Goal: Find specific page/section: Find specific page/section

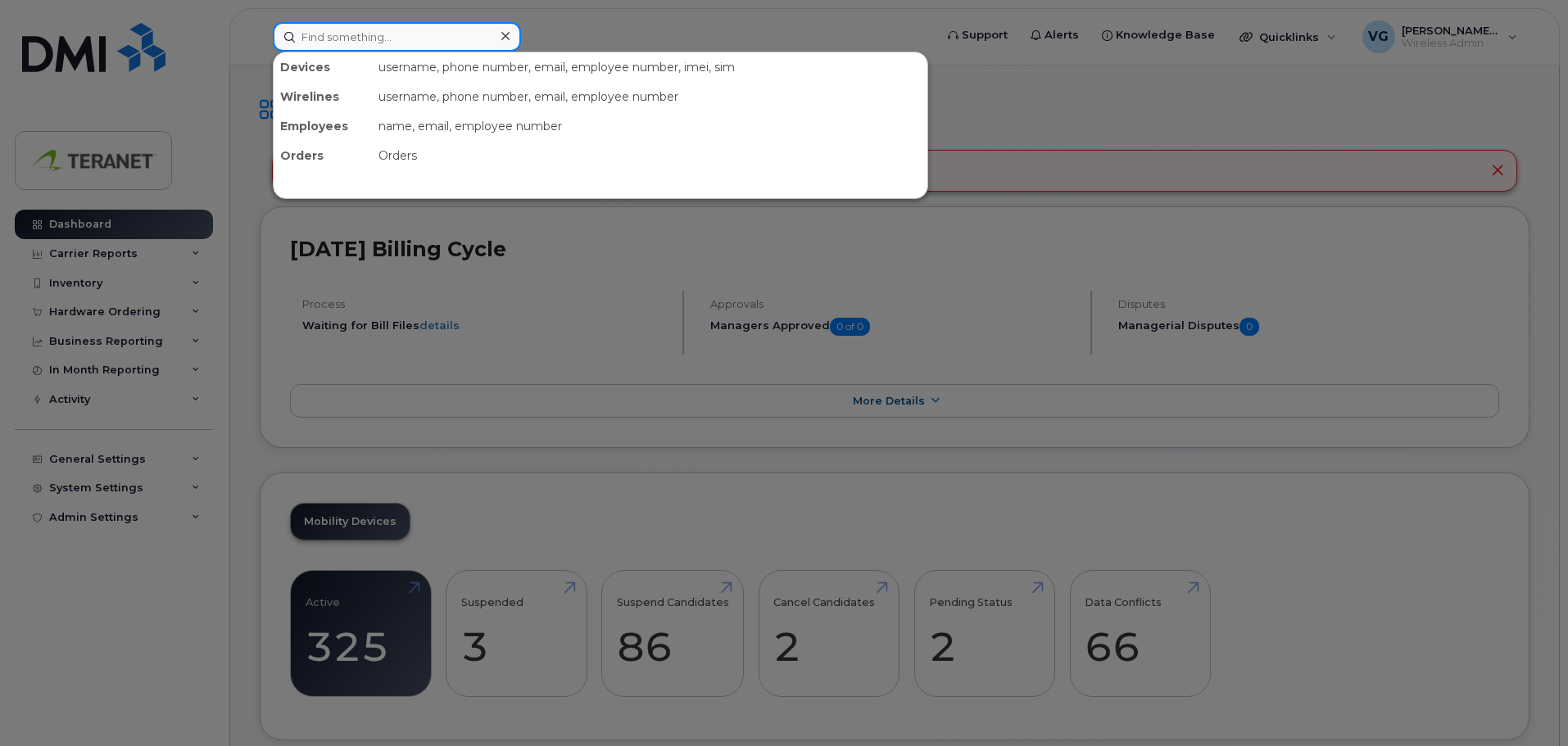
click at [387, 48] on input at bounding box center [396, 36] width 249 height 30
paste input "4375181207"
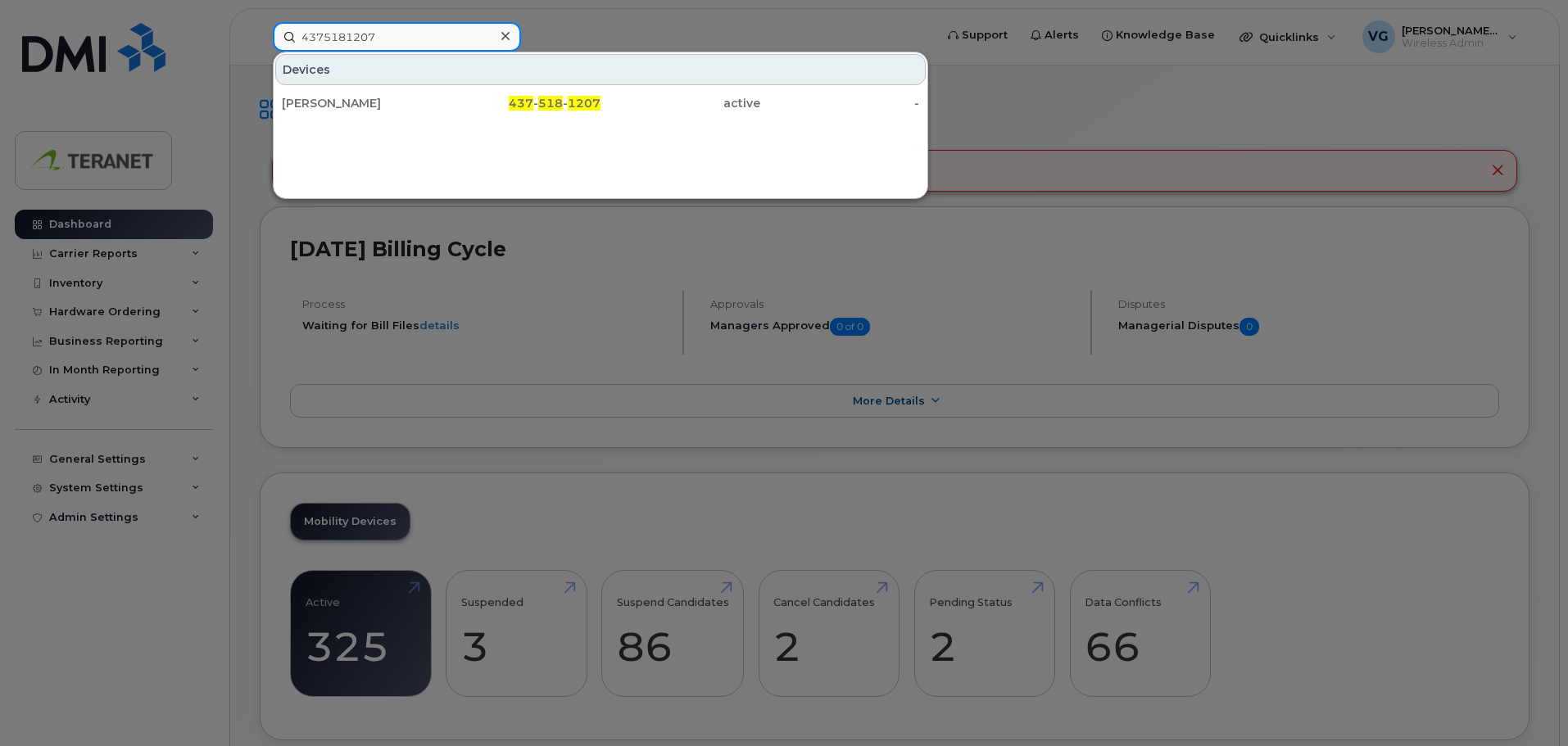
type input "4375181207"
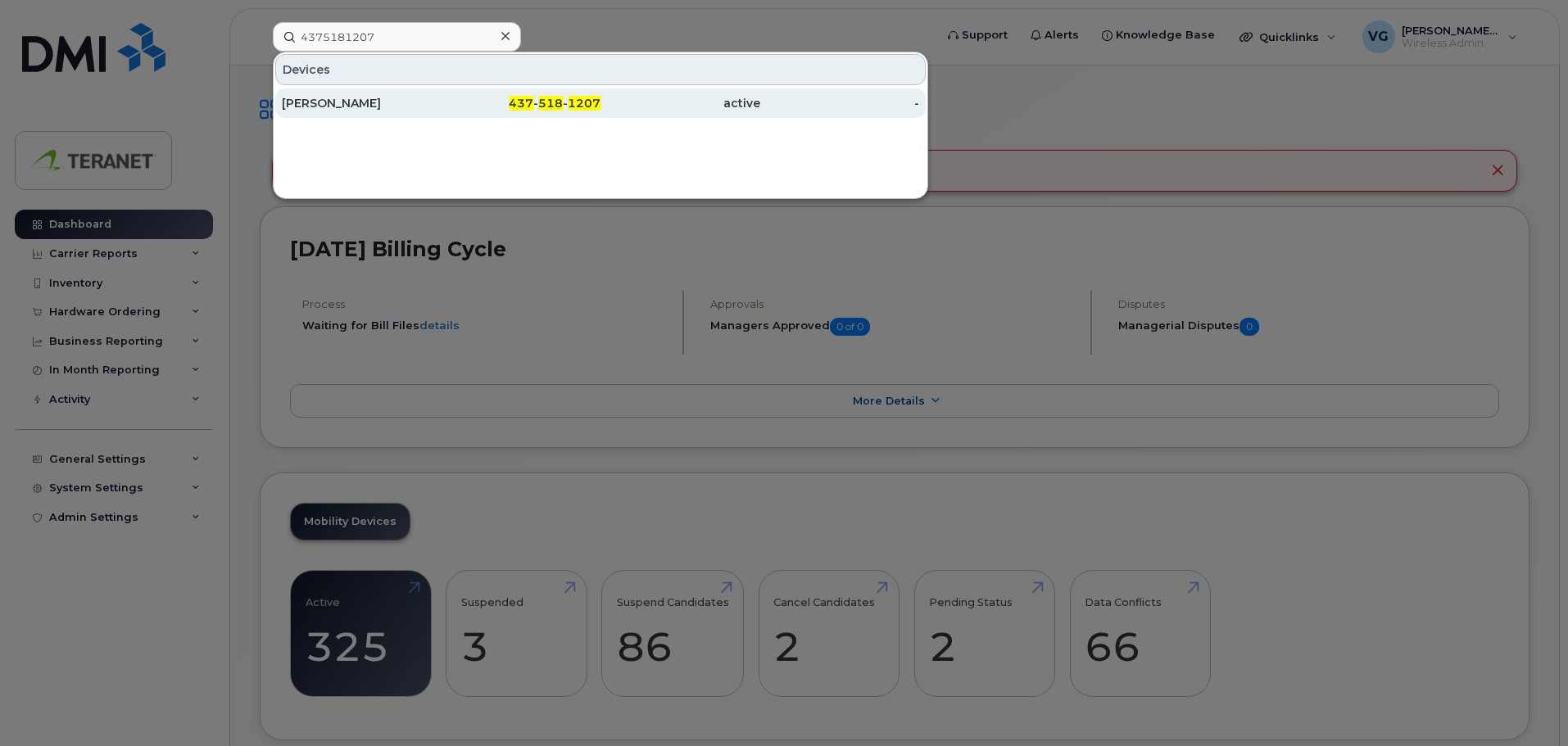
click at [600, 113] on div "437 - 518 - 1207" at bounding box center [680, 103] width 160 height 30
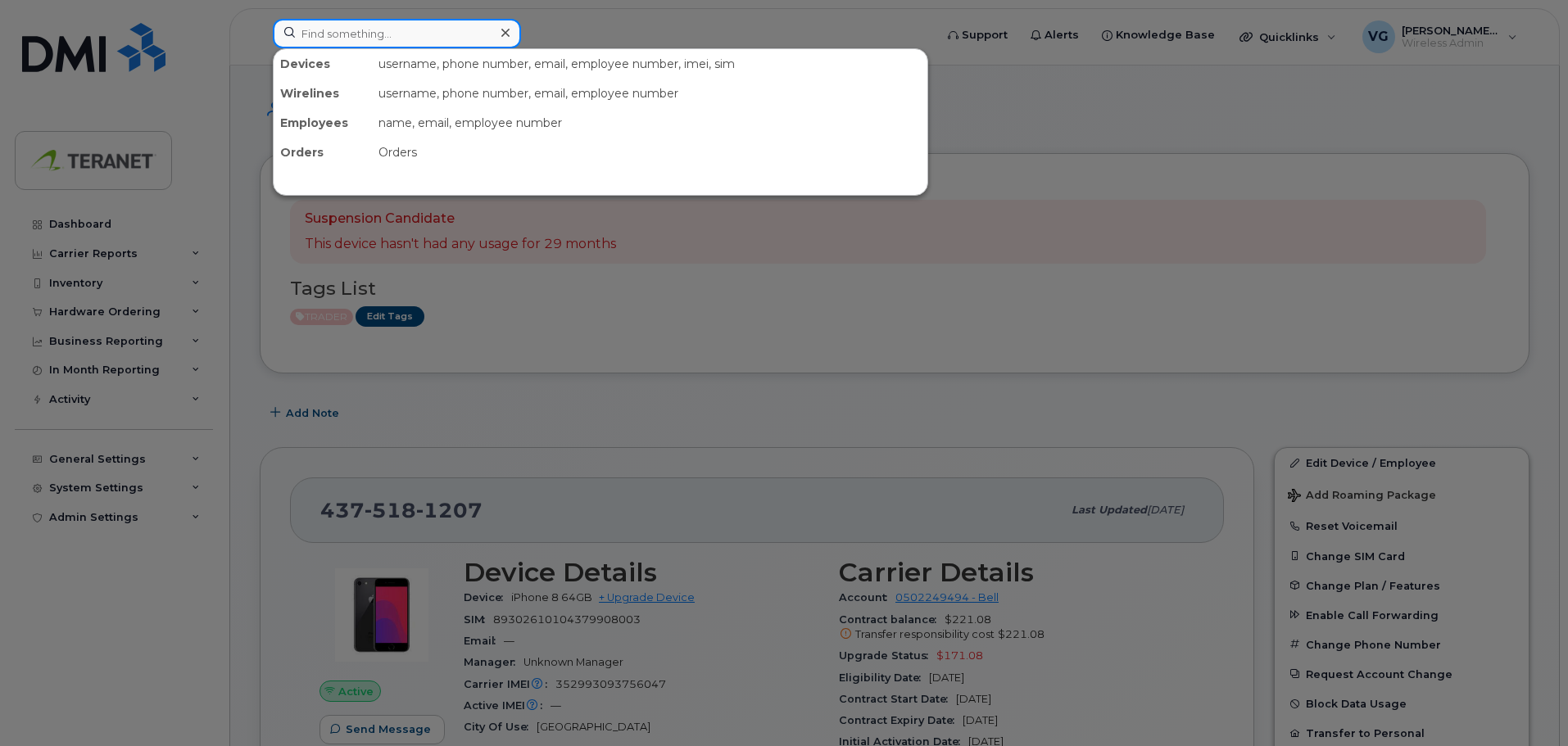
click at [436, 21] on input at bounding box center [396, 33] width 249 height 30
paste input "4165266453"
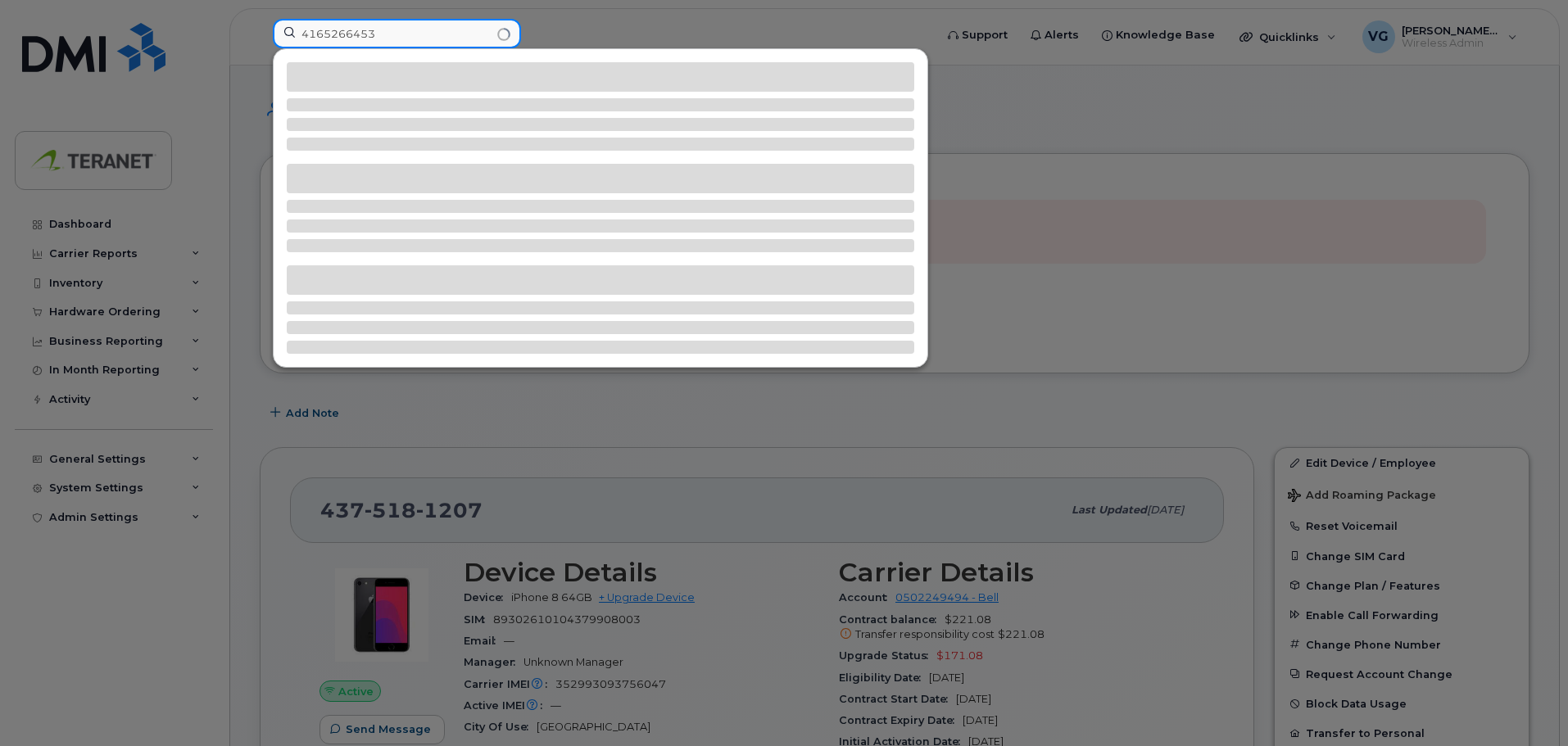
type input "4165266453"
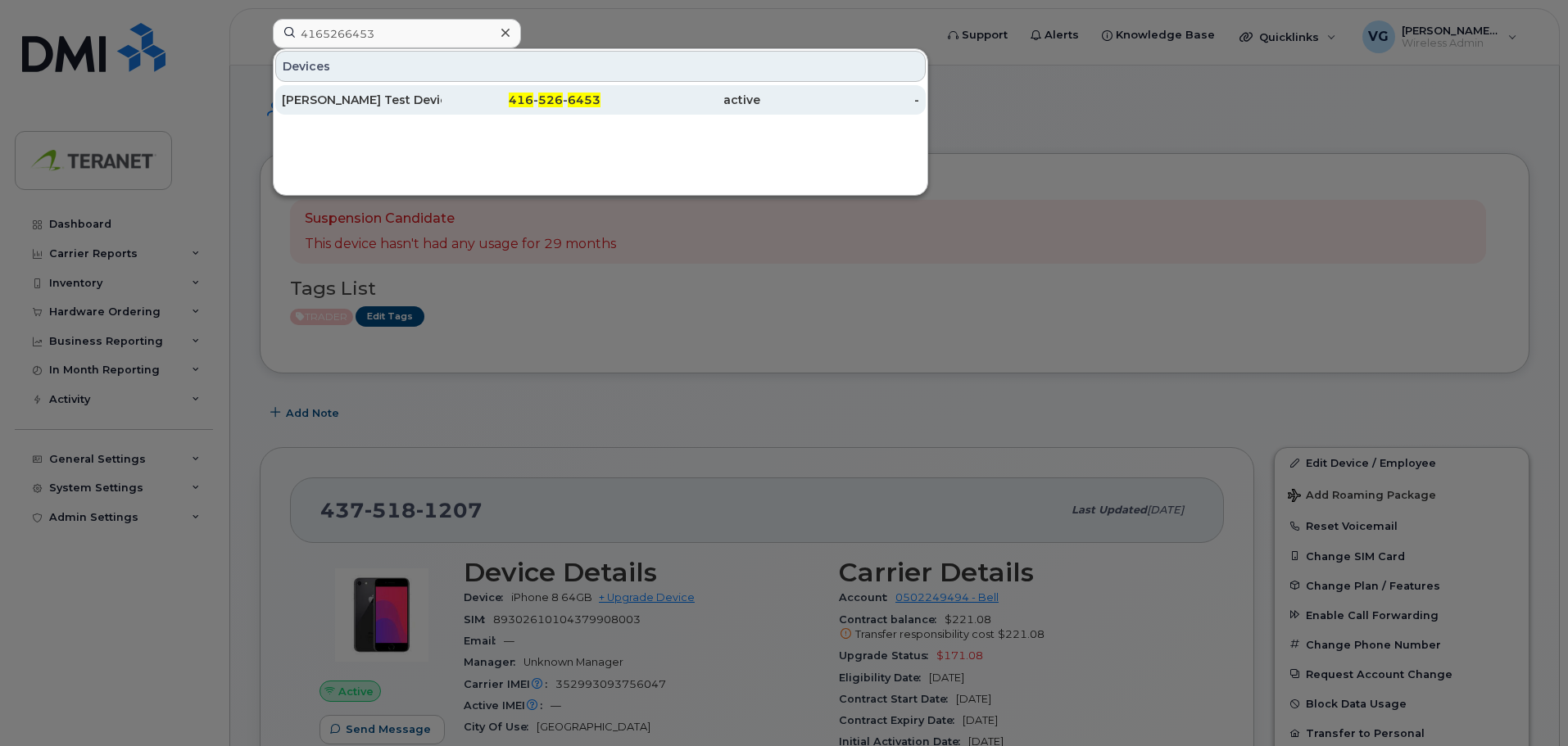
click at [441, 110] on div "John Mc Garvey Test Device" at bounding box center [521, 99] width 160 height 30
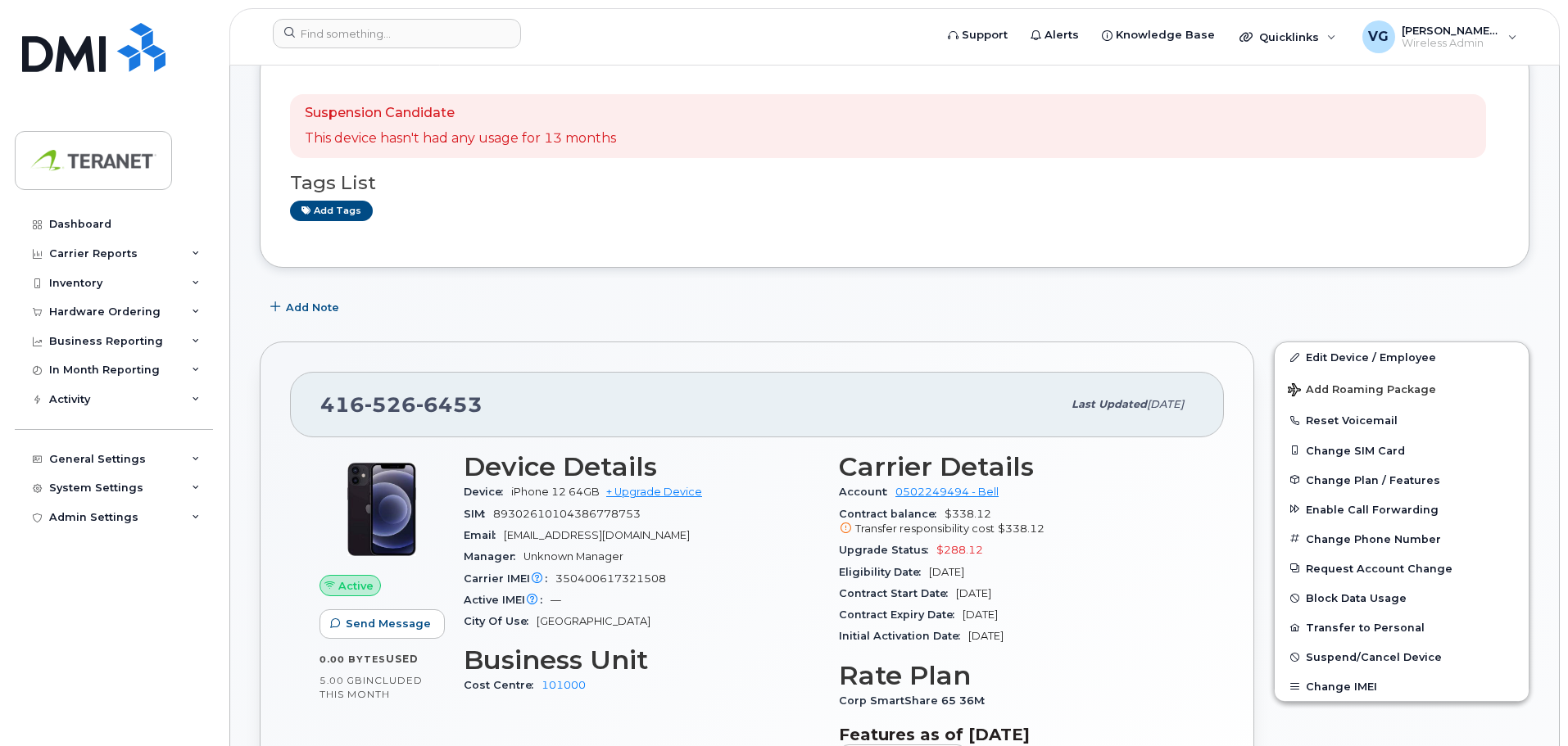
scroll to position [246, 0]
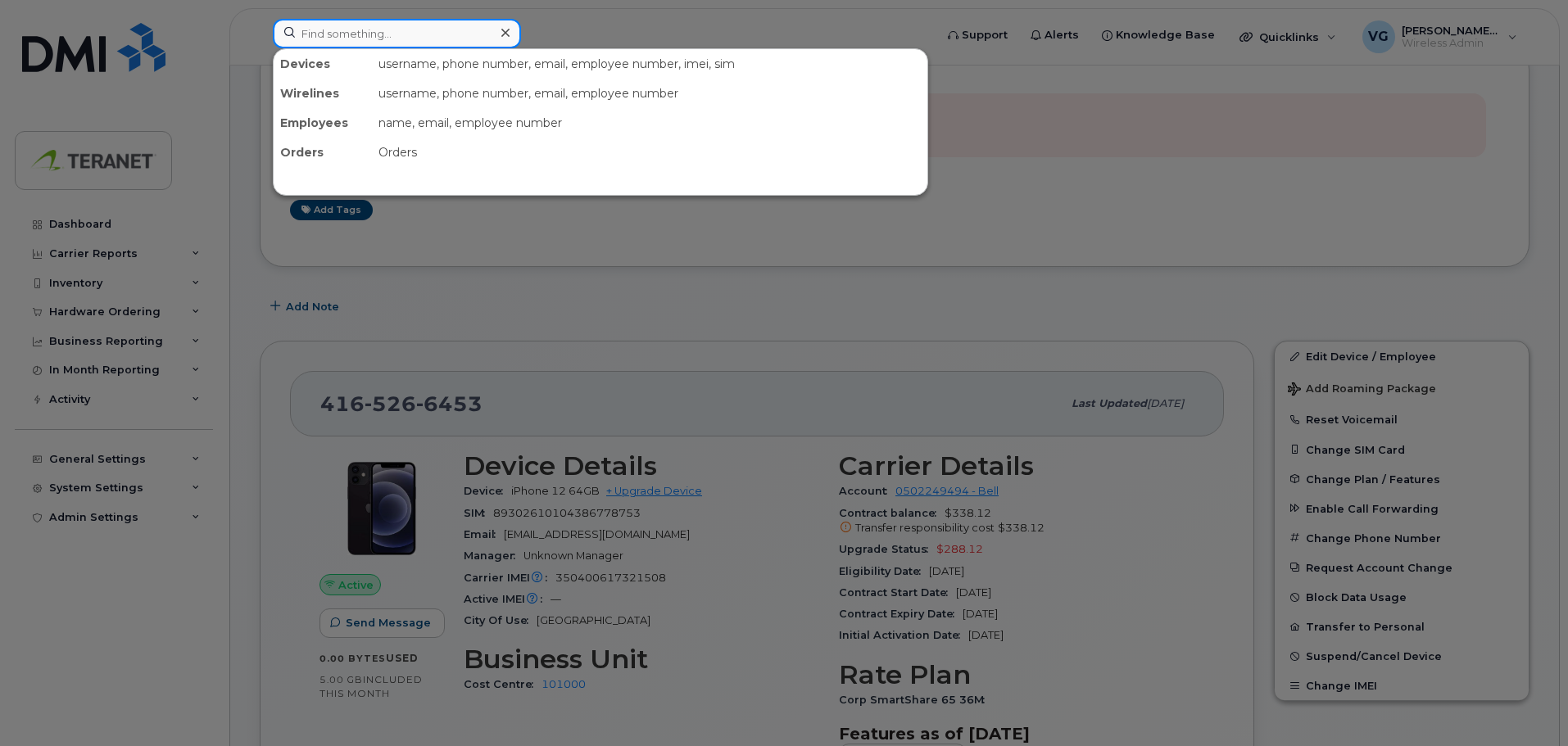
click at [373, 39] on input at bounding box center [396, 33] width 249 height 30
paste input "2045838252"
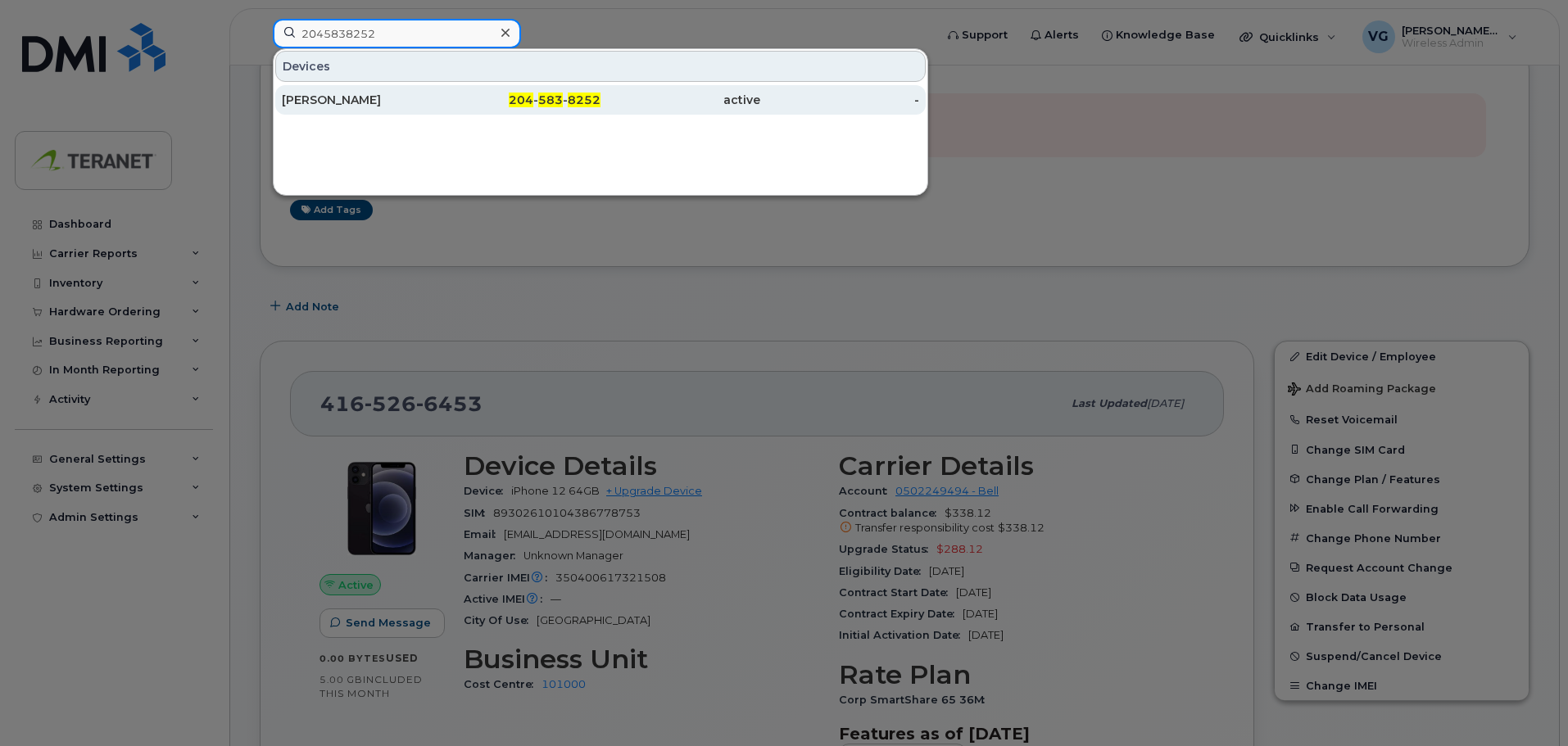
type input "2045838252"
click at [544, 101] on span "583" at bounding box center [551, 99] width 25 height 14
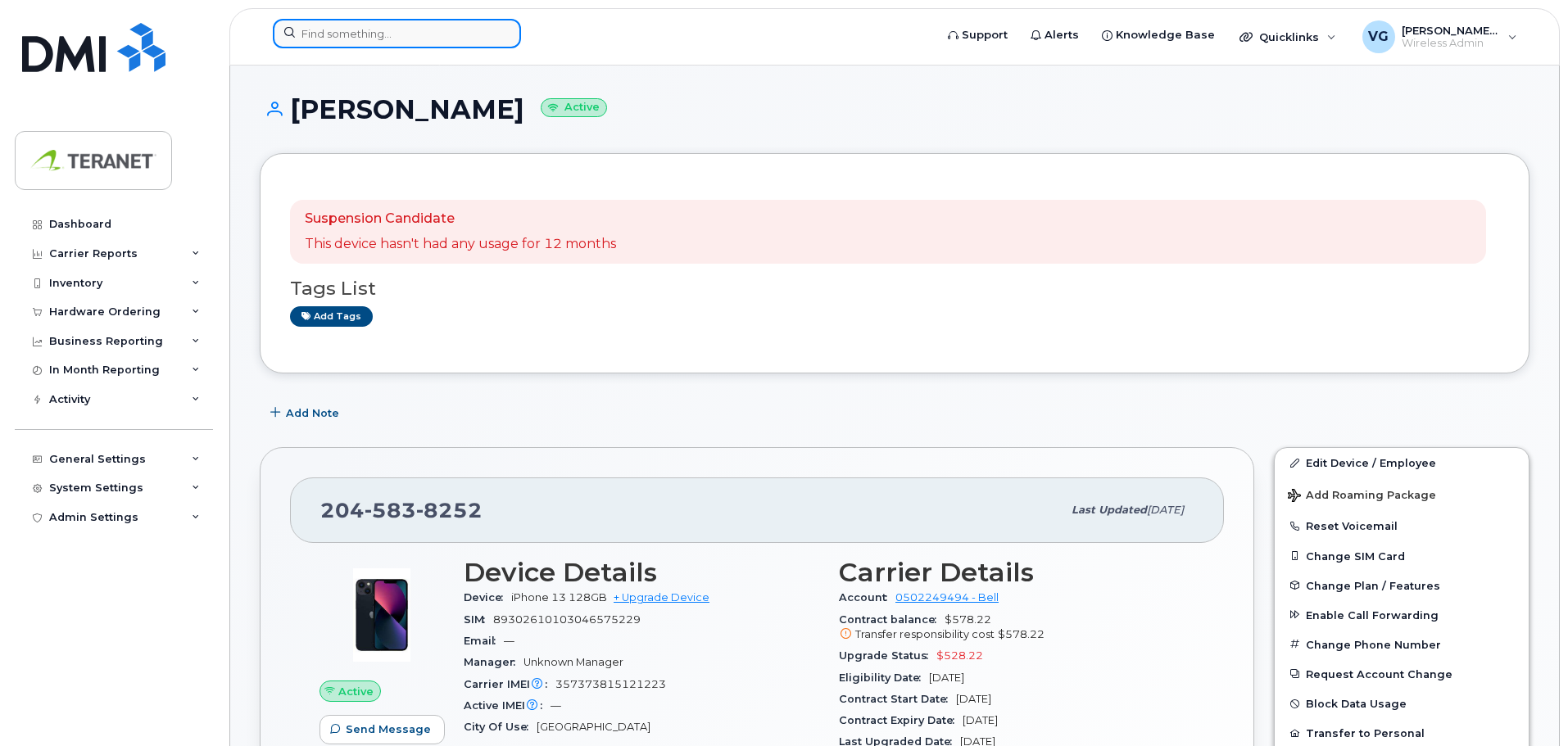
click at [395, 44] on input at bounding box center [396, 33] width 249 height 30
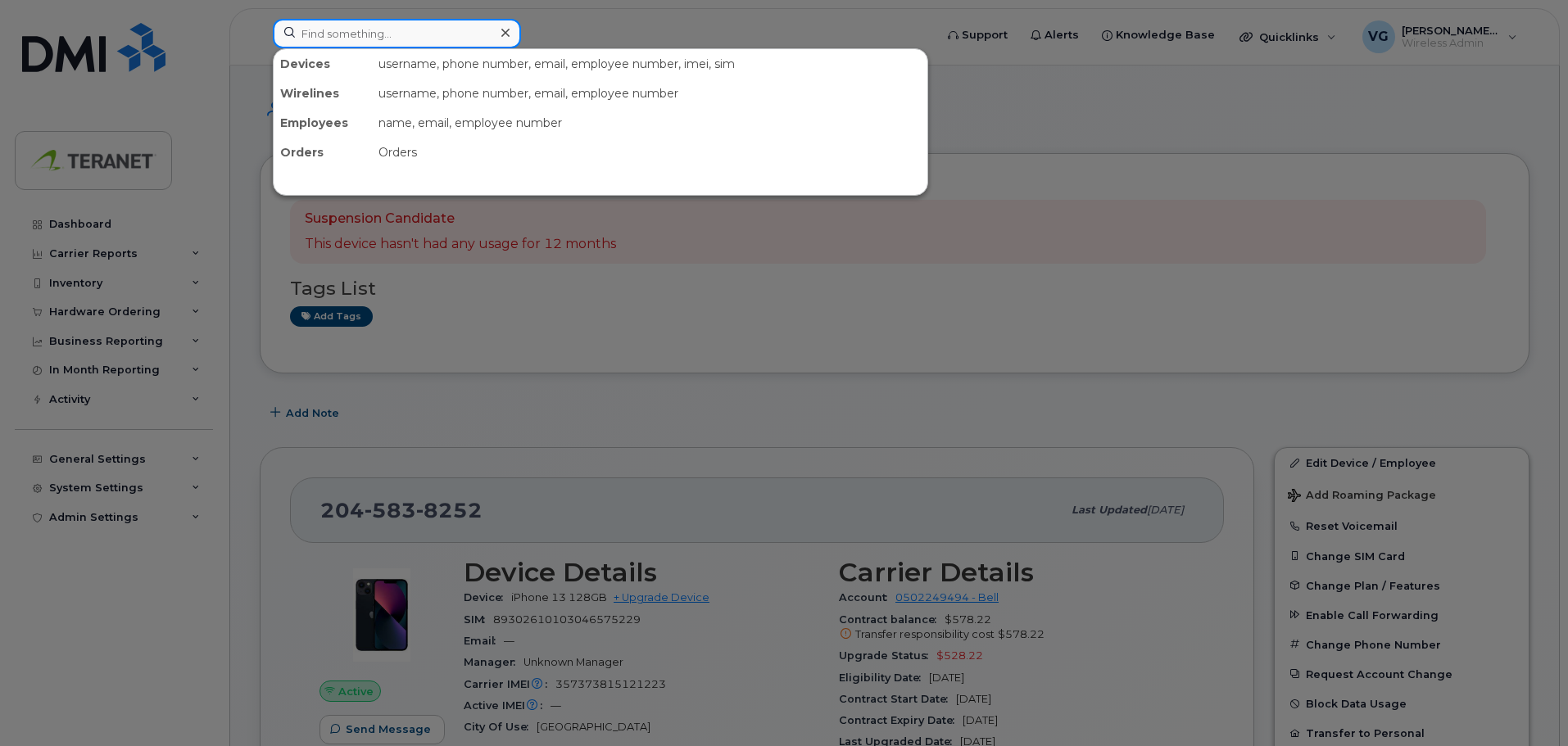
paste input "4164768753"
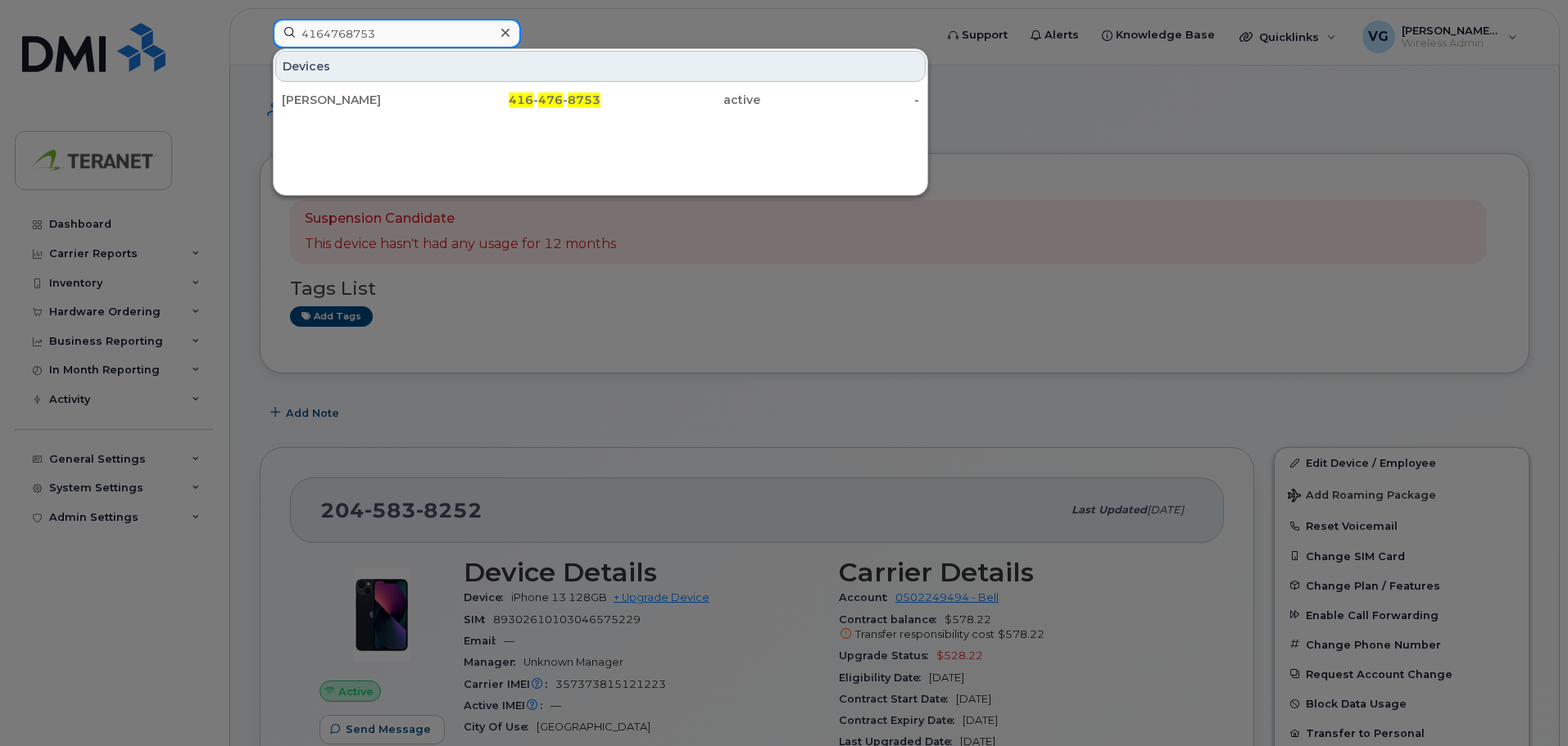
type input "4164768753"
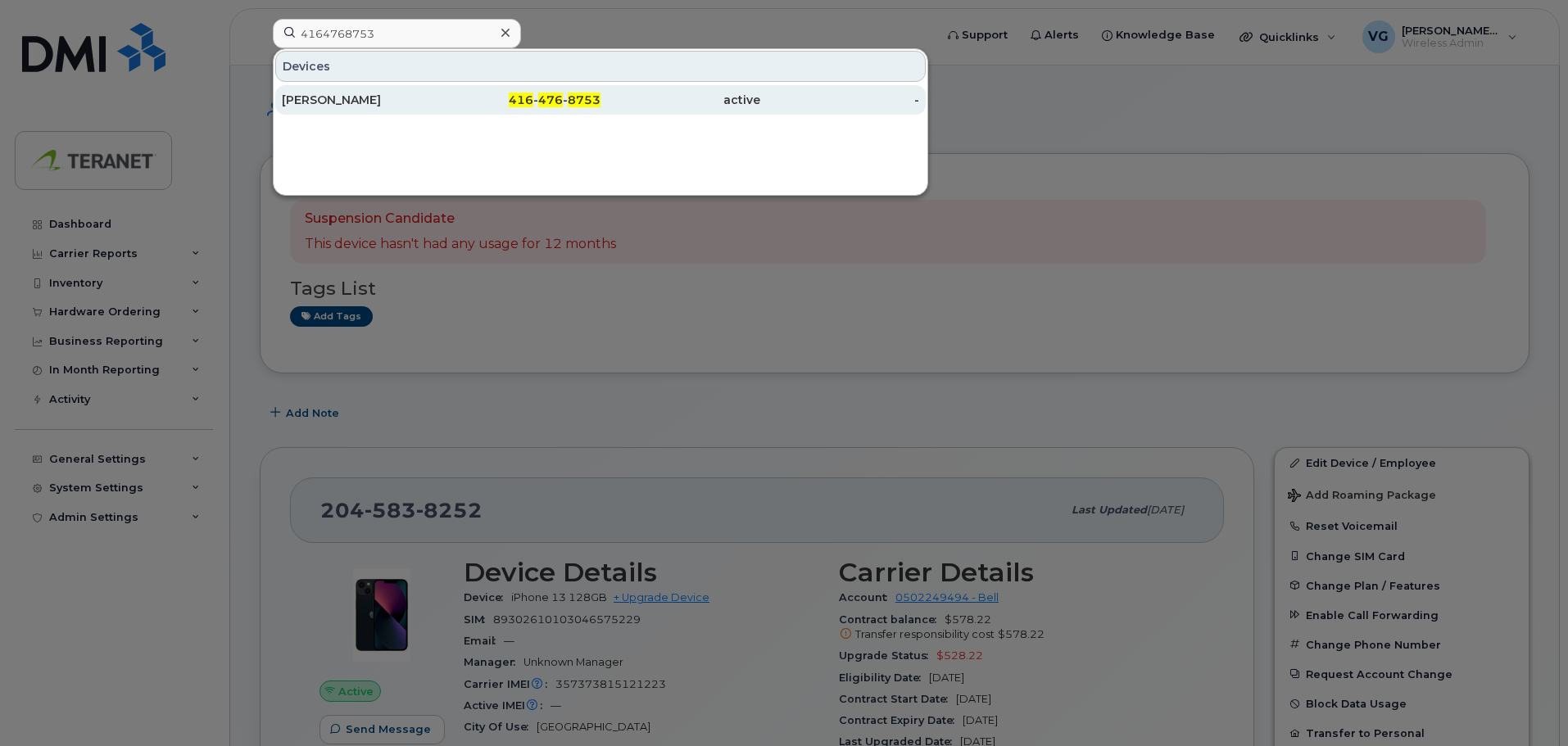
click at [553, 101] on span "476" at bounding box center [551, 99] width 25 height 14
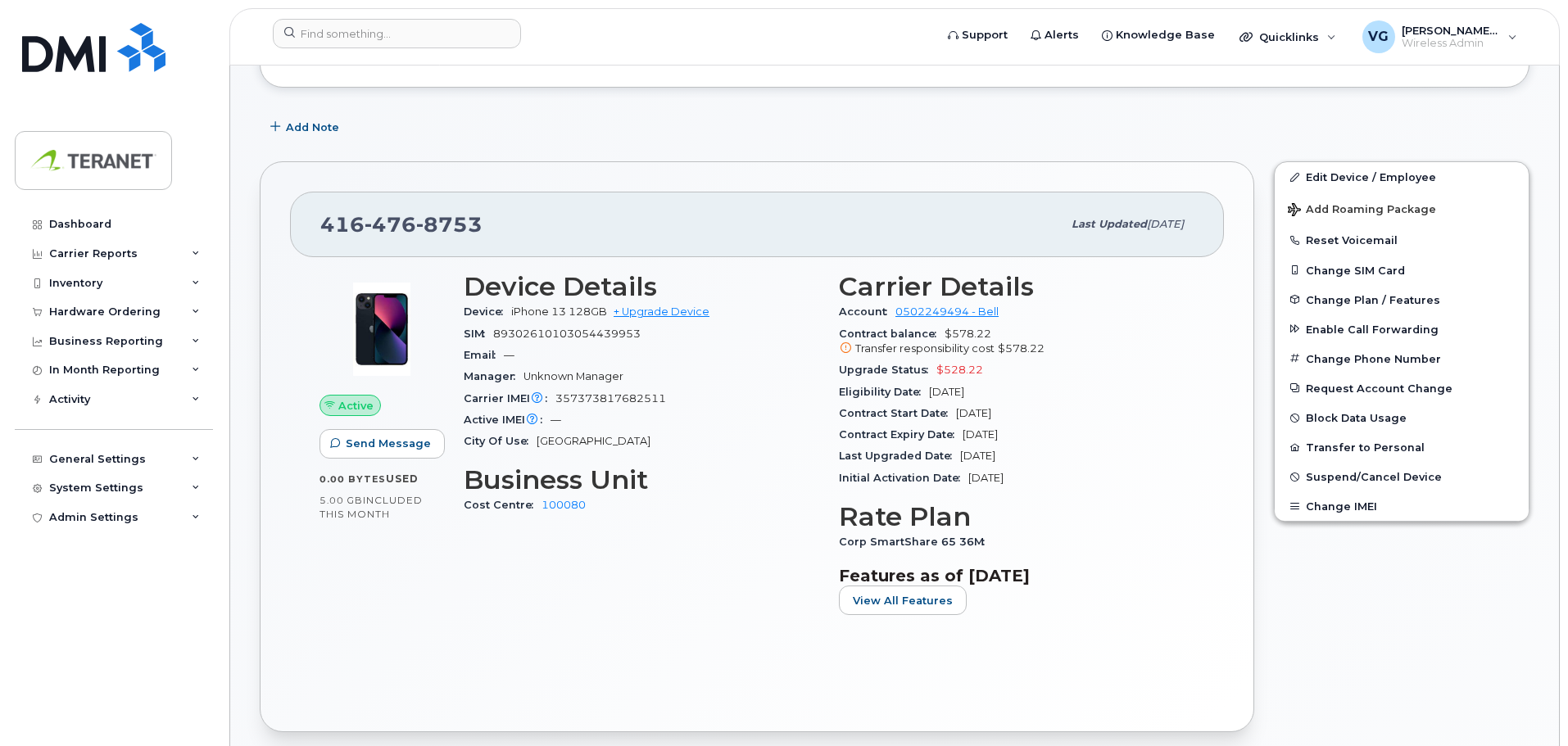
scroll to position [328, 0]
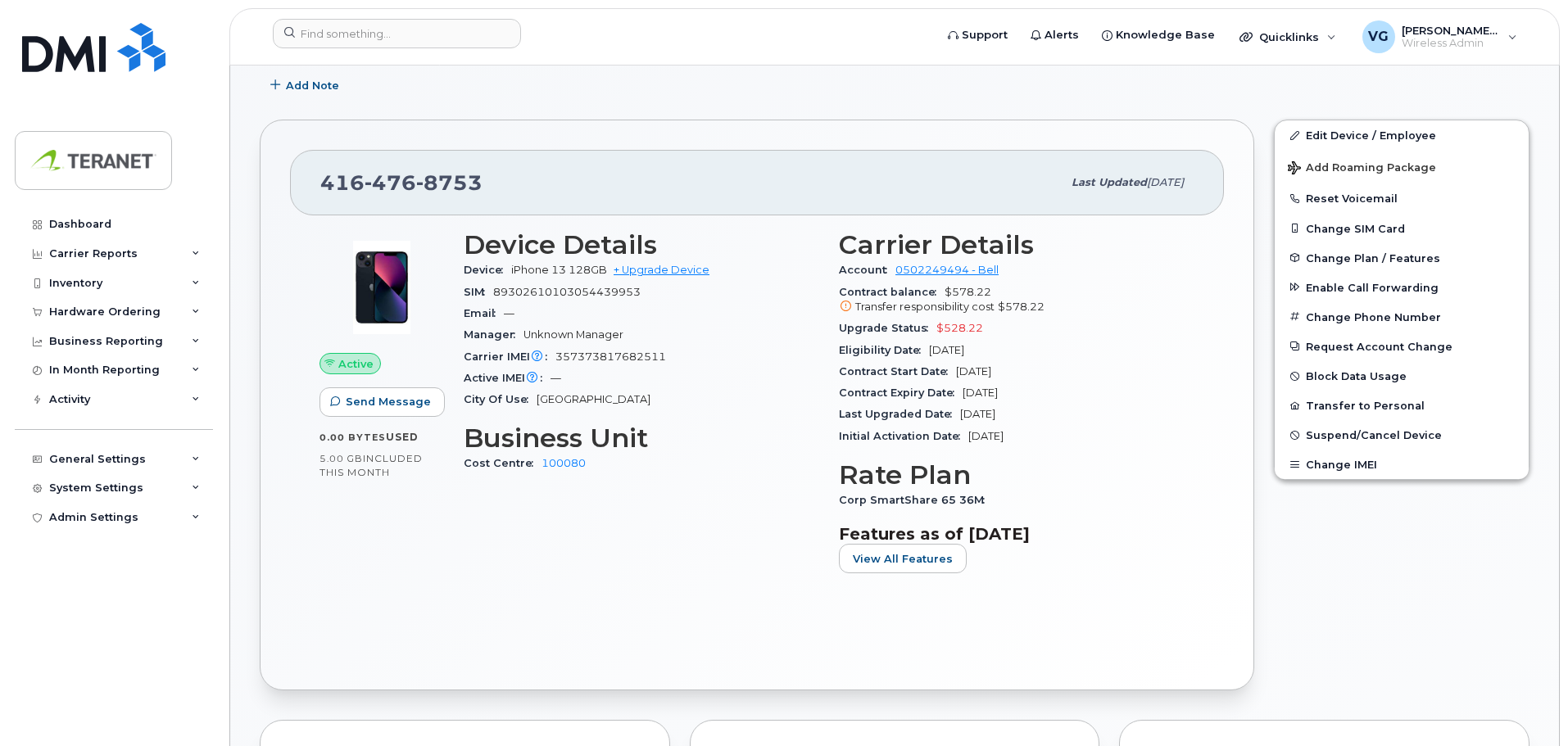
click at [613, 360] on span "357373817682511" at bounding box center [611, 356] width 111 height 12
copy span "357373817682511"
click at [319, 34] on input at bounding box center [396, 33] width 249 height 30
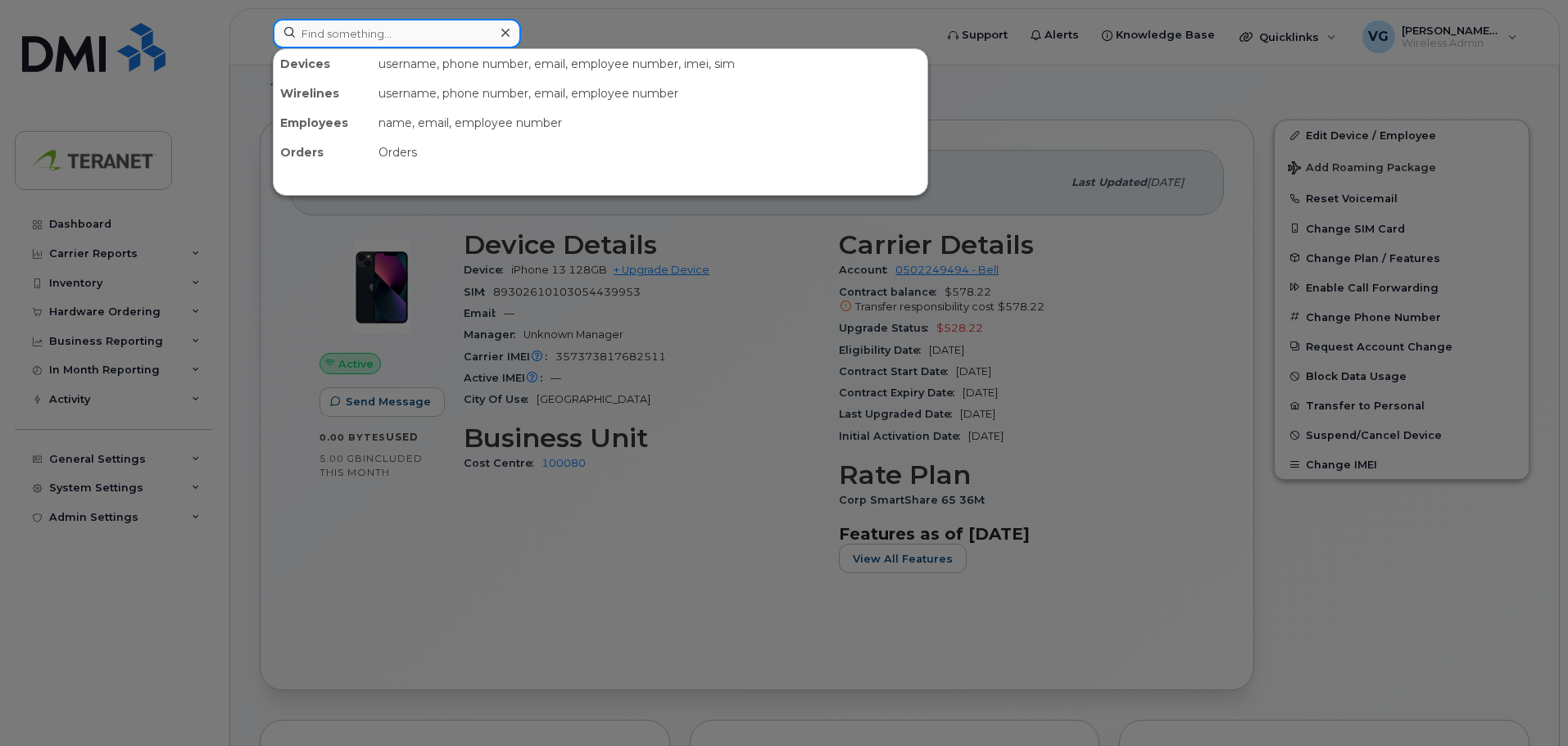
paste input "357373817682511"
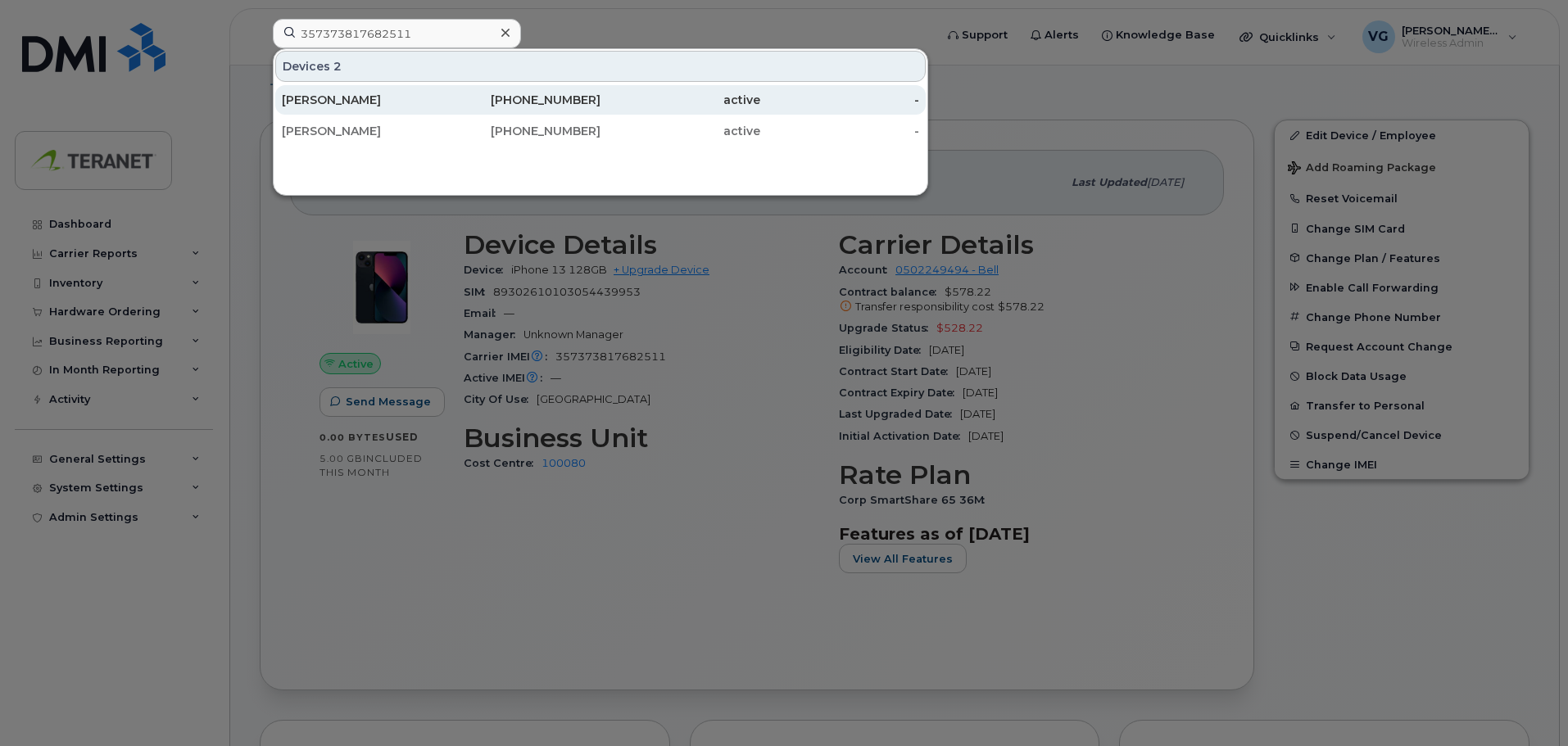
drag, startPoint x: 346, startPoint y: 101, endPoint x: 372, endPoint y: 107, distance: 26.7
click at [346, 101] on div "Ludovic Procope" at bounding box center [362, 99] width 160 height 16
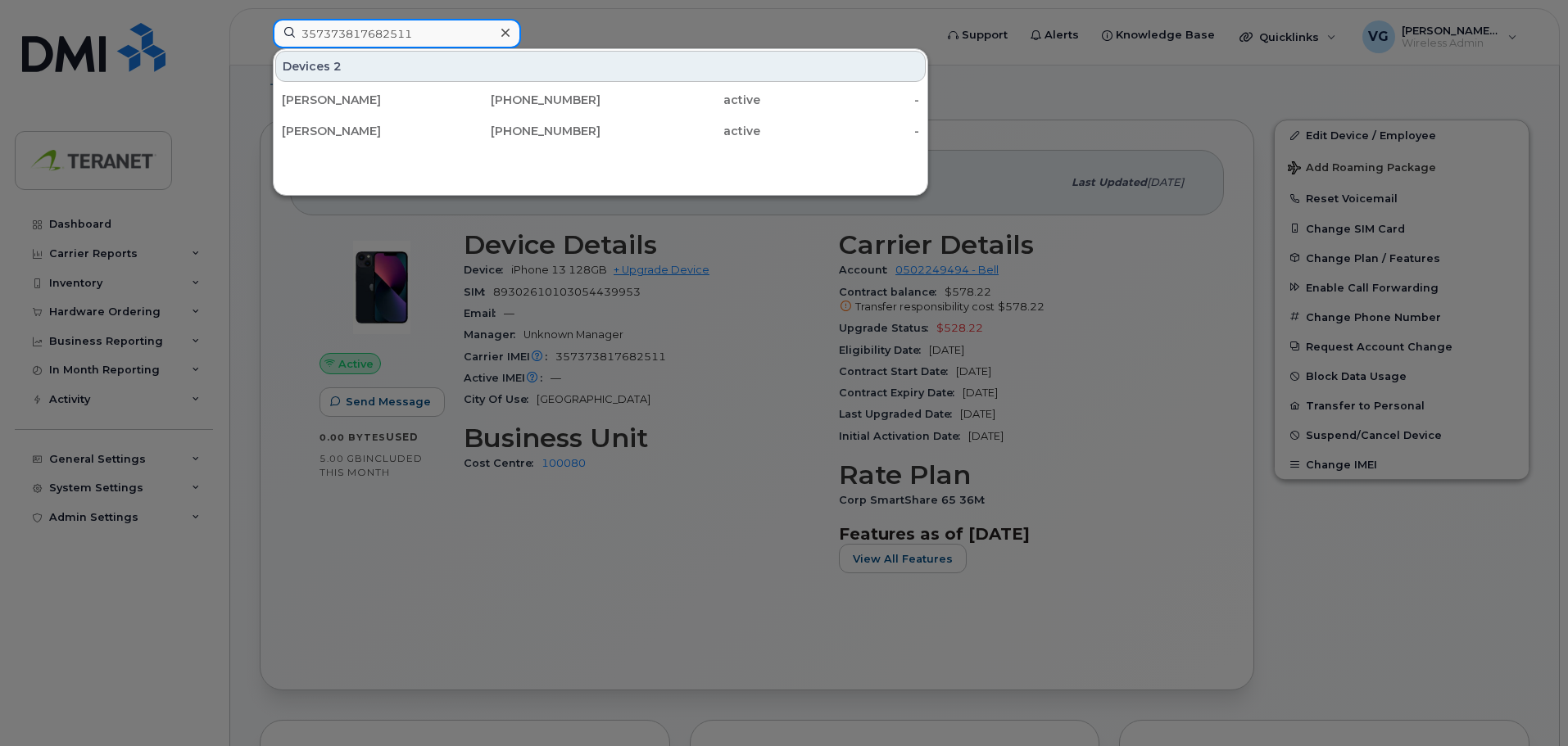
click at [389, 37] on input "357373817682511" at bounding box center [396, 33] width 249 height 30
paste input "4165764921"
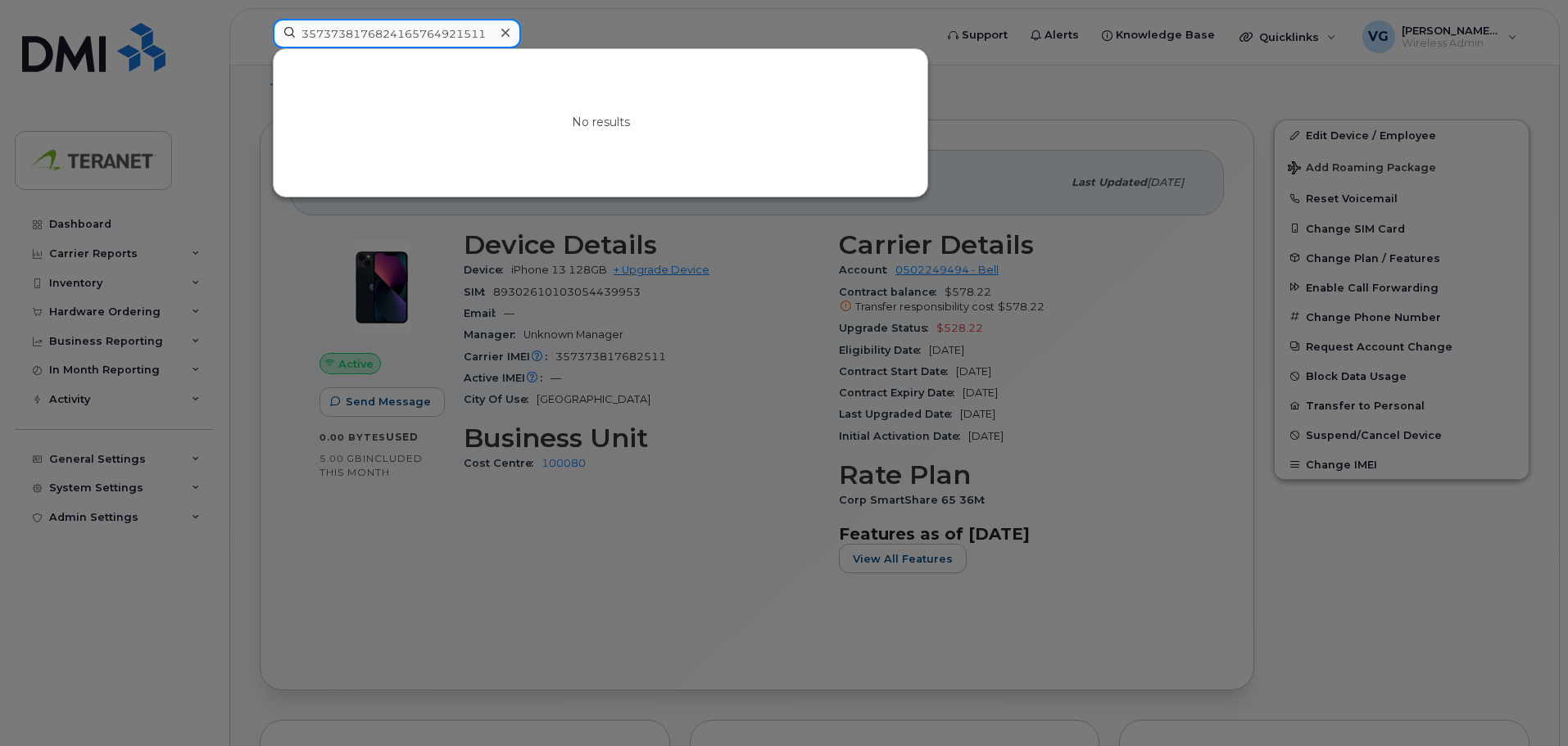
type input "3573738176824165764921511"
click at [507, 33] on icon at bounding box center [505, 33] width 9 height 13
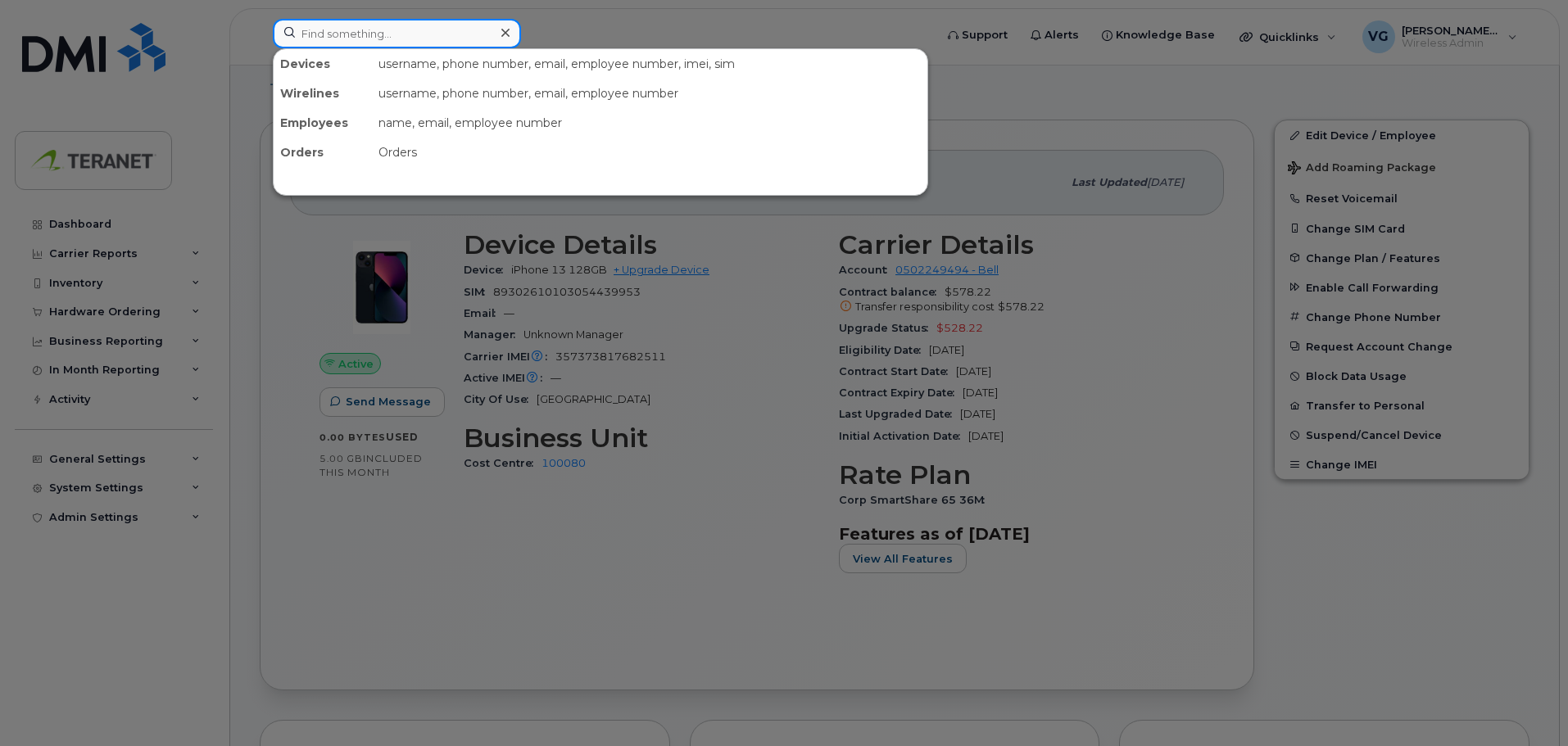
click at [441, 33] on input at bounding box center [396, 33] width 249 height 30
paste input "4165764921"
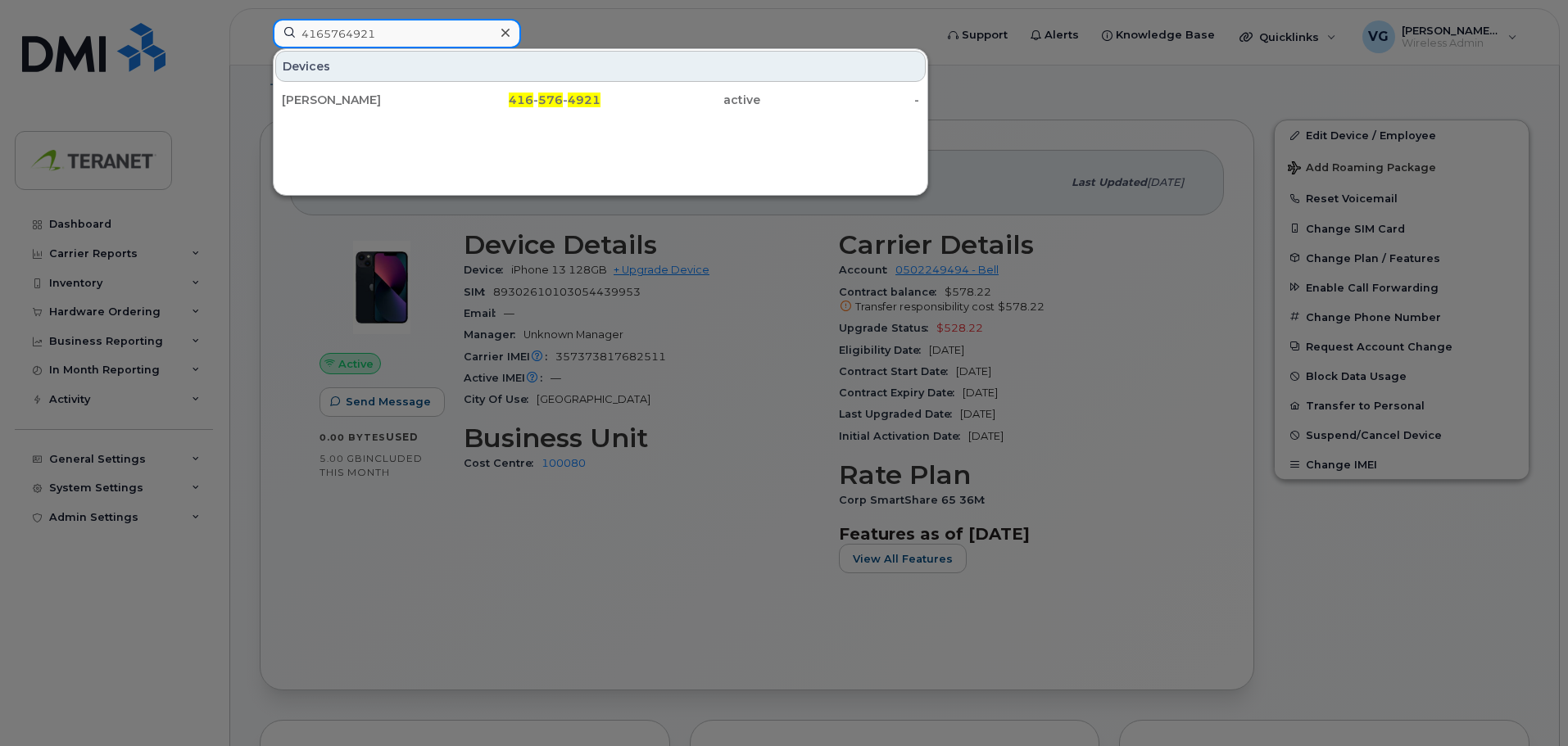
type input "4165764921"
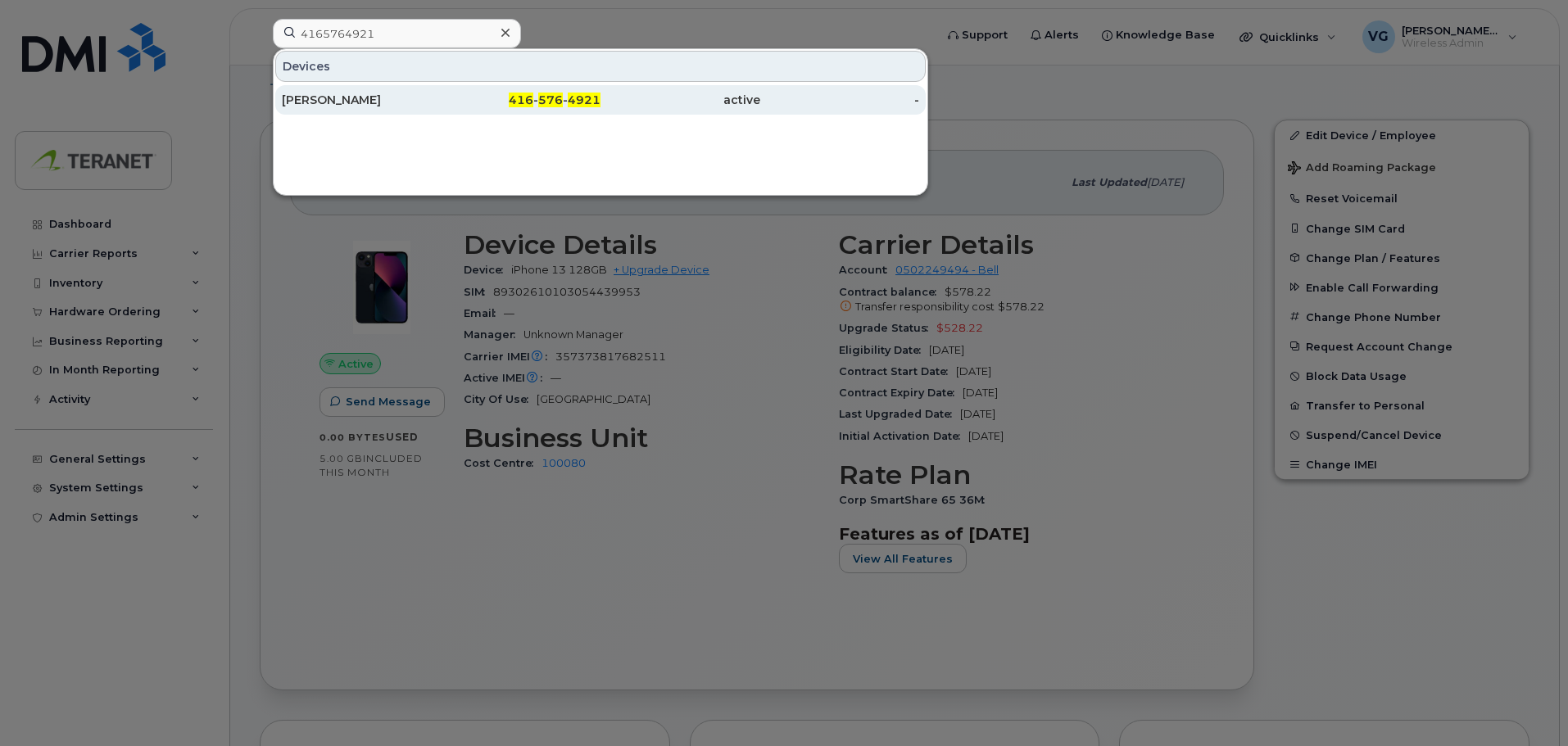
click at [563, 95] on span "576" at bounding box center [551, 99] width 25 height 14
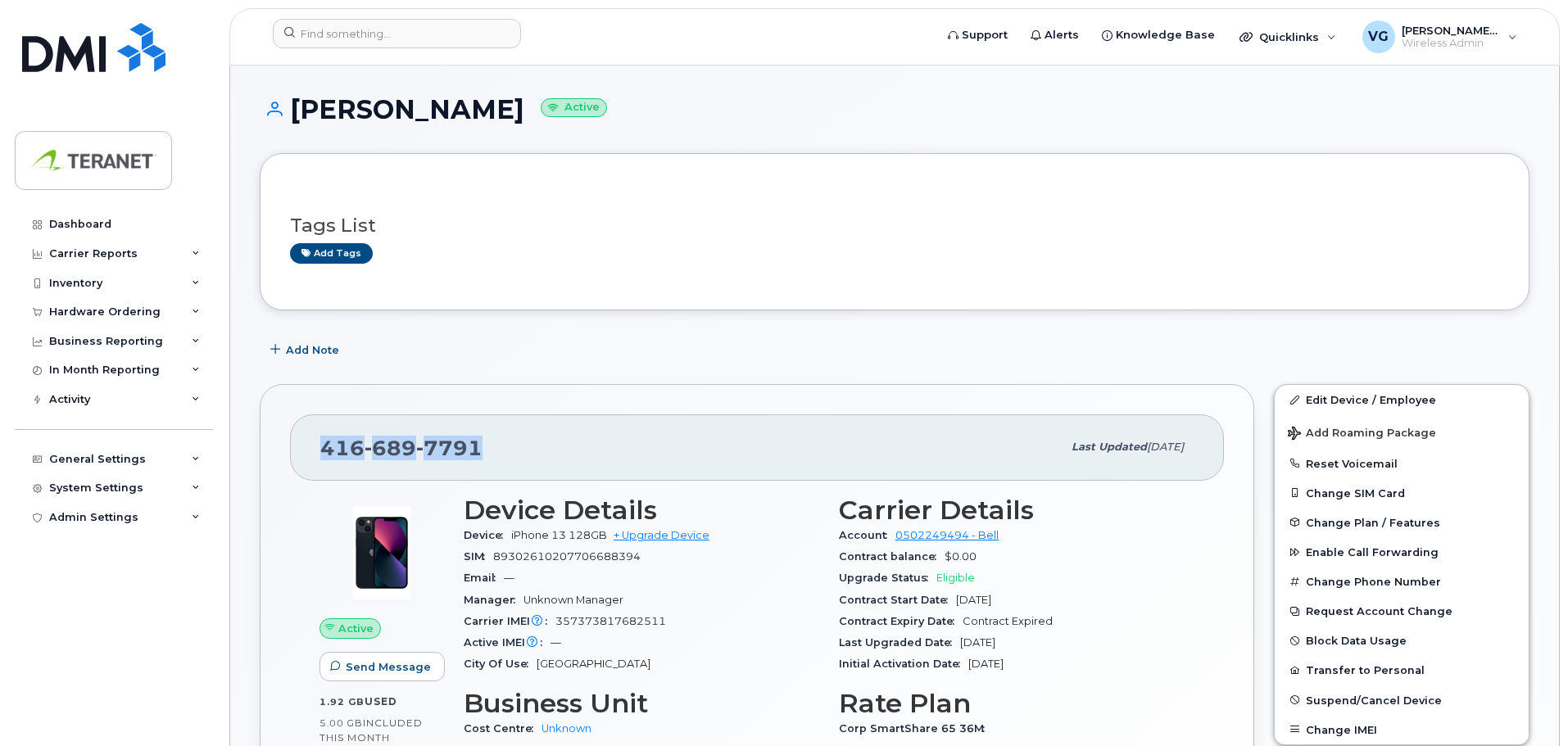
drag, startPoint x: 319, startPoint y: 450, endPoint x: 480, endPoint y: 447, distance: 161.0
click at [480, 447] on div "416 689 7791 Last updated Nov 04, 2024" at bounding box center [756, 447] width 934 height 66
copy span "416 689 7791"
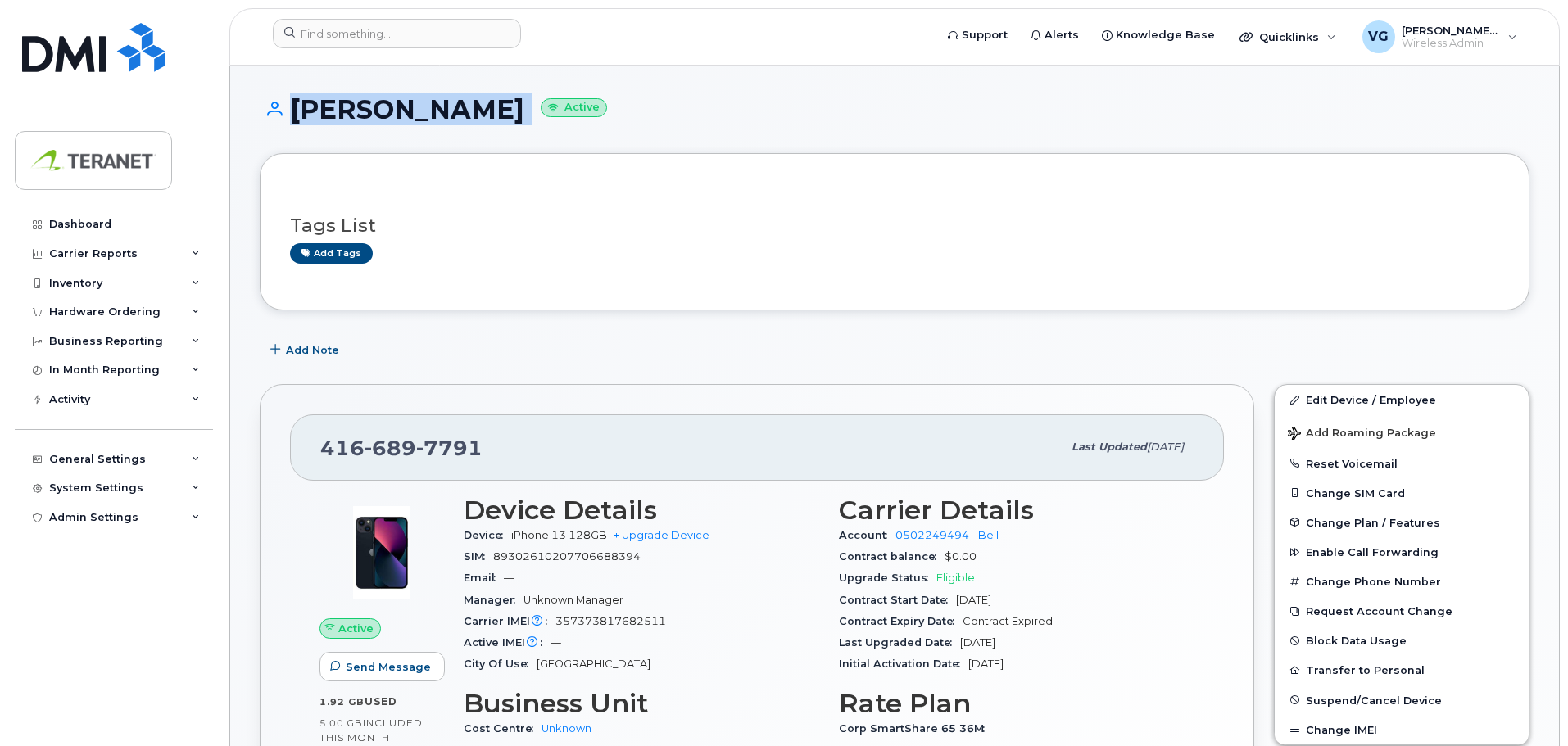
drag, startPoint x: 285, startPoint y: 109, endPoint x: 528, endPoint y: 111, distance: 243.0
click at [528, 111] on h1 "Ludovic Procope Active" at bounding box center [895, 110] width 1270 height 29
copy h1 "Ludovic Procope"
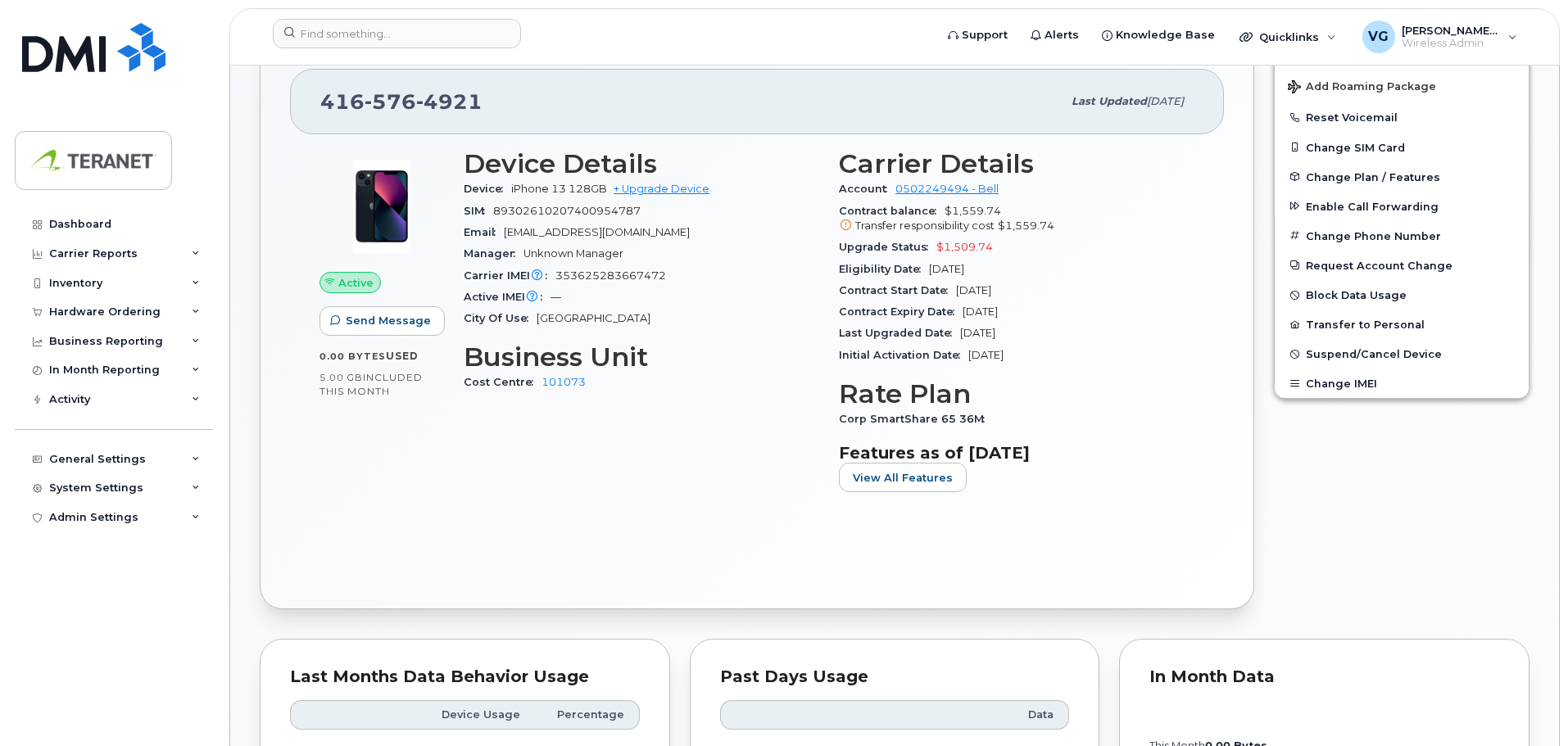
scroll to position [549, 0]
click at [616, 275] on span "353625283667472" at bounding box center [611, 274] width 111 height 12
copy span "353625283667472"
click at [359, 30] on input at bounding box center [396, 33] width 249 height 30
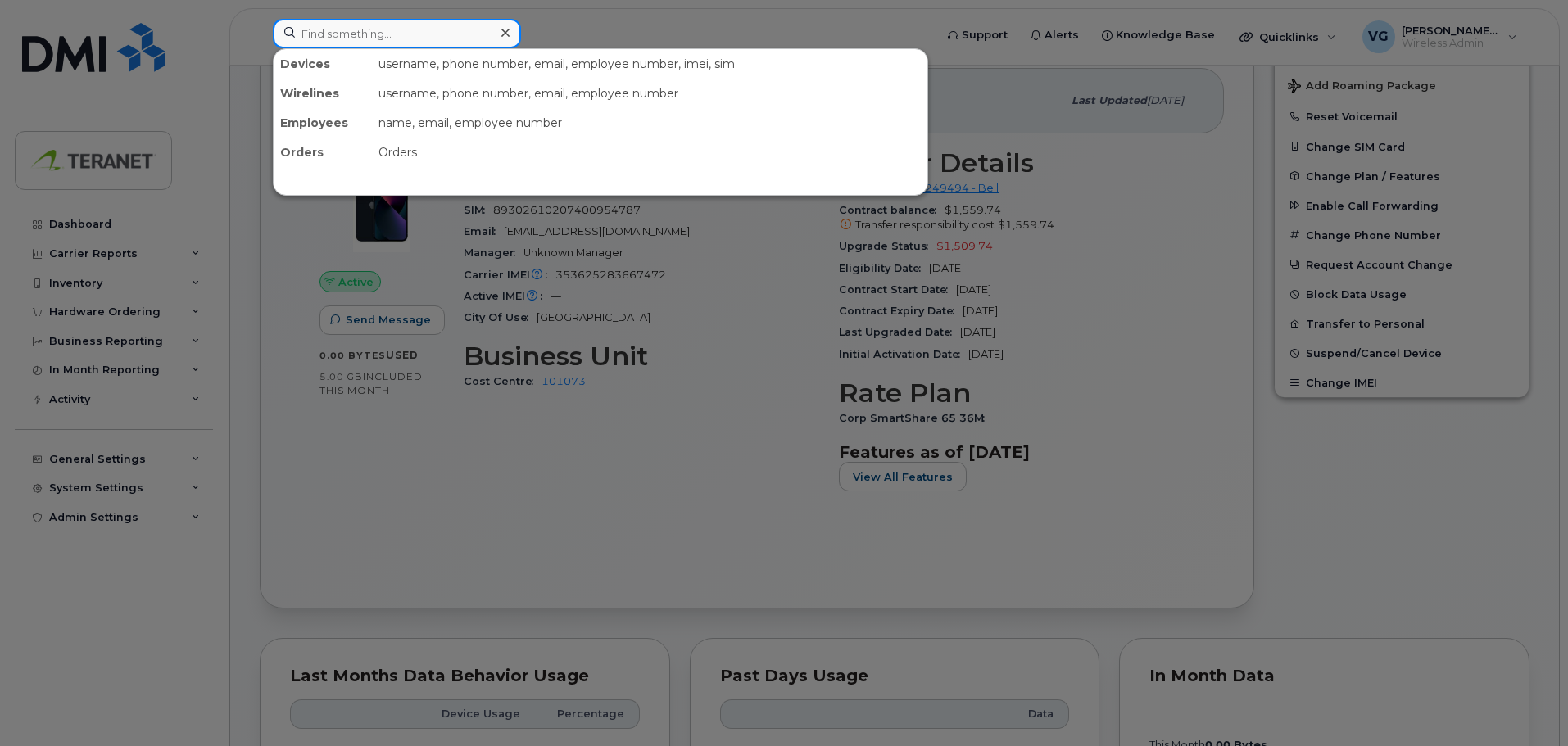
paste input "353625283667472"
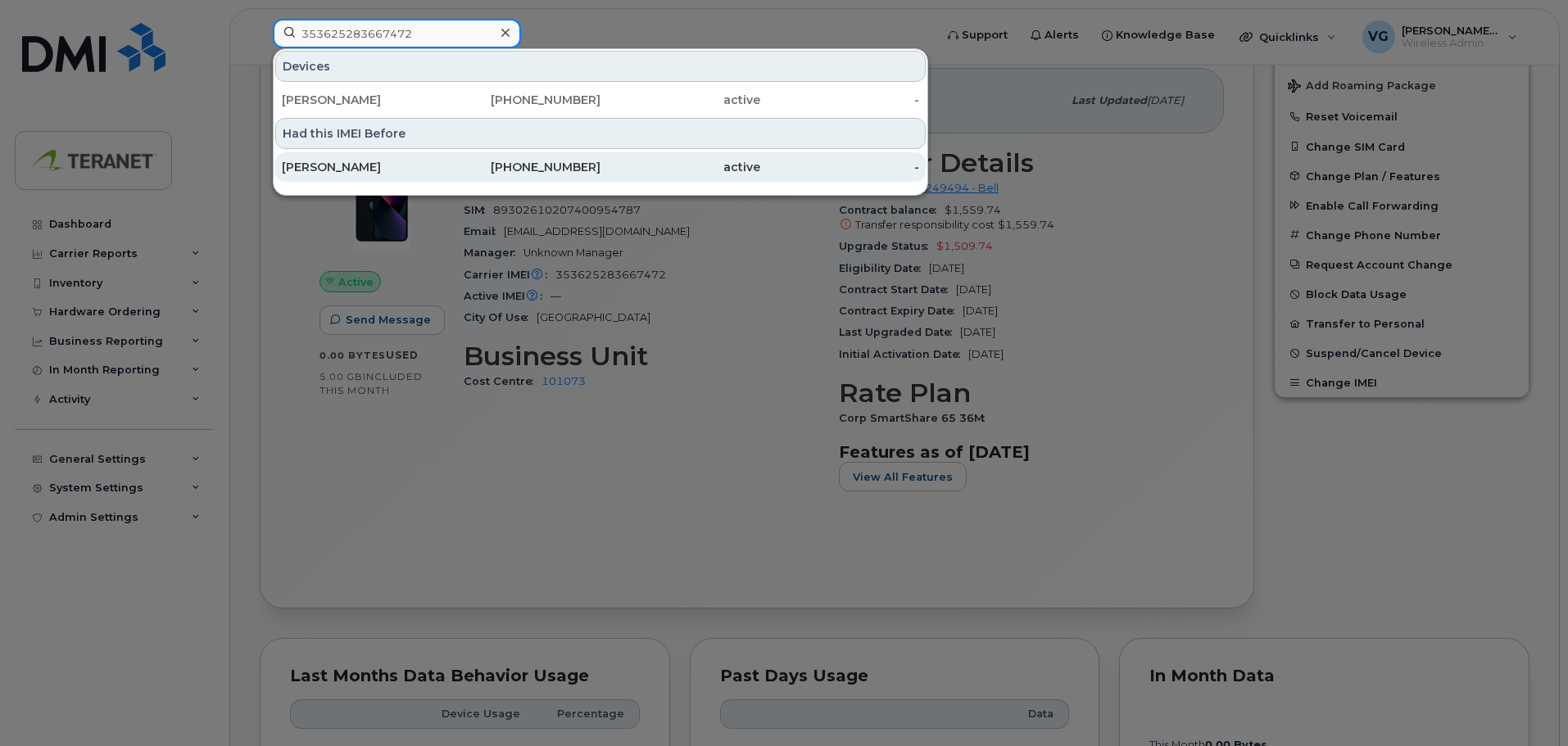
type input "353625283667472"
click at [326, 171] on div "Steve Ormonde" at bounding box center [362, 167] width 160 height 16
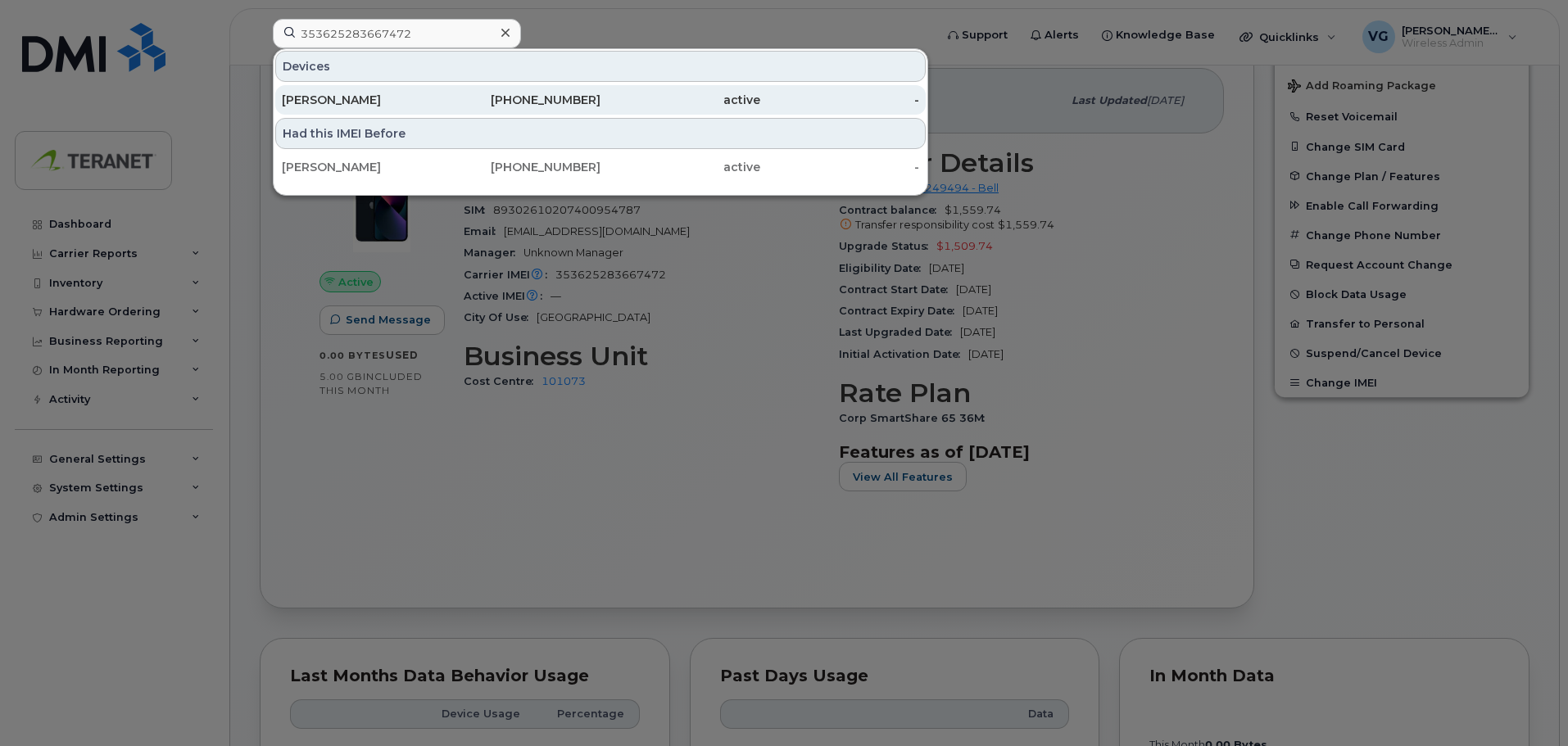
click at [335, 99] on div "Sukanya Salapu" at bounding box center [362, 99] width 160 height 16
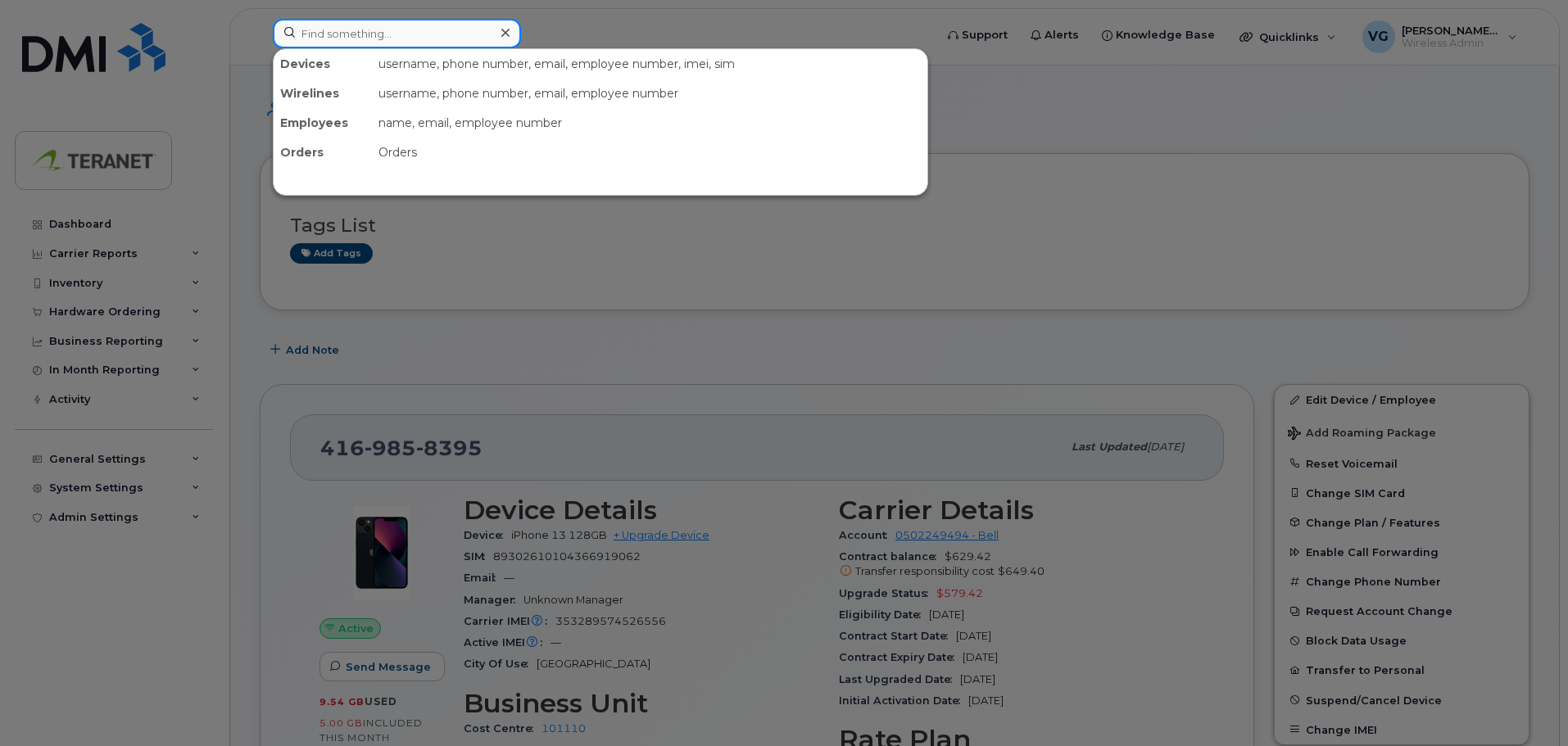
paste input "353625283667472"
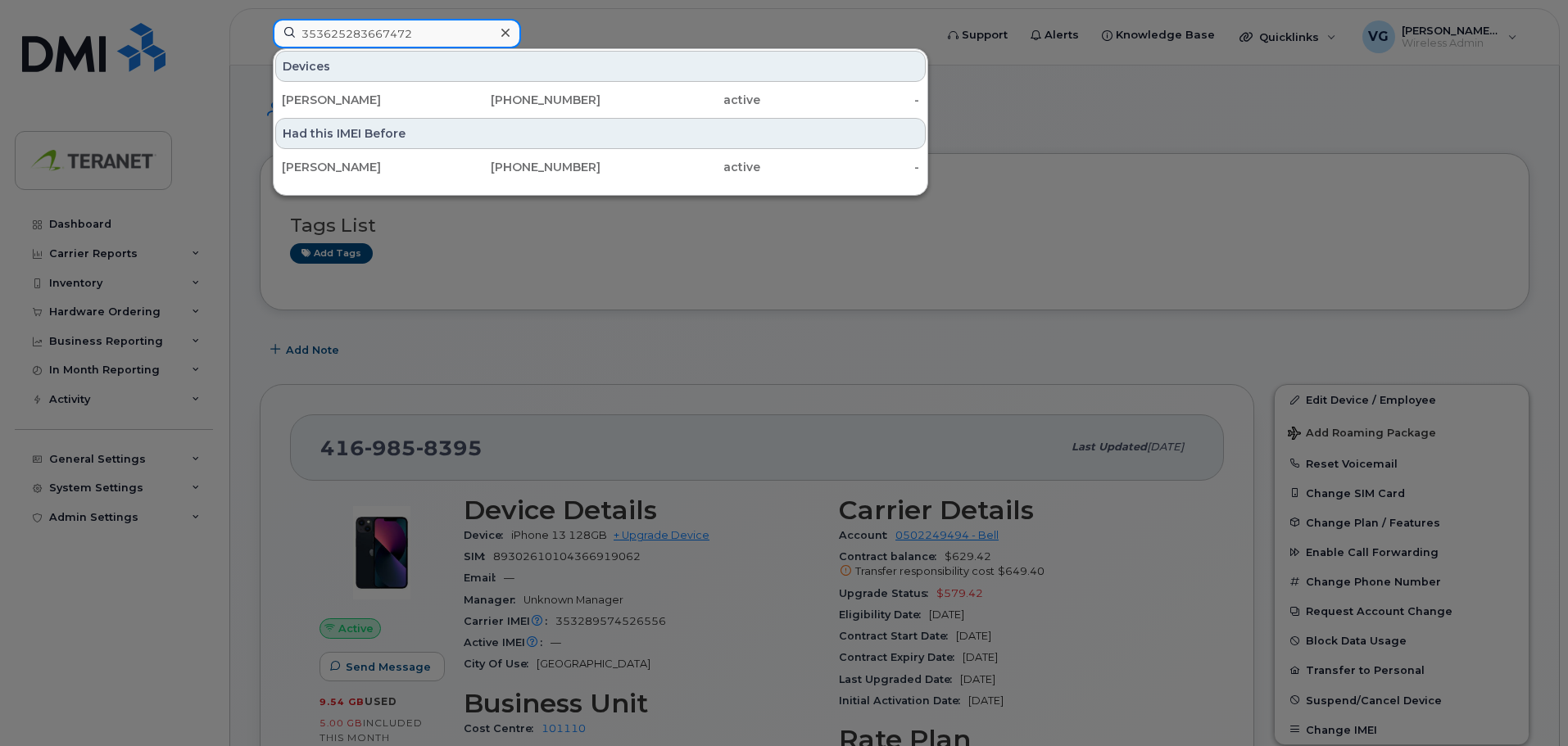
type input "353625283667472"
click at [1214, 151] on div at bounding box center [784, 373] width 1568 height 746
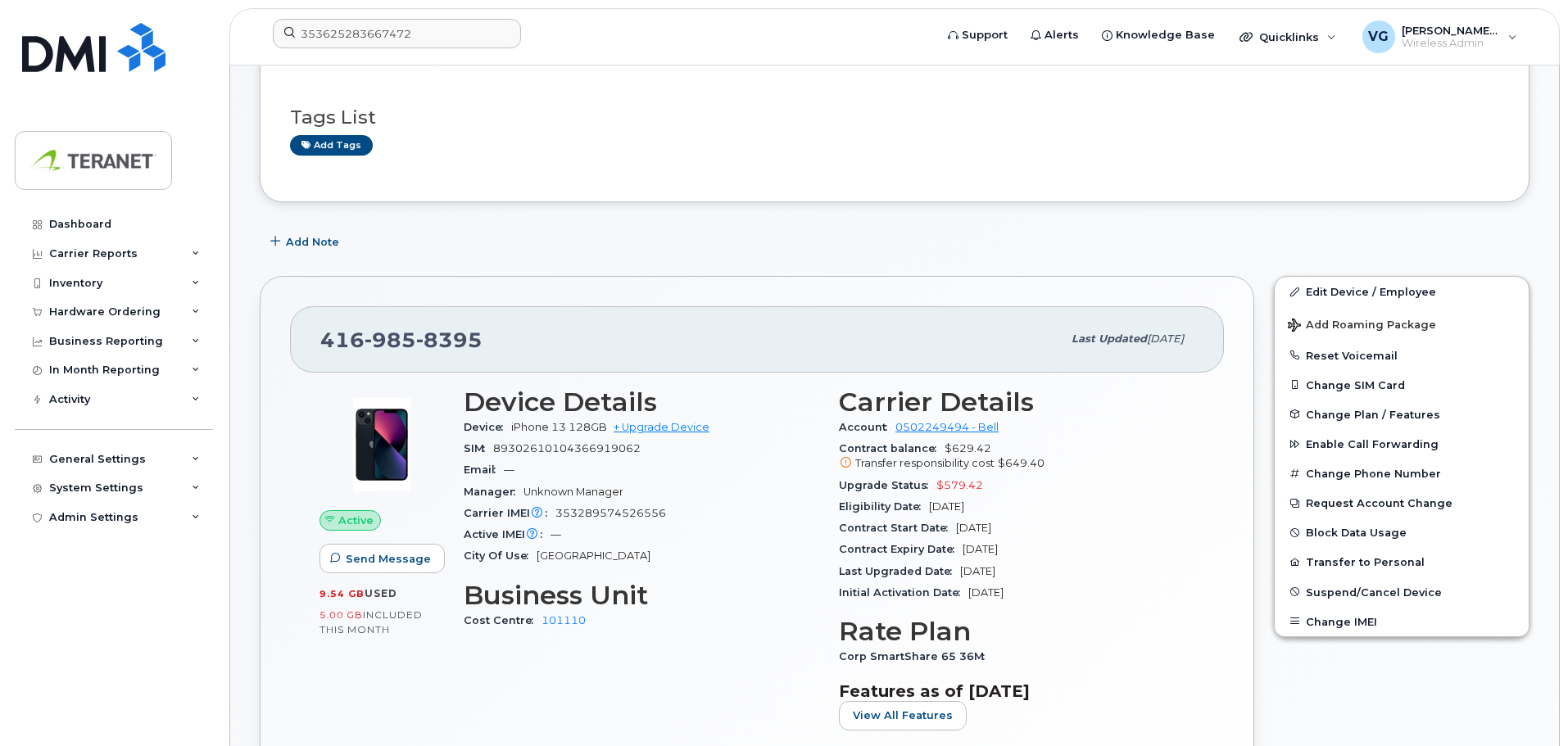
scroll to position [164, 0]
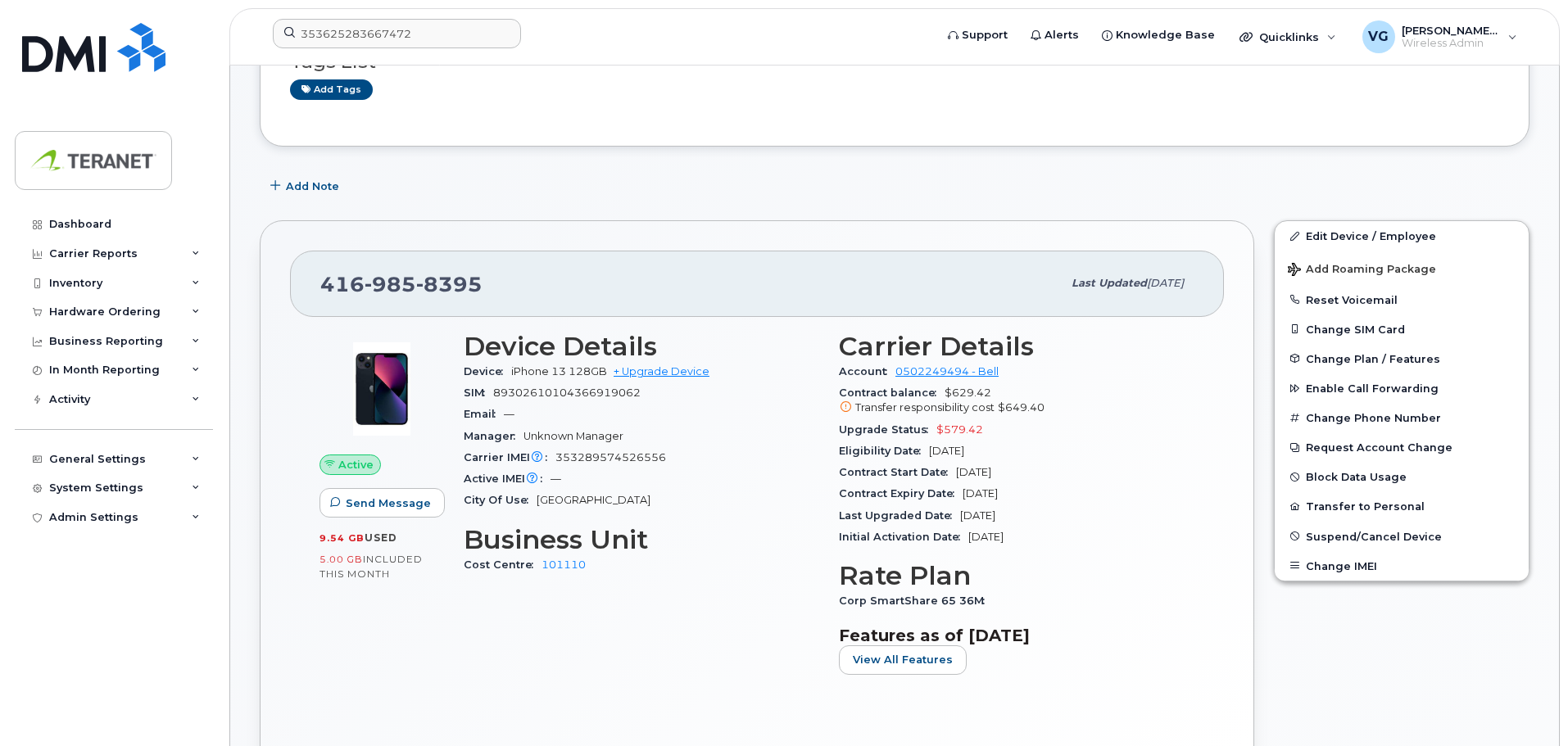
drag, startPoint x: 551, startPoint y: 189, endPoint x: 242, endPoint y: 272, distance: 320.0
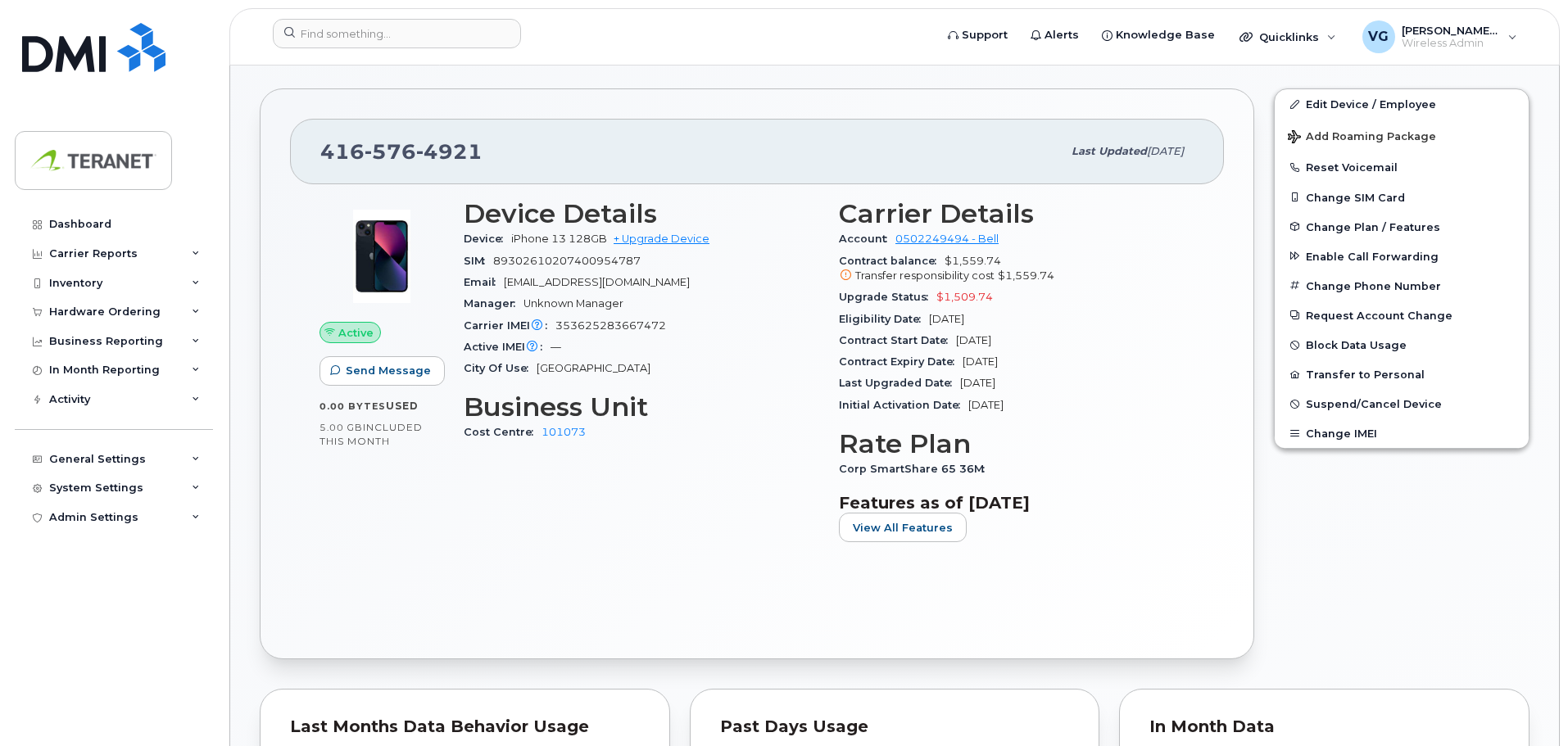
scroll to position [492, 0]
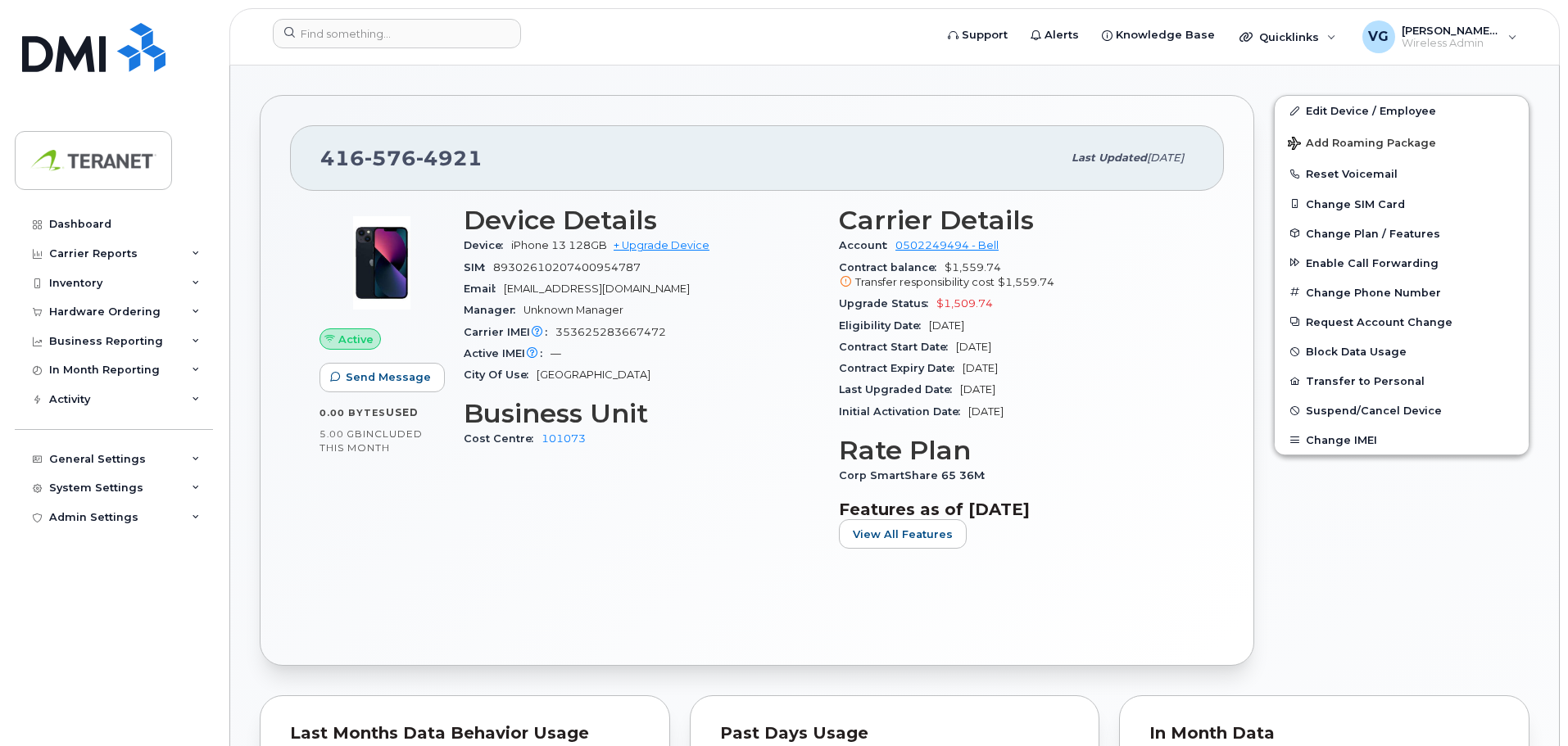
click at [627, 333] on span "353625283667472" at bounding box center [611, 332] width 111 height 12
click at [627, 332] on span "353625283667472" at bounding box center [611, 332] width 111 height 12
copy span "353625283667472"
click at [401, 32] on input at bounding box center [396, 33] width 249 height 30
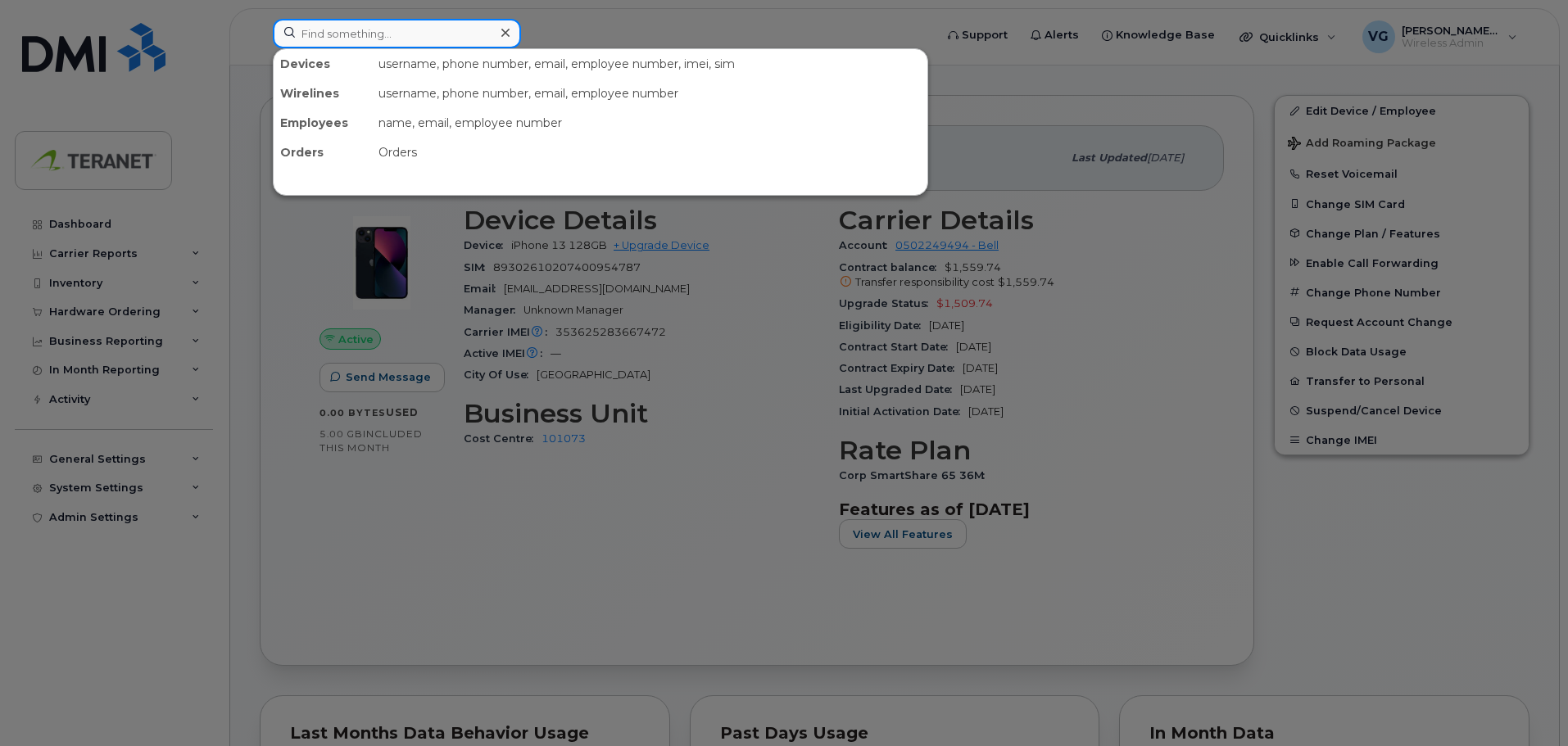
paste input "6472286784"
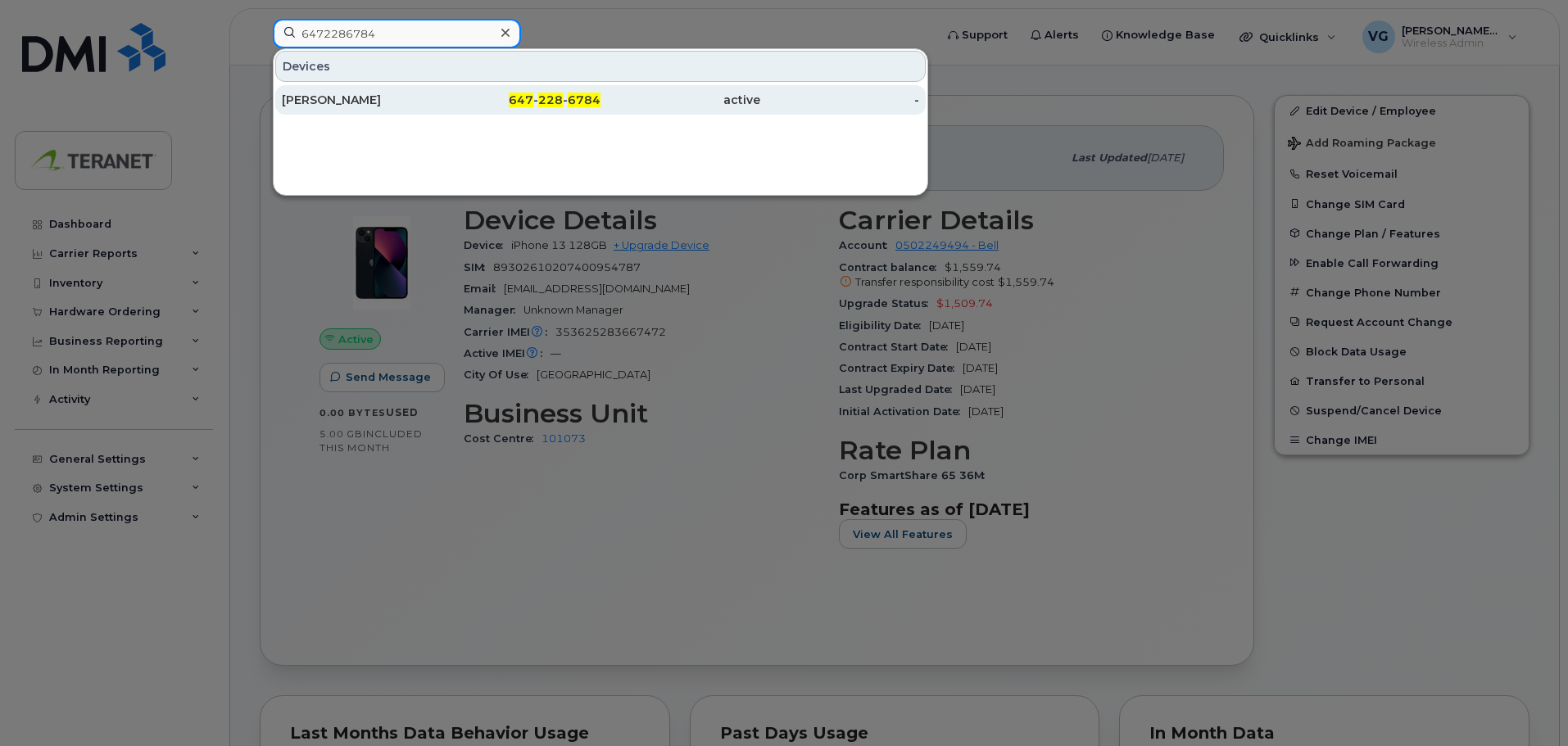
type input "6472286784"
click at [329, 99] on div "Nazanin Aeini" at bounding box center [362, 99] width 160 height 16
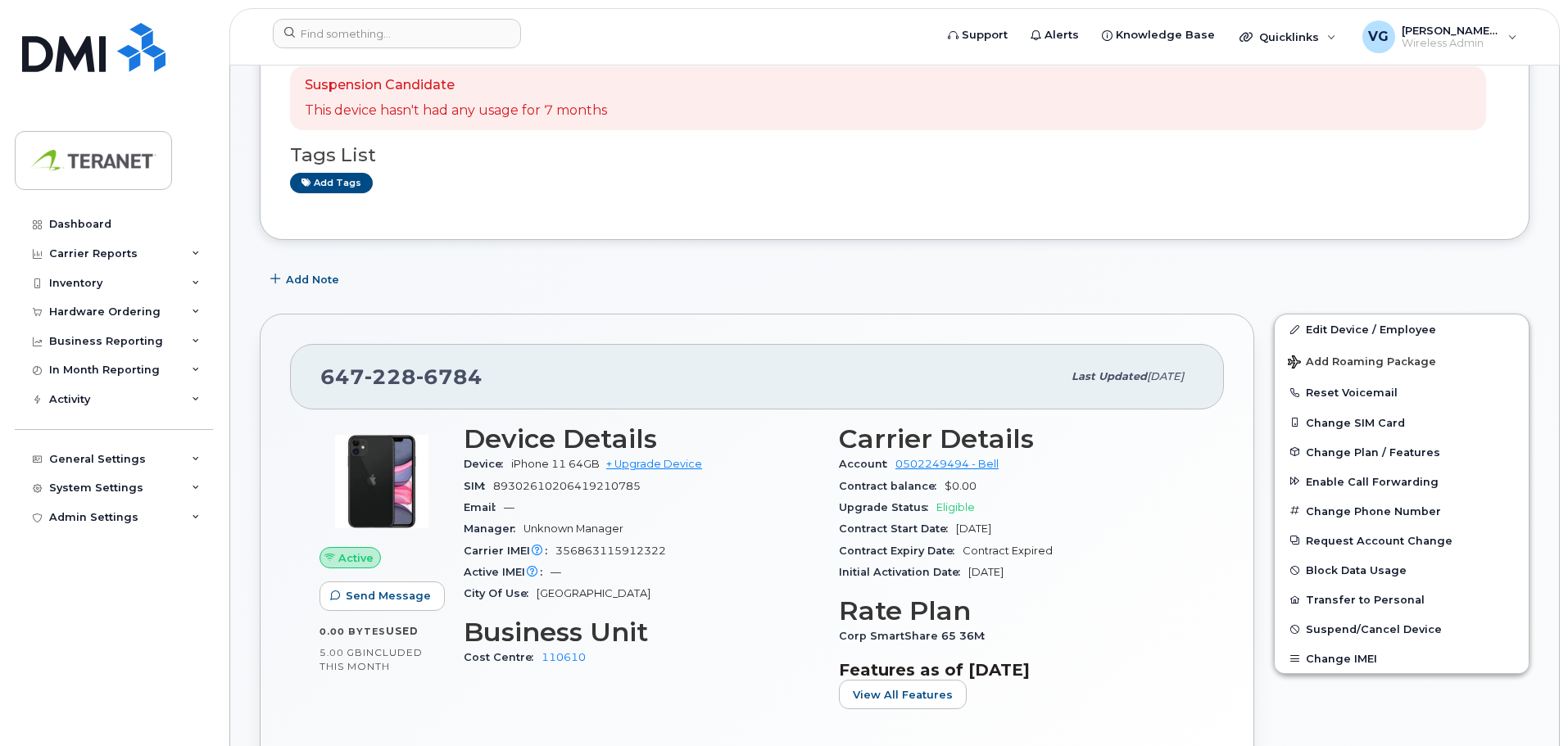
scroll to position [164, 0]
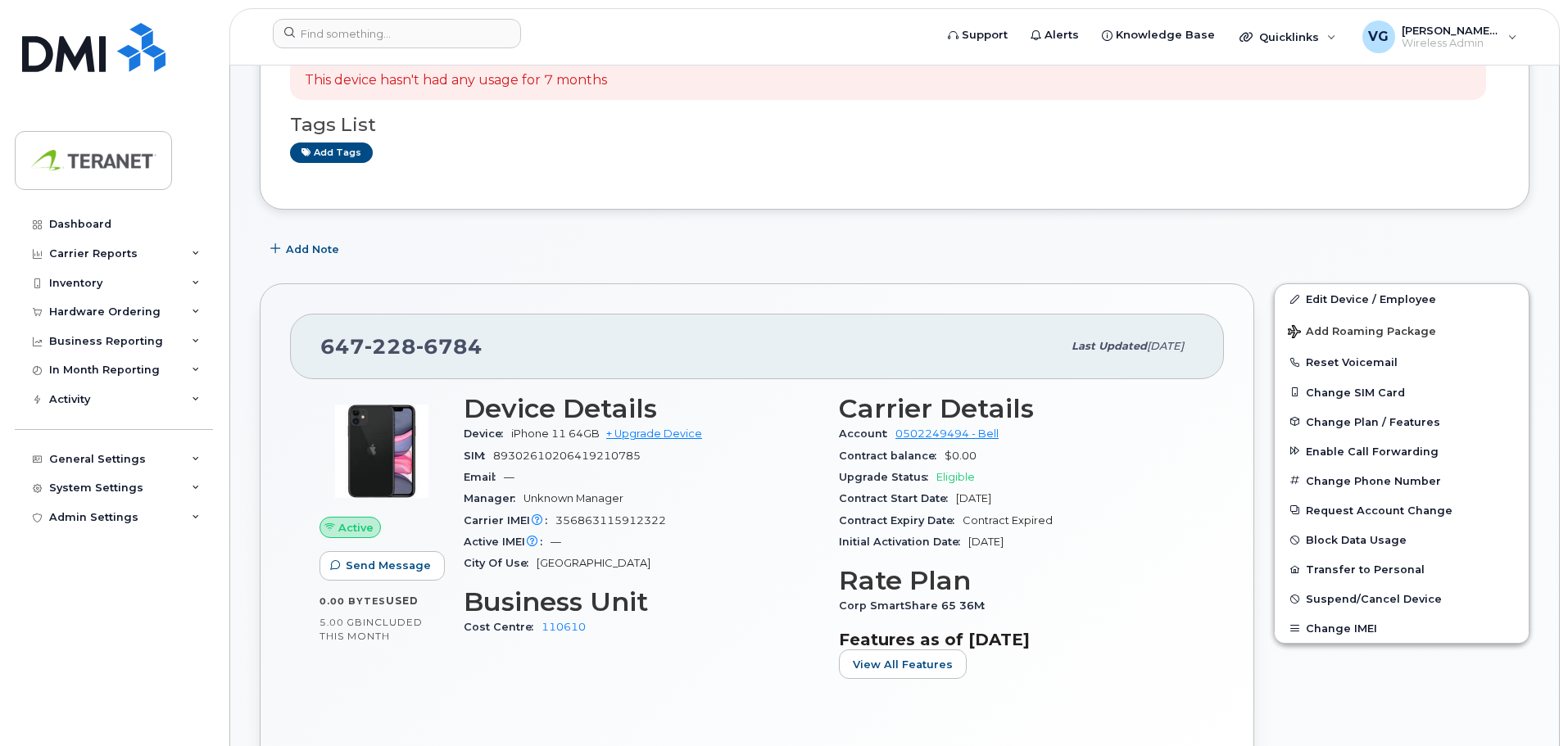
click at [634, 524] on span "356863115912322" at bounding box center [611, 520] width 111 height 12
copy span "356863115912322"
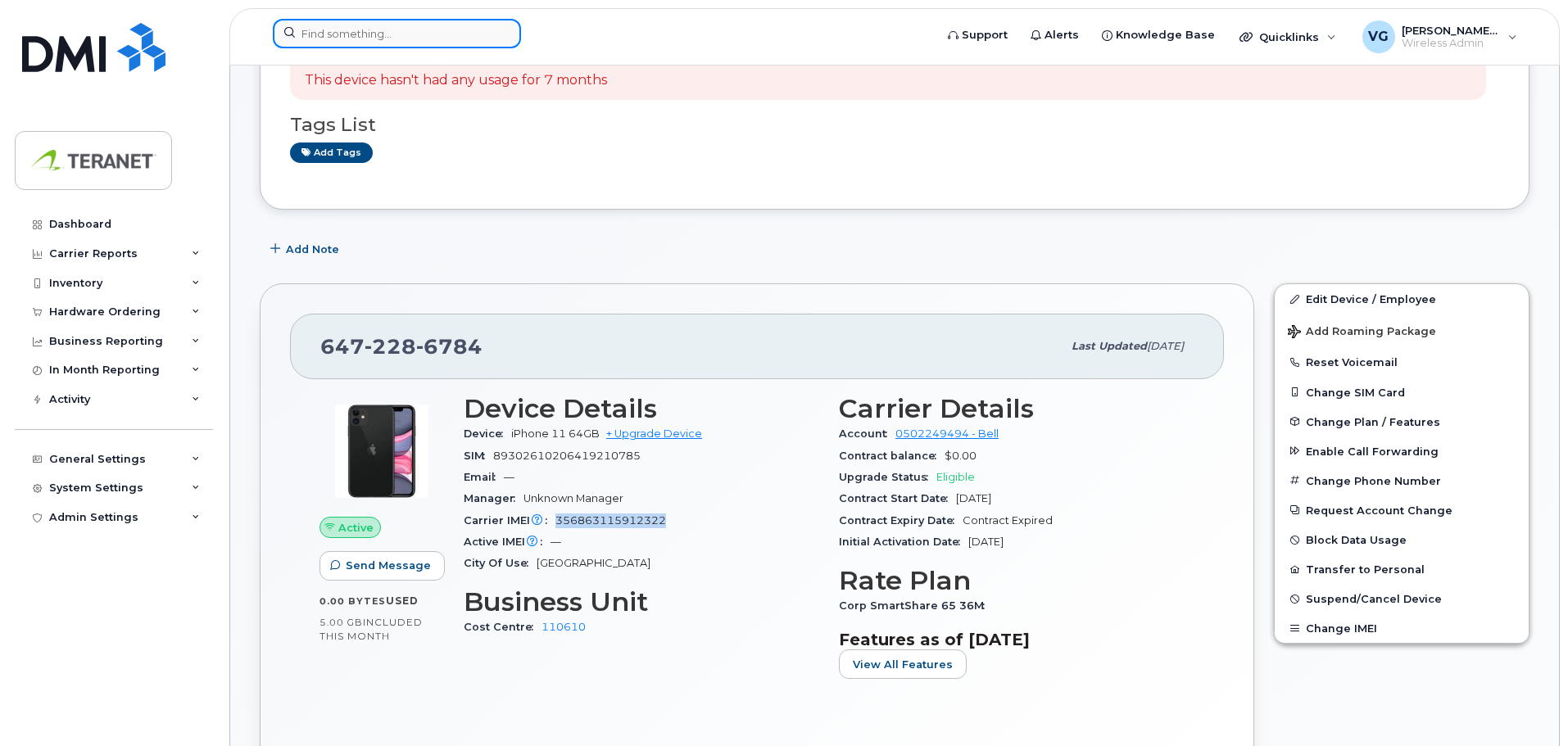
click at [420, 30] on input at bounding box center [396, 33] width 249 height 30
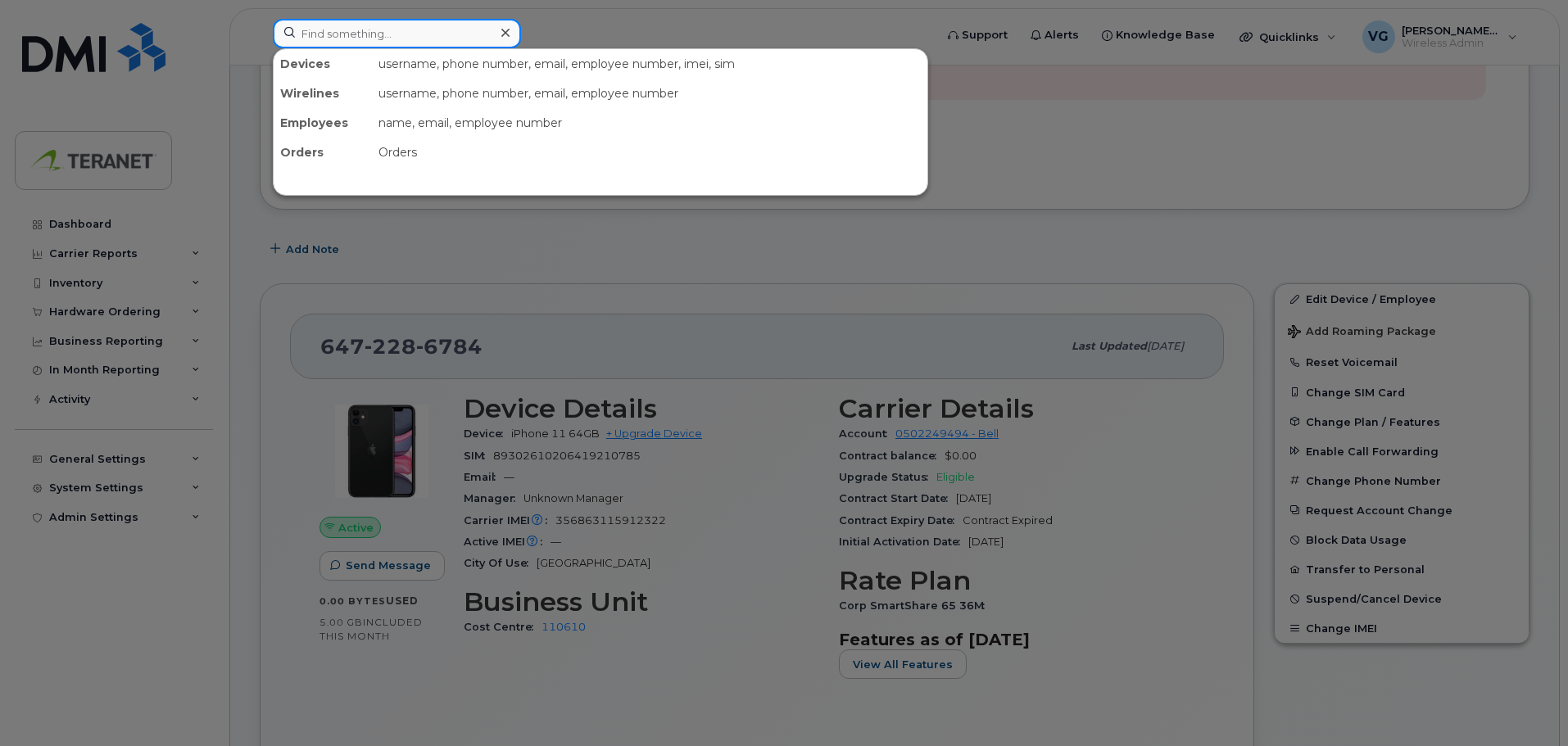
paste input "4162544860"
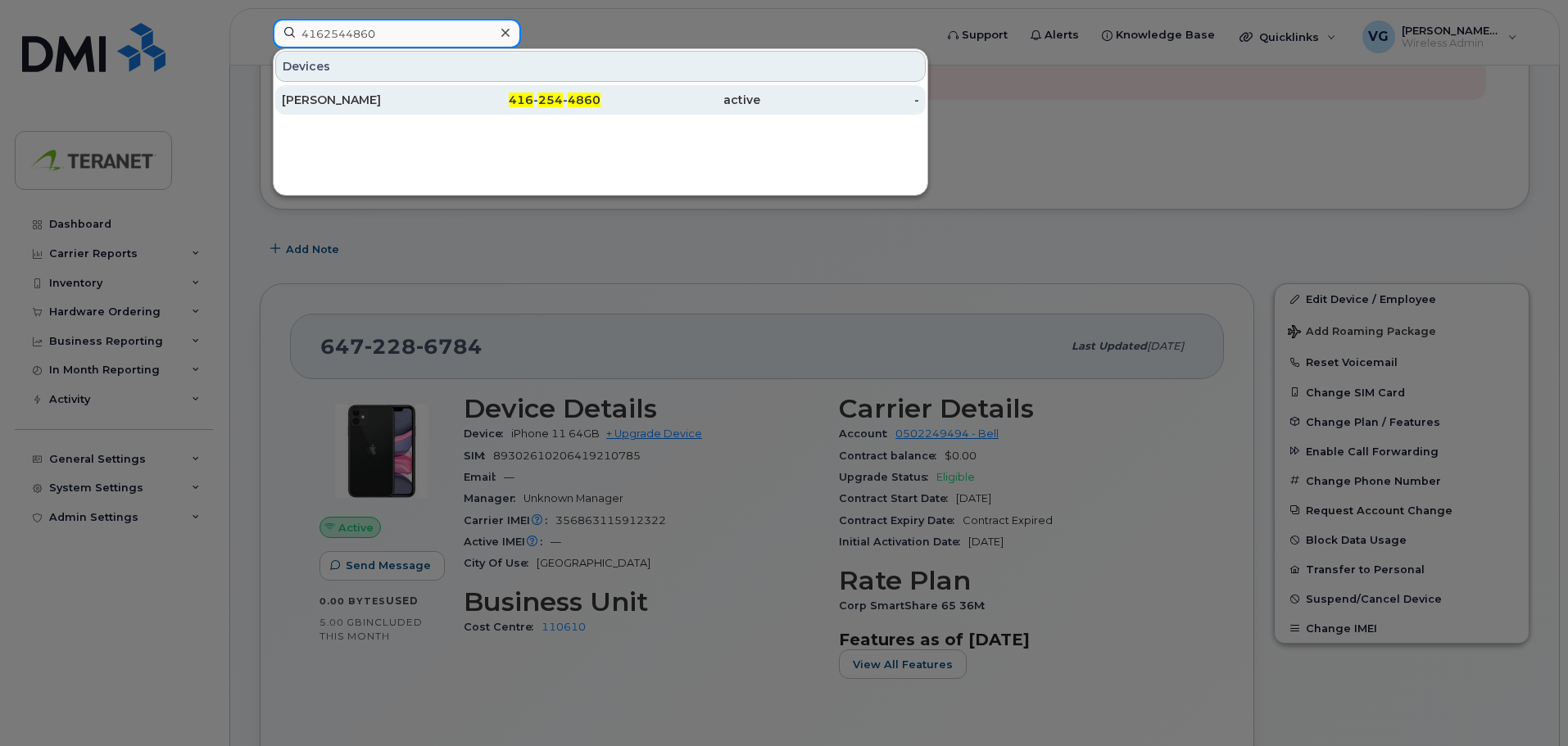
type input "4162544860"
click at [337, 107] on div "[PERSON_NAME]" at bounding box center [362, 99] width 160 height 16
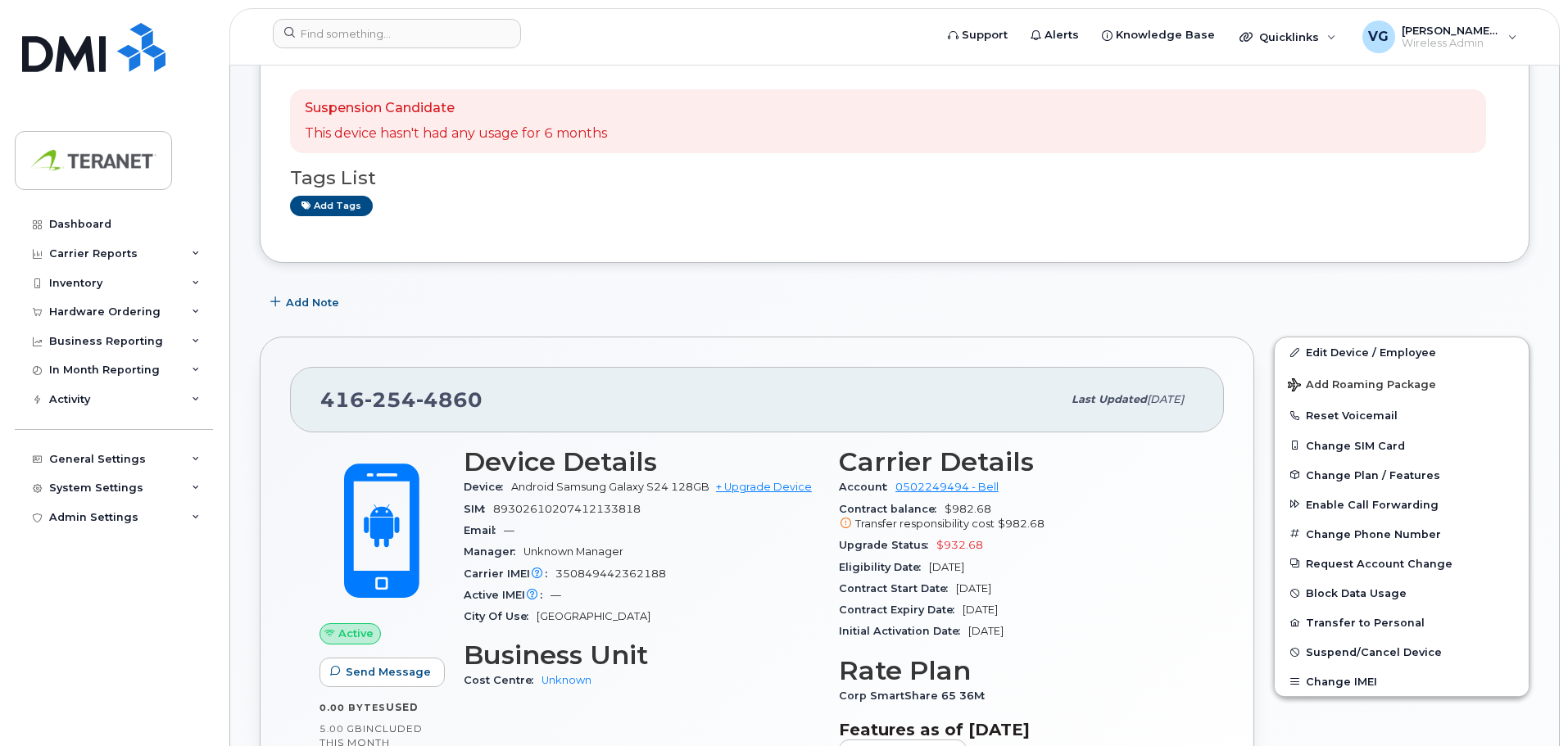
scroll to position [82, 0]
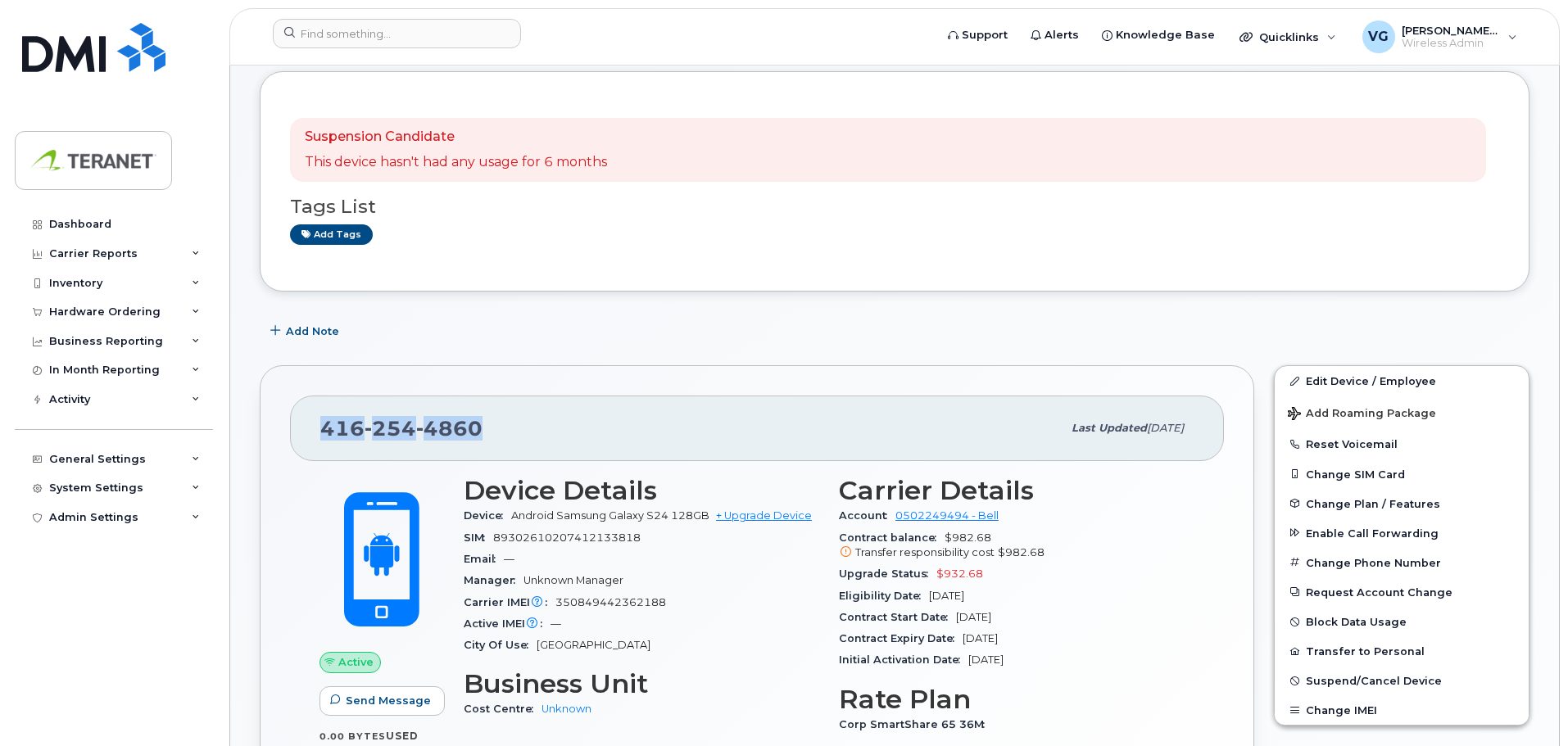
drag, startPoint x: 496, startPoint y: 421, endPoint x: 243, endPoint y: 401, distance: 253.8
copy span "[PHONE_NUMBER]"
click at [694, 373] on div "[PHONE_NUMBER] Last updated [DATE] Active Send Message 0.00 Bytes  used 5.00 GB…" at bounding box center [757, 640] width 995 height 550
click at [626, 604] on span "350849442362188" at bounding box center [611, 602] width 111 height 12
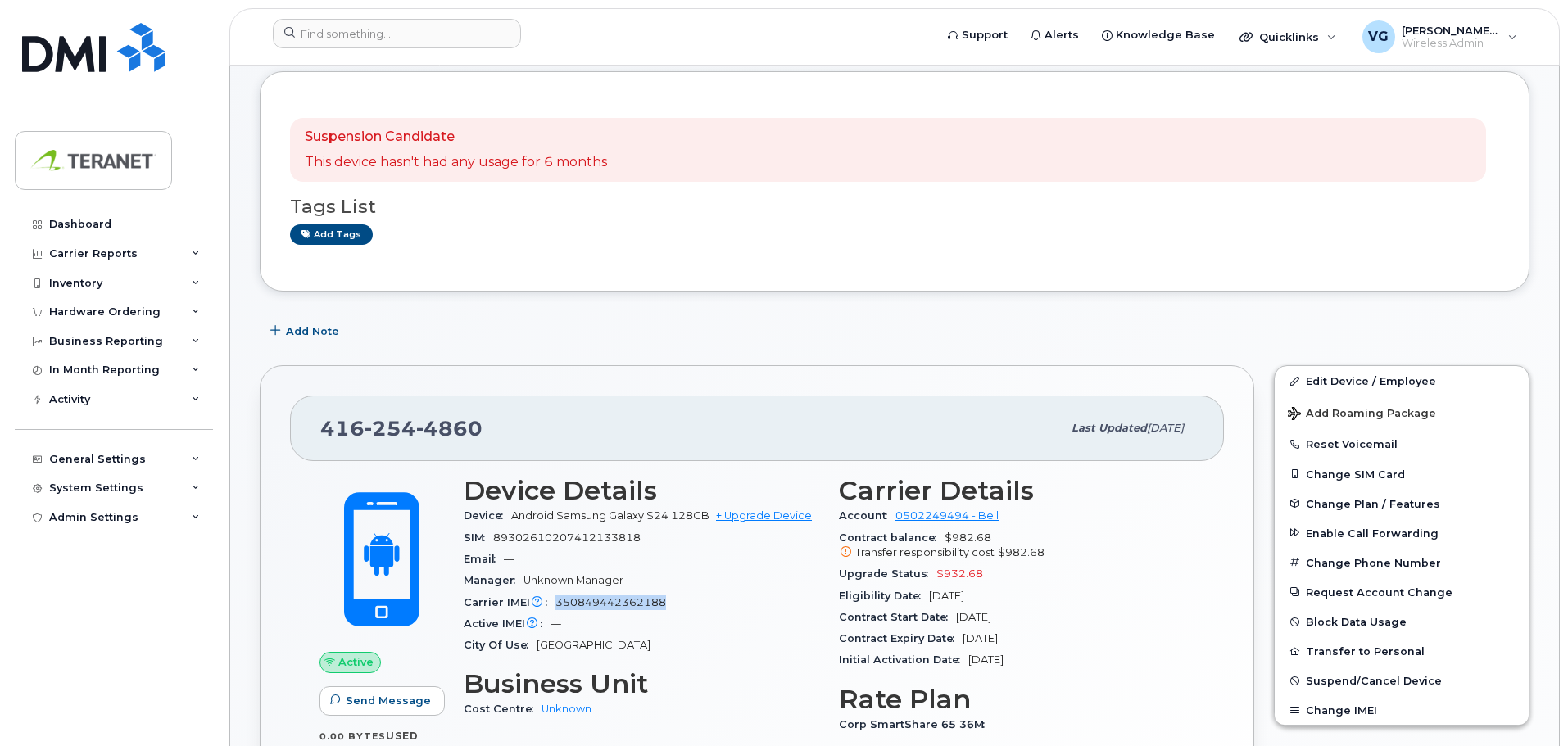
click at [626, 603] on span "350849442362188" at bounding box center [611, 602] width 111 height 12
copy span "350849442362188"
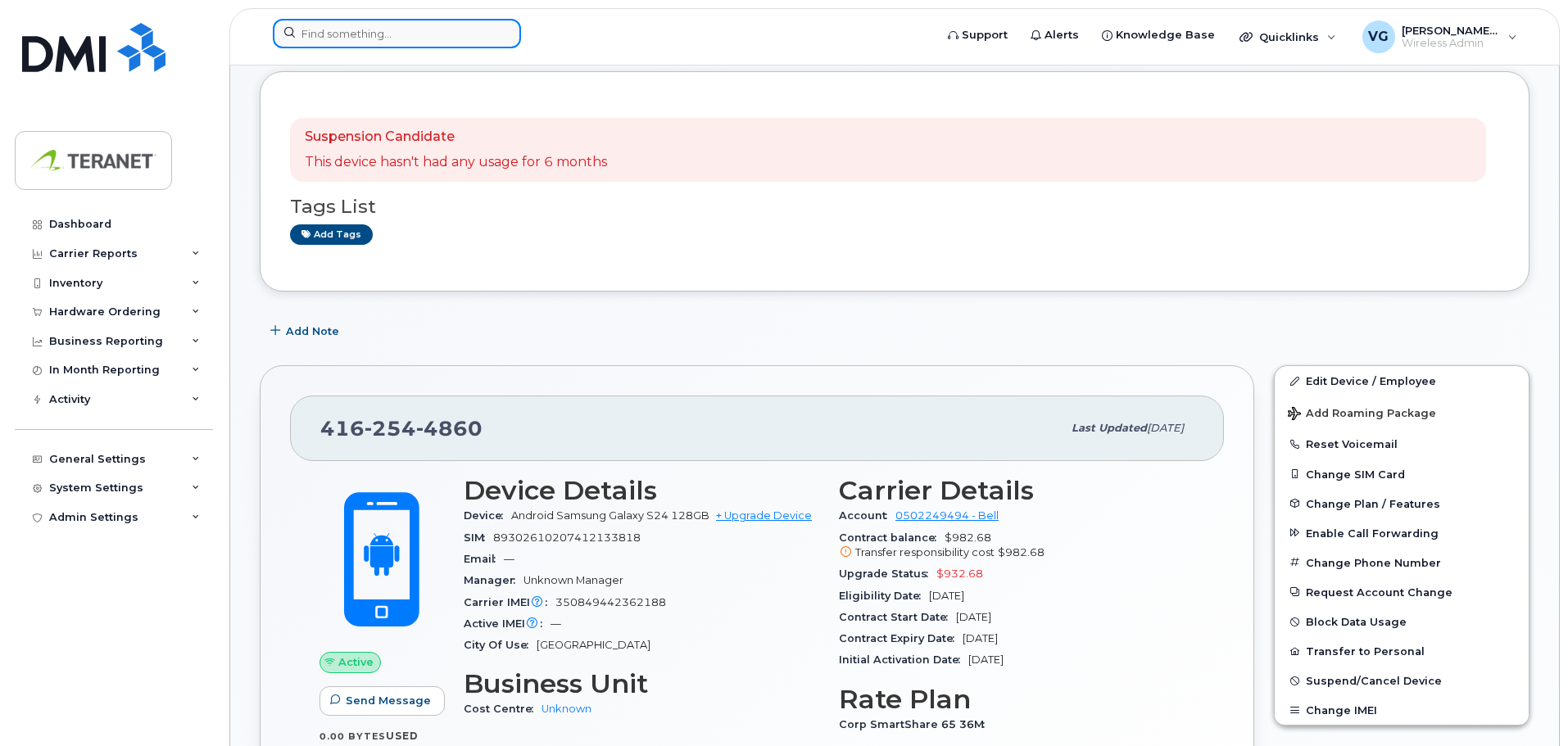
click at [418, 31] on input at bounding box center [396, 33] width 249 height 30
paste input "6472227780"
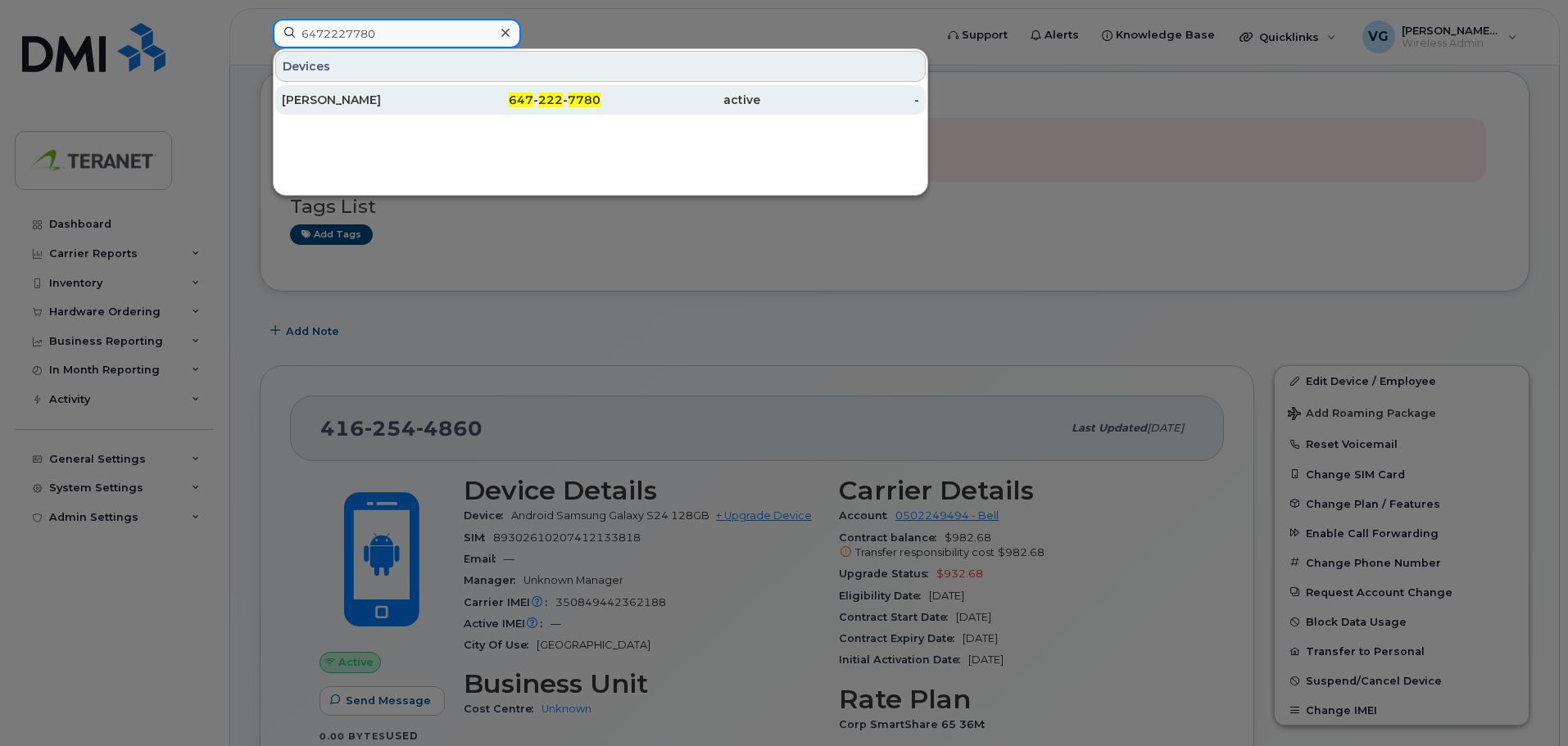
type input "6472227780"
click at [387, 94] on div "Maanasaa Ravikrishna" at bounding box center [362, 99] width 160 height 16
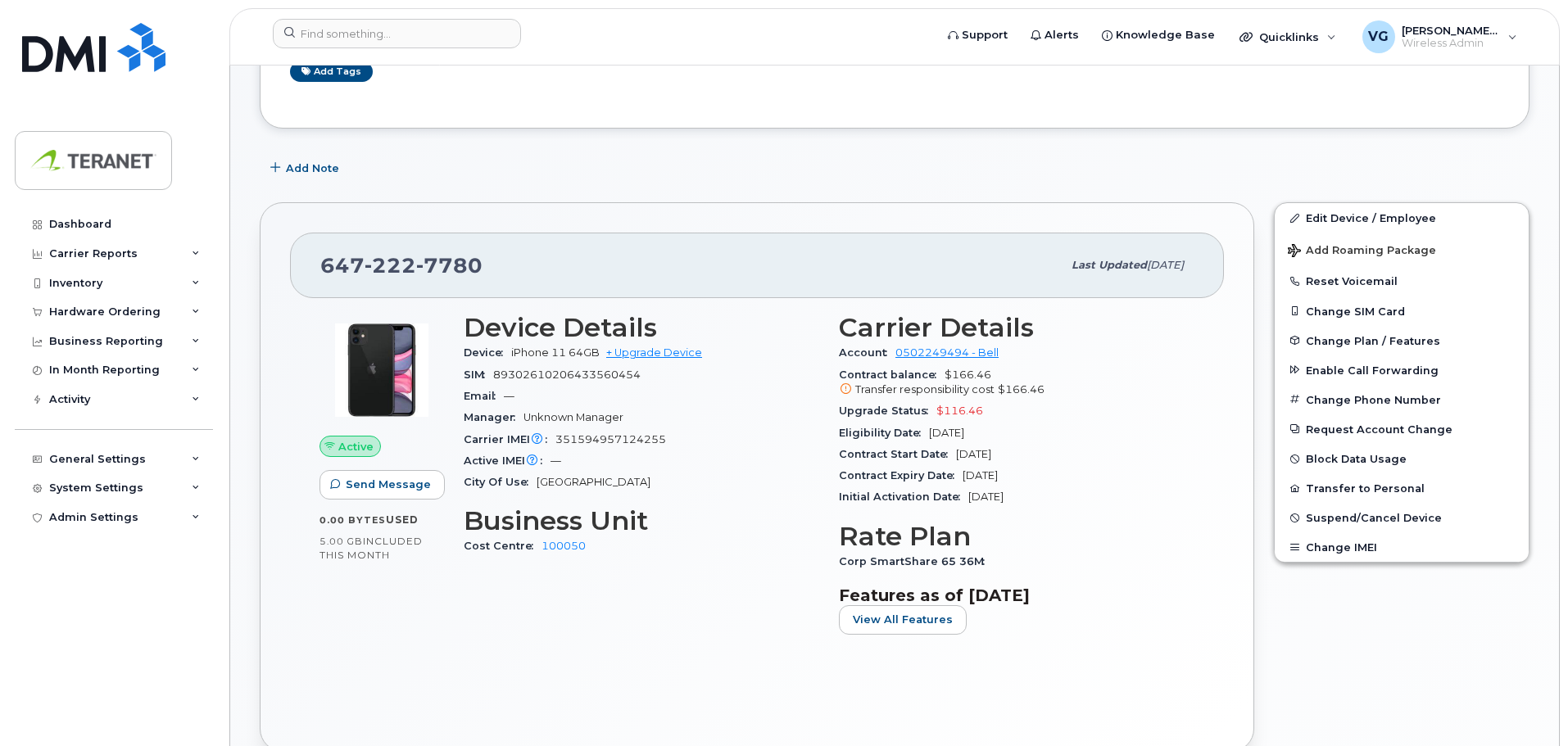
scroll to position [246, 0]
click at [616, 439] on span "351594957124255" at bounding box center [611, 438] width 111 height 12
copy span "351594957124255"
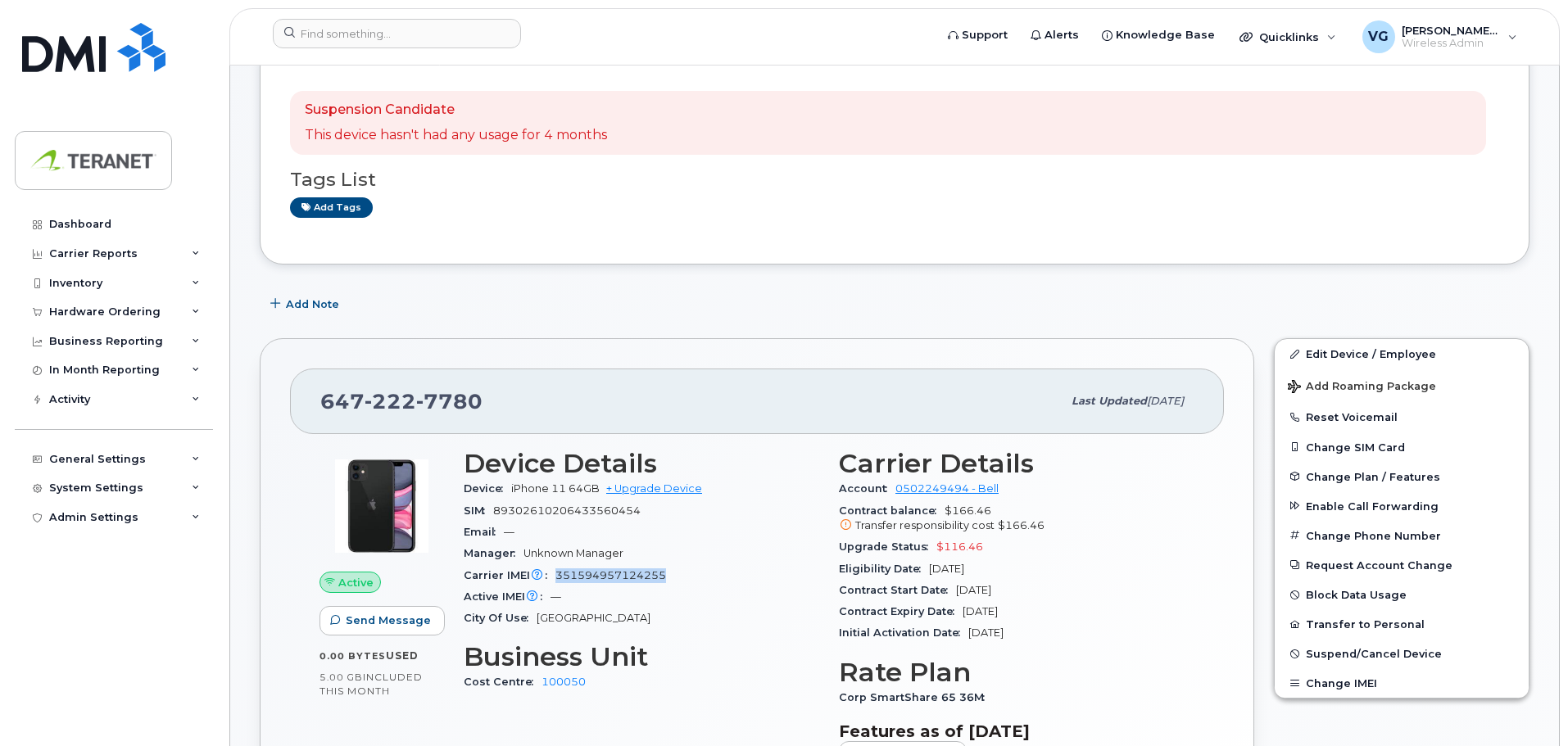
scroll to position [0, 0]
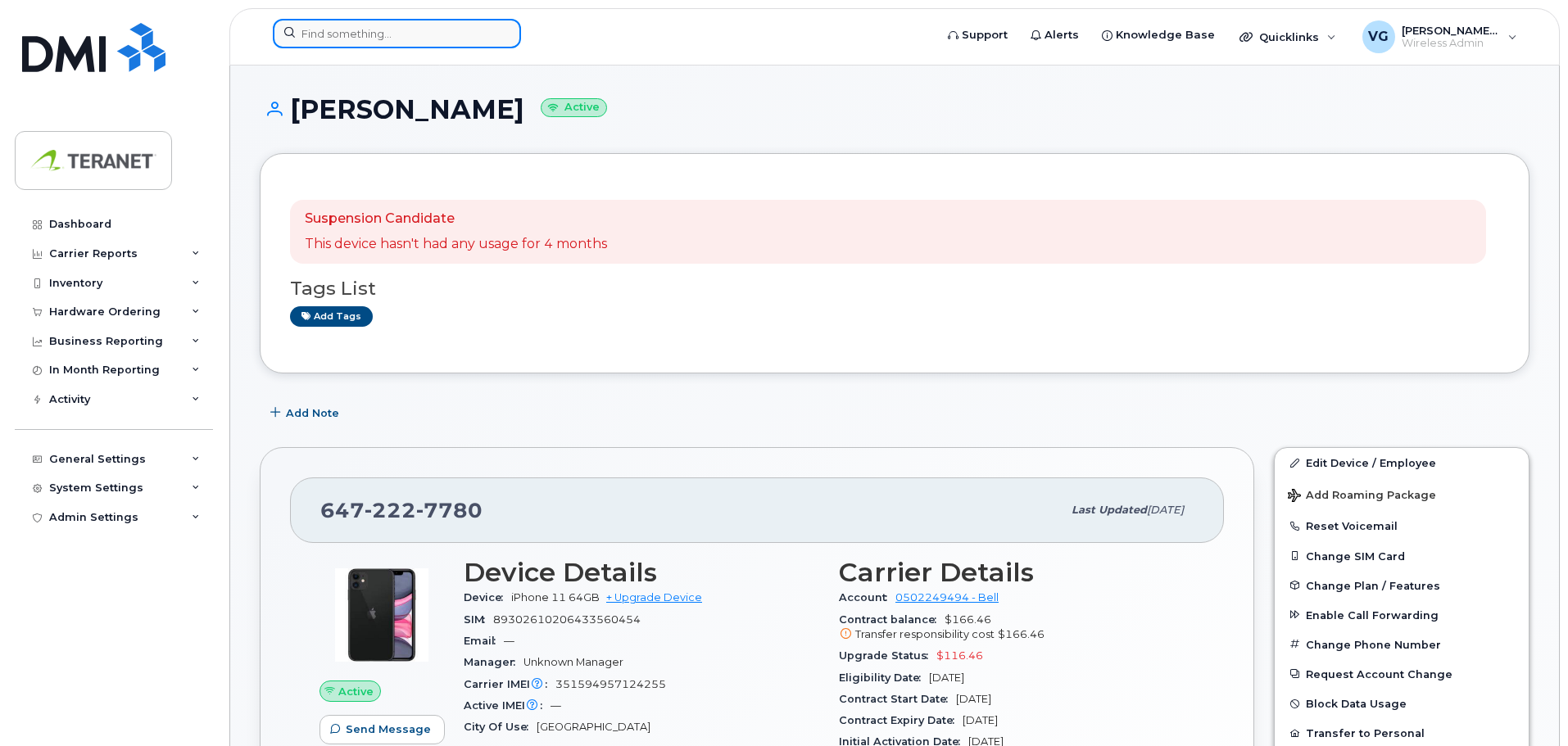
click at [327, 35] on input at bounding box center [396, 33] width 249 height 30
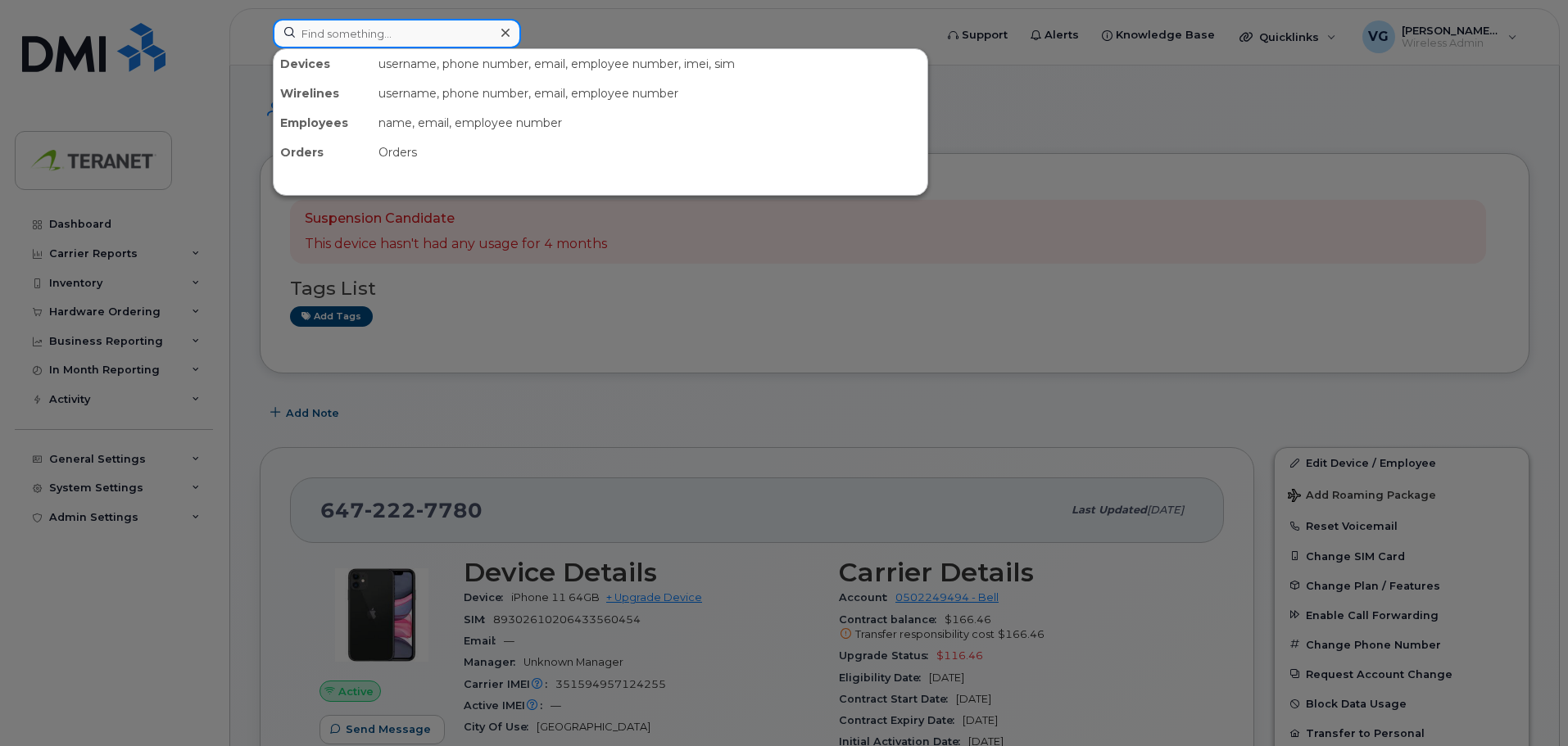
paste input "6476127207"
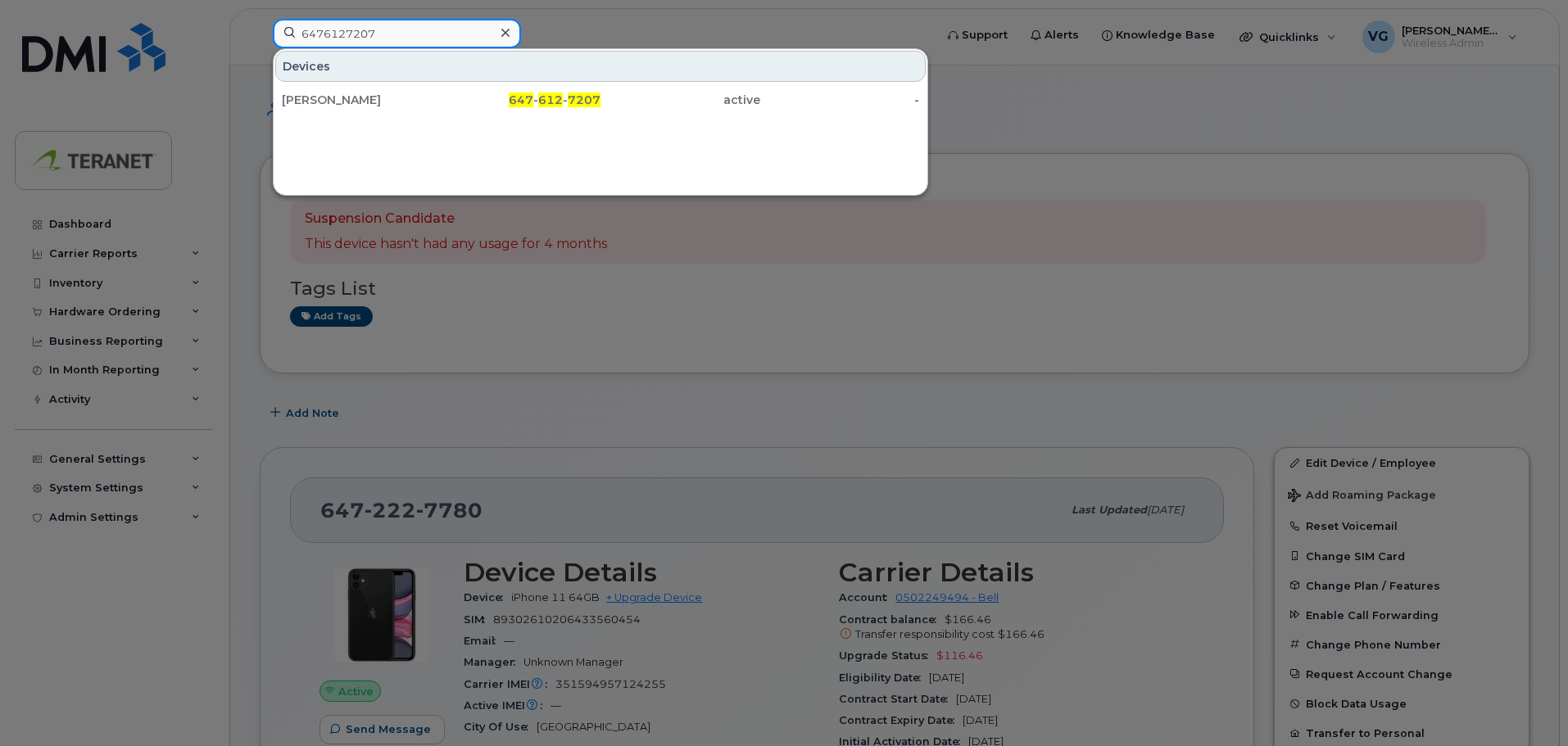
type input "6476127207"
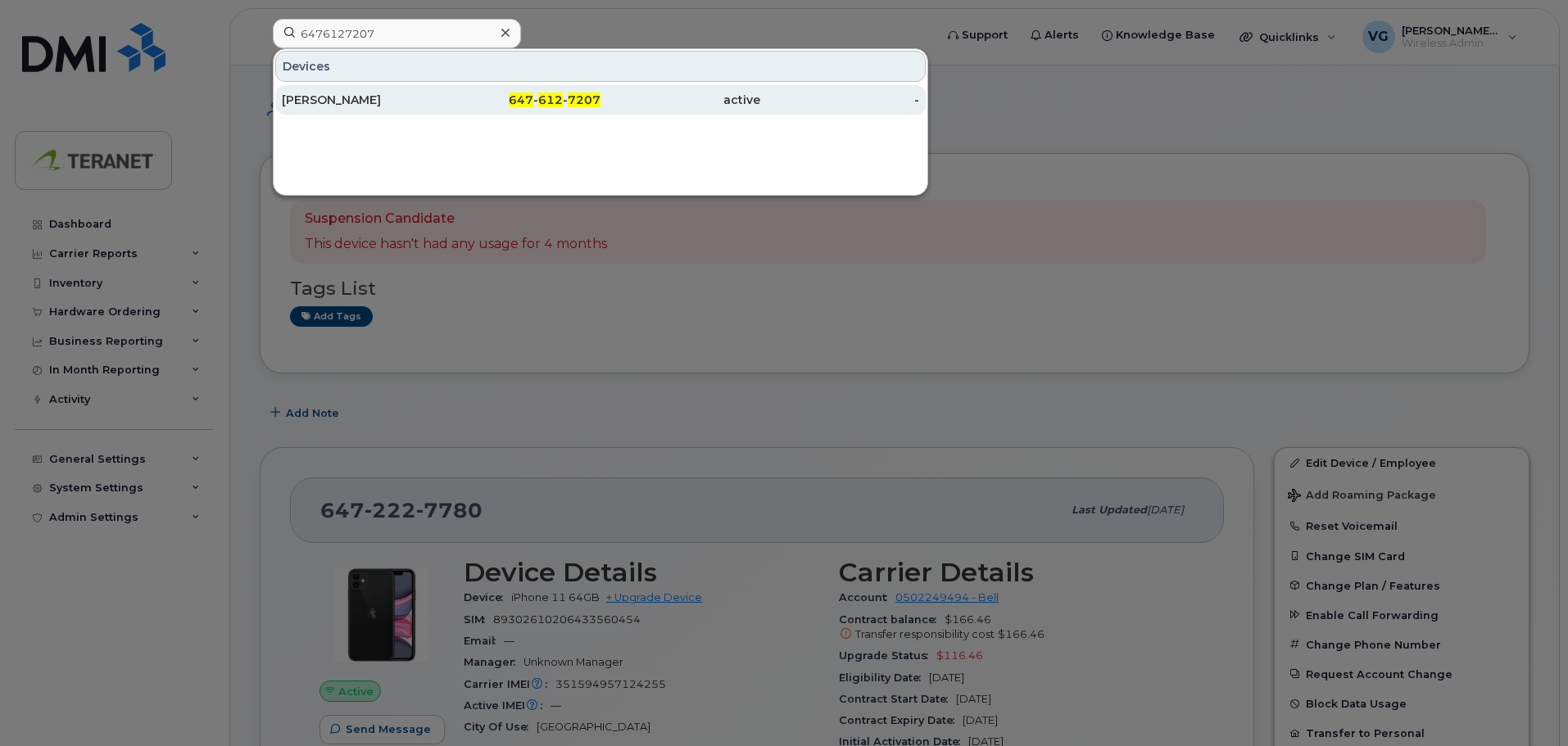
click at [483, 101] on div "647 - 612 - 7207" at bounding box center [521, 99] width 160 height 16
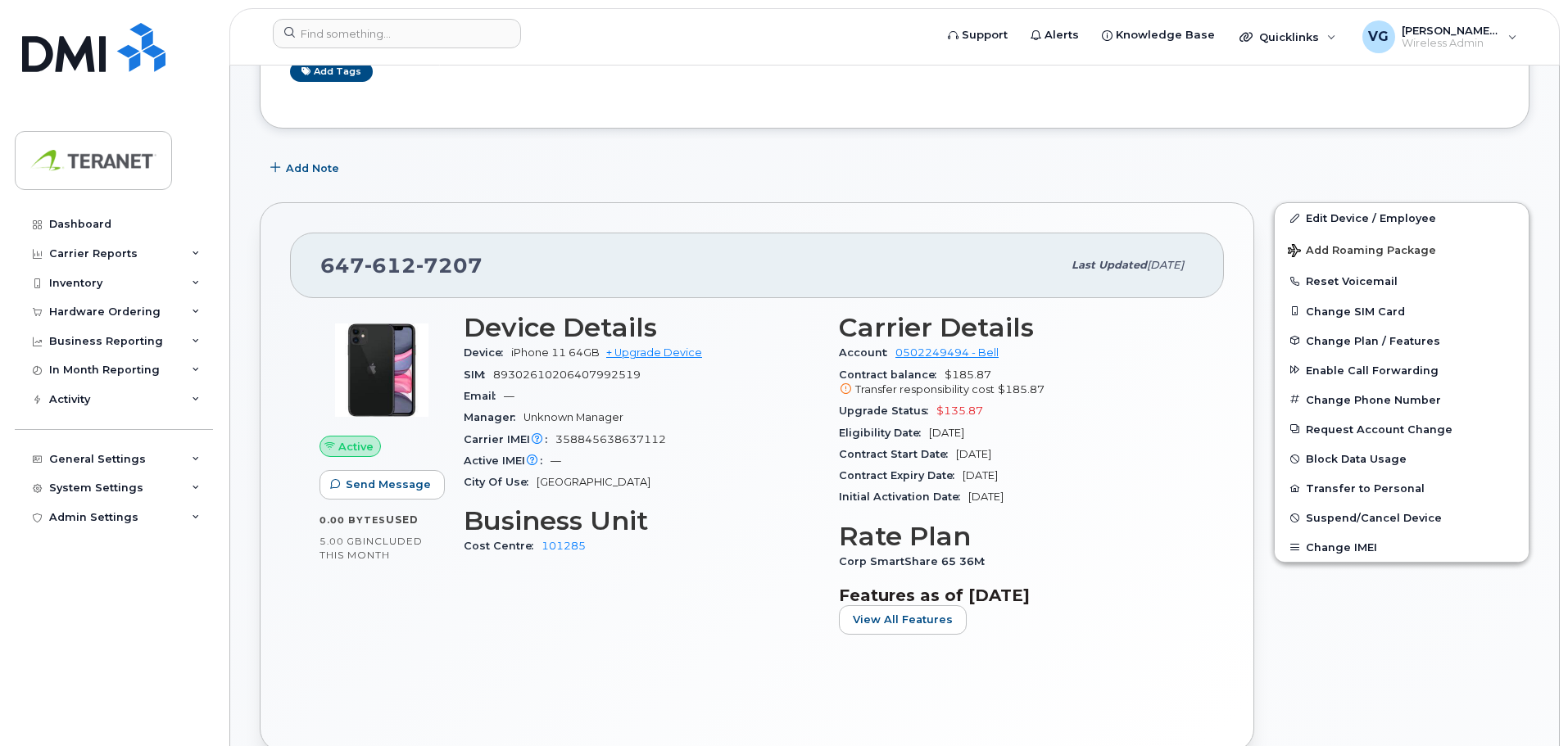
scroll to position [246, 0]
click at [464, 40] on input at bounding box center [396, 33] width 249 height 30
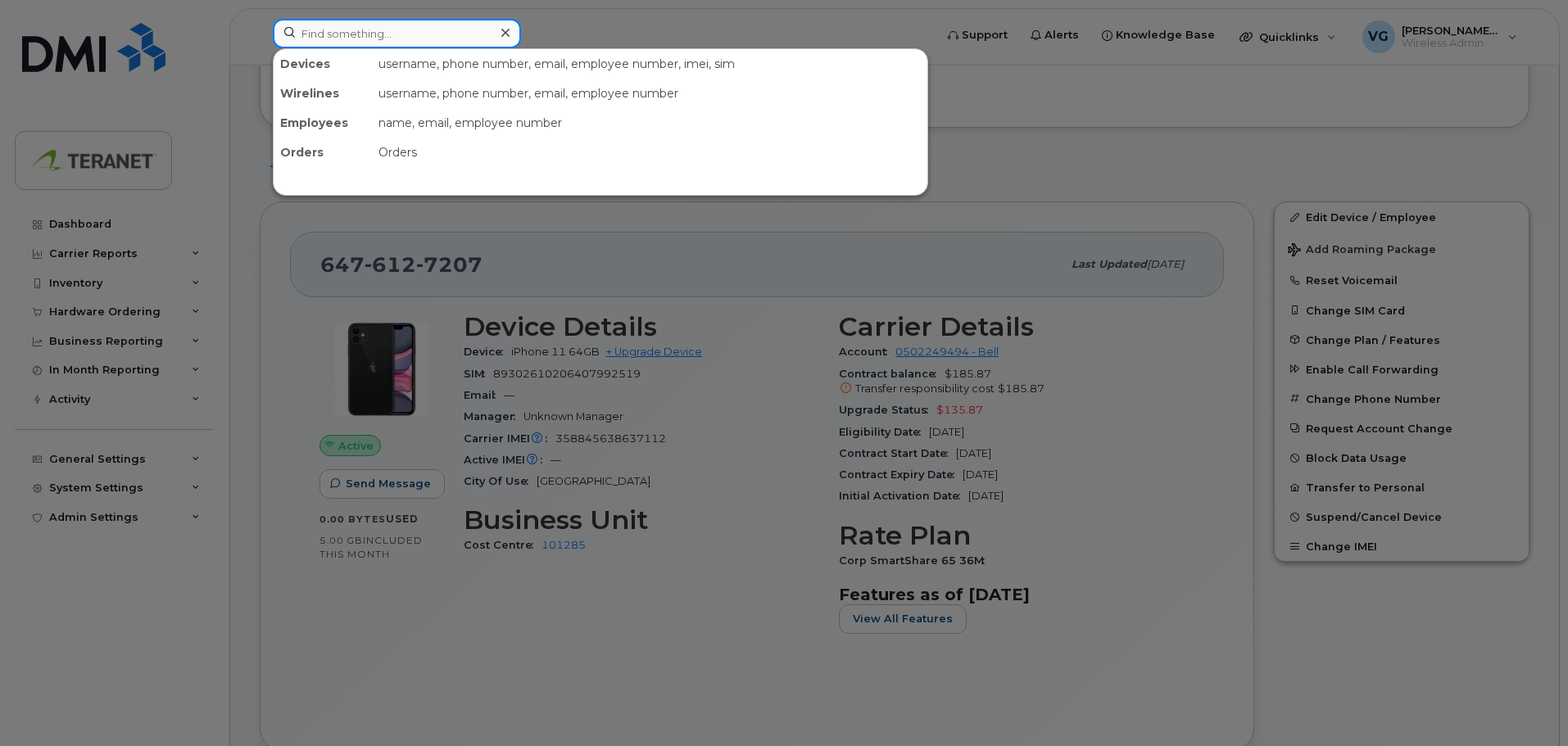
paste input "4166974535"
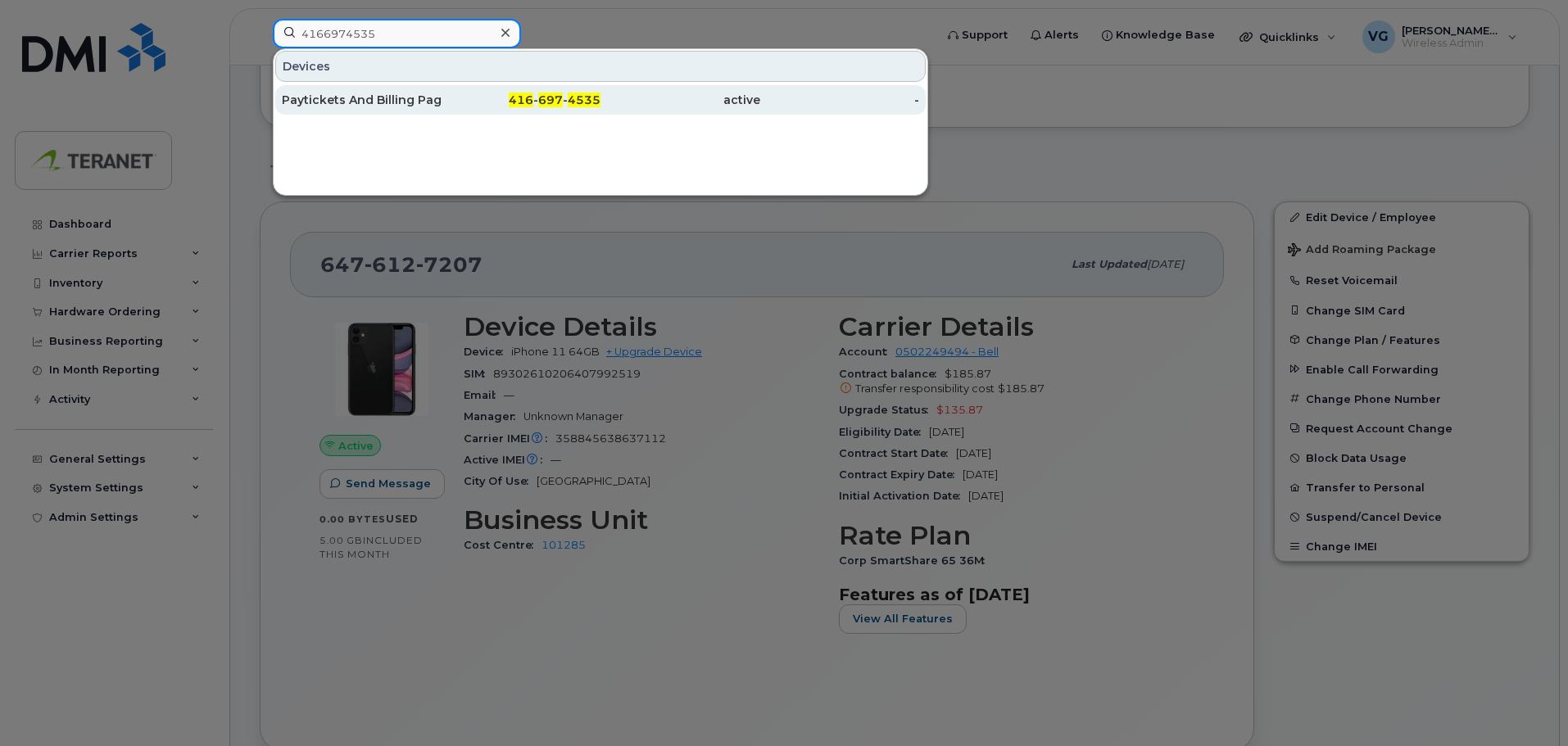
type input "4166974535"
click at [350, 98] on div "Paytickets And Billing Pager" at bounding box center [362, 99] width 160 height 16
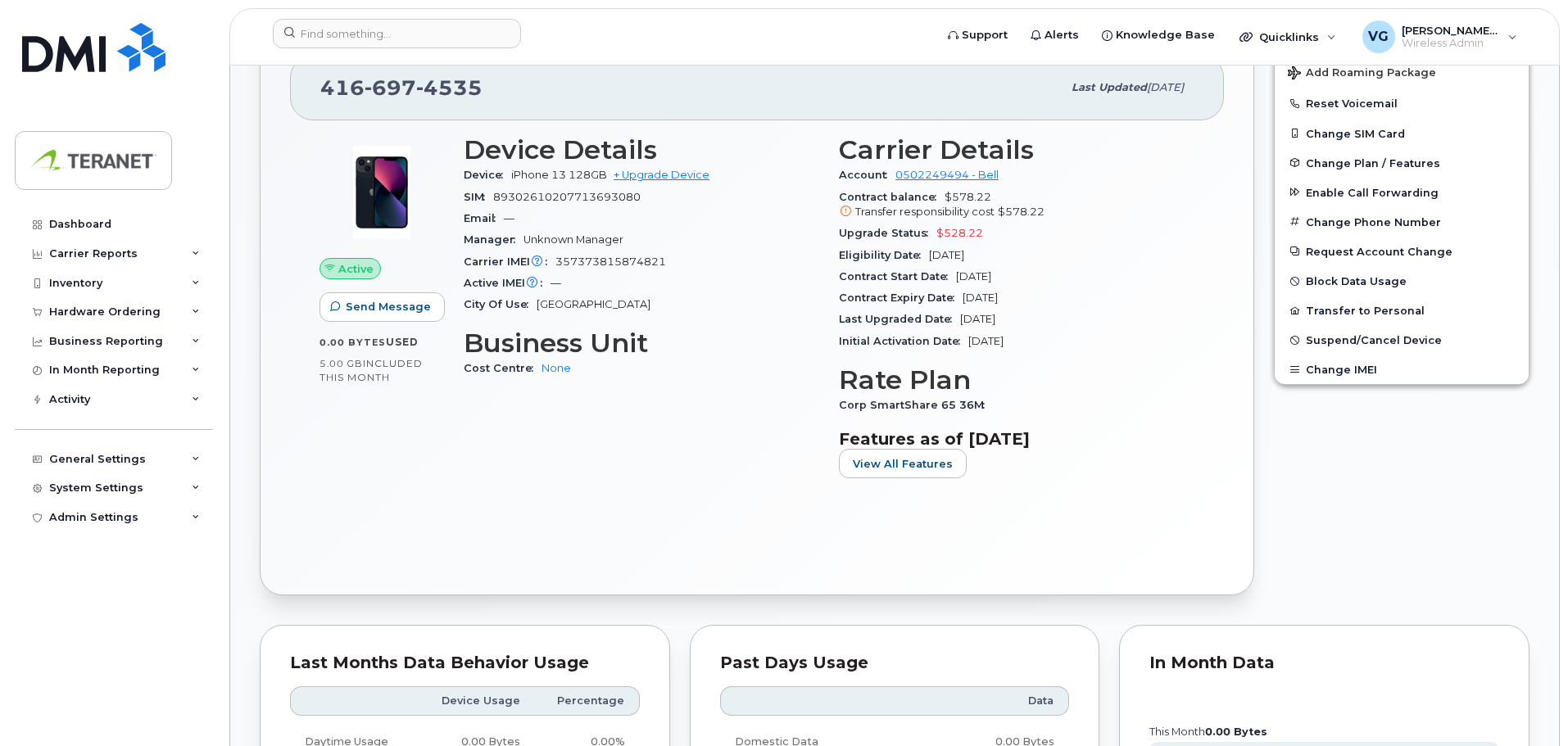
scroll to position [328, 0]
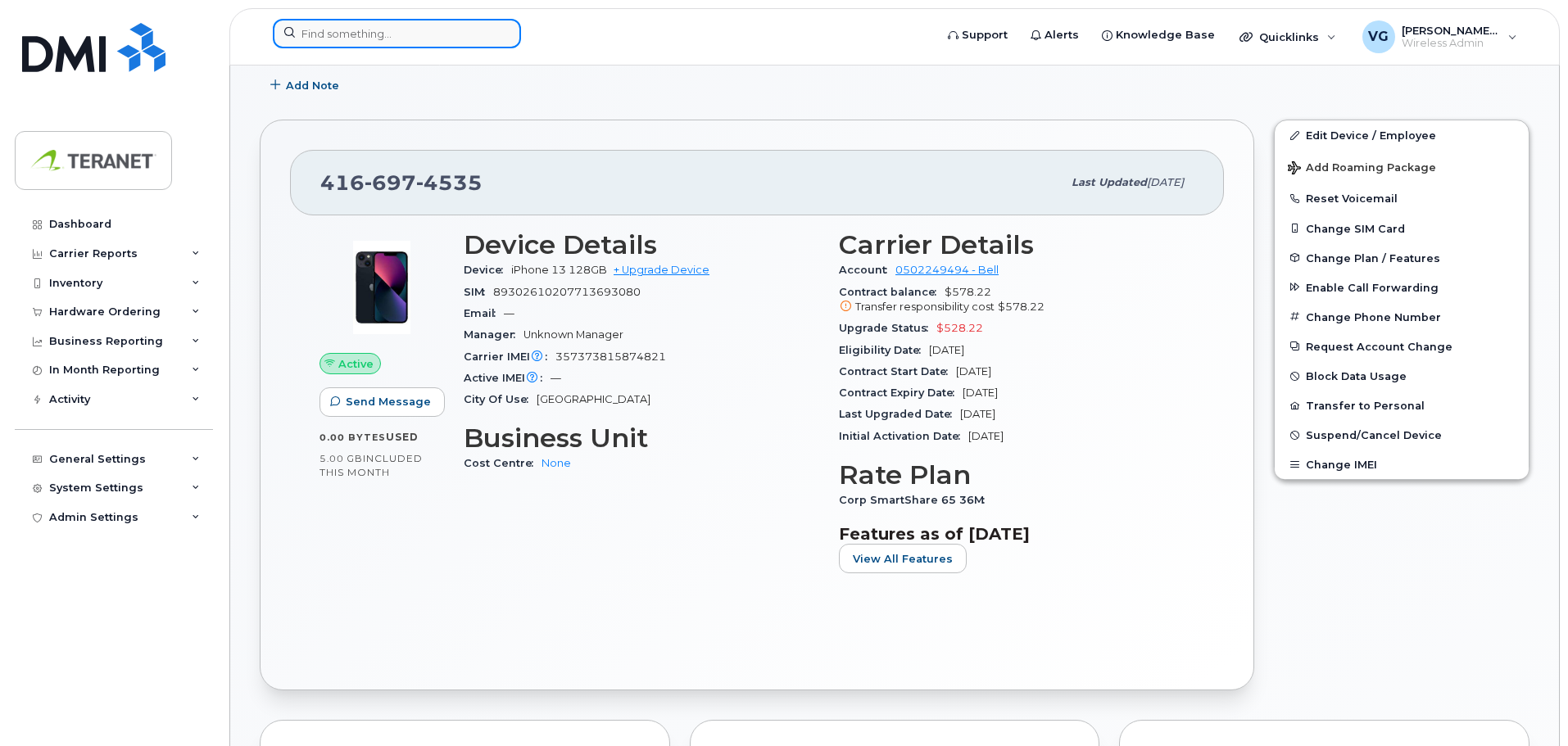
click at [462, 34] on input at bounding box center [396, 33] width 249 height 30
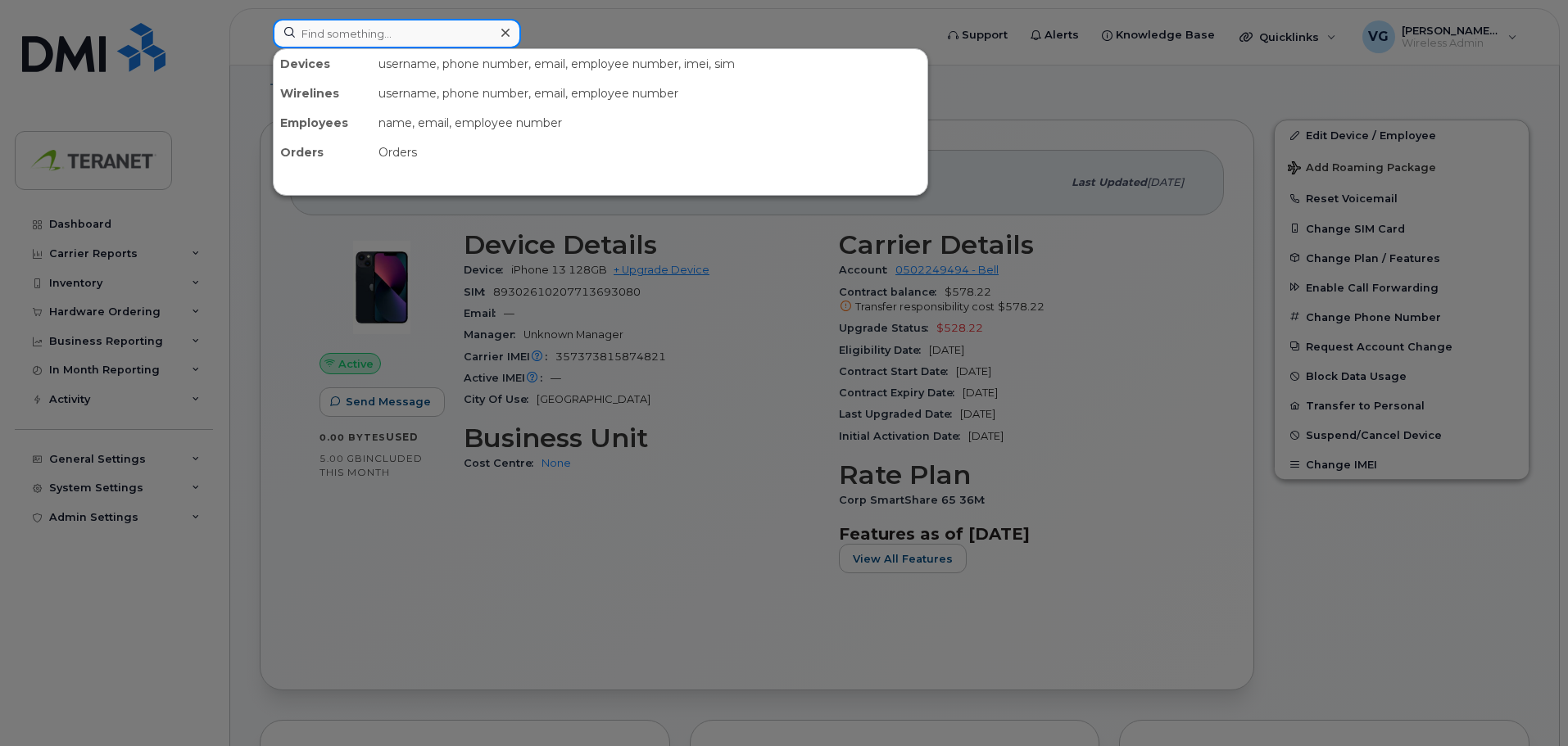
paste input "4164209162"
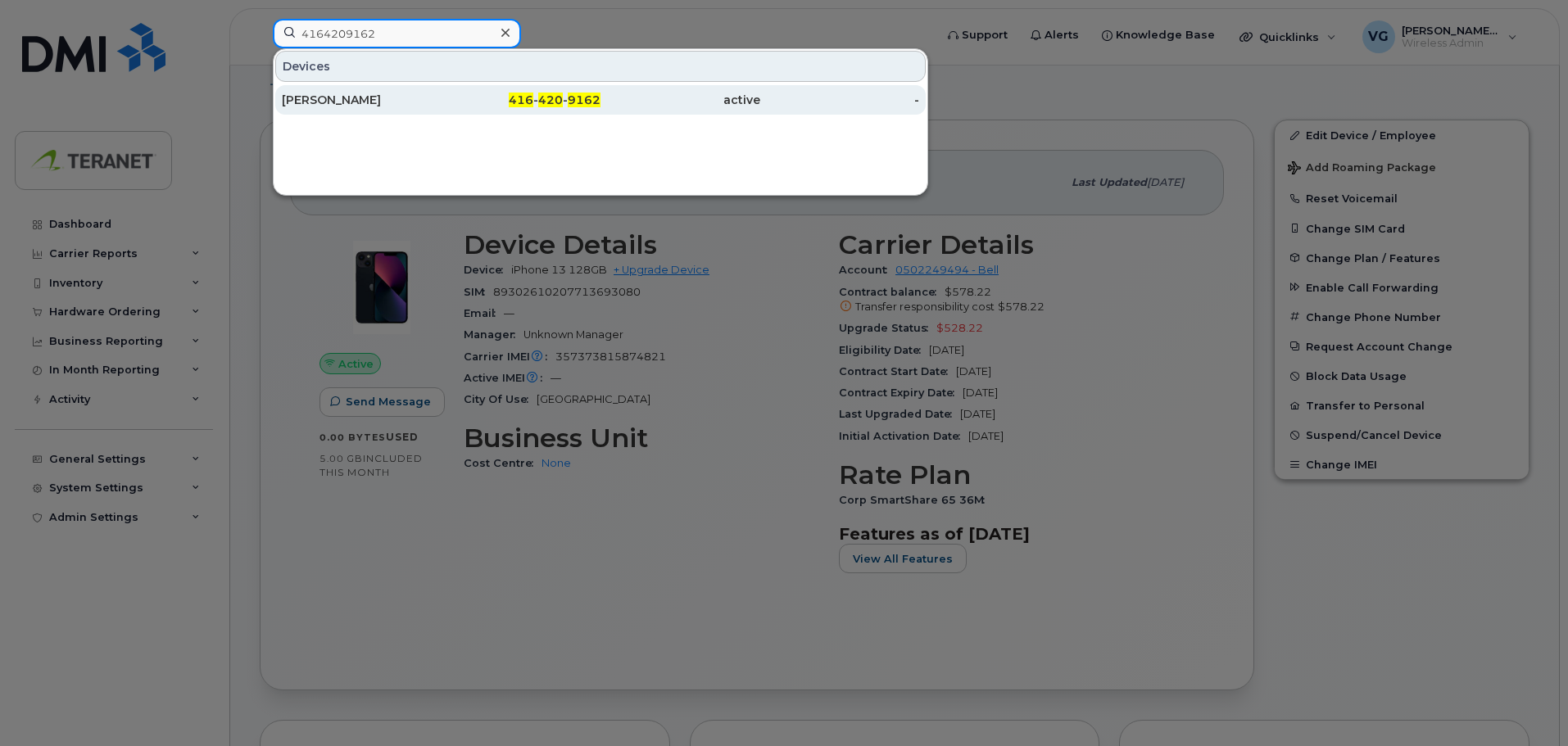
type input "4164209162"
click at [360, 98] on div "[PERSON_NAME]" at bounding box center [362, 99] width 160 height 16
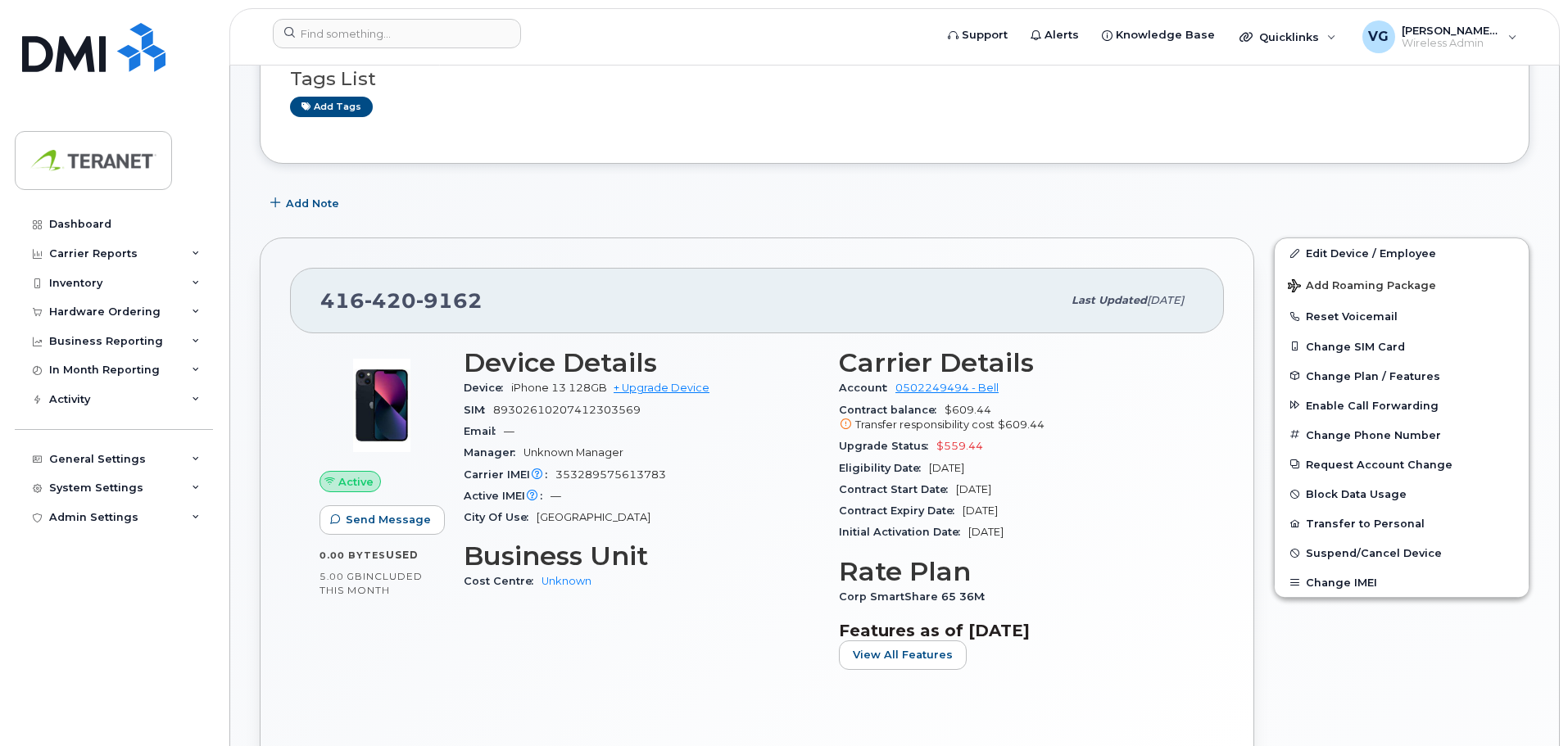
scroll to position [246, 0]
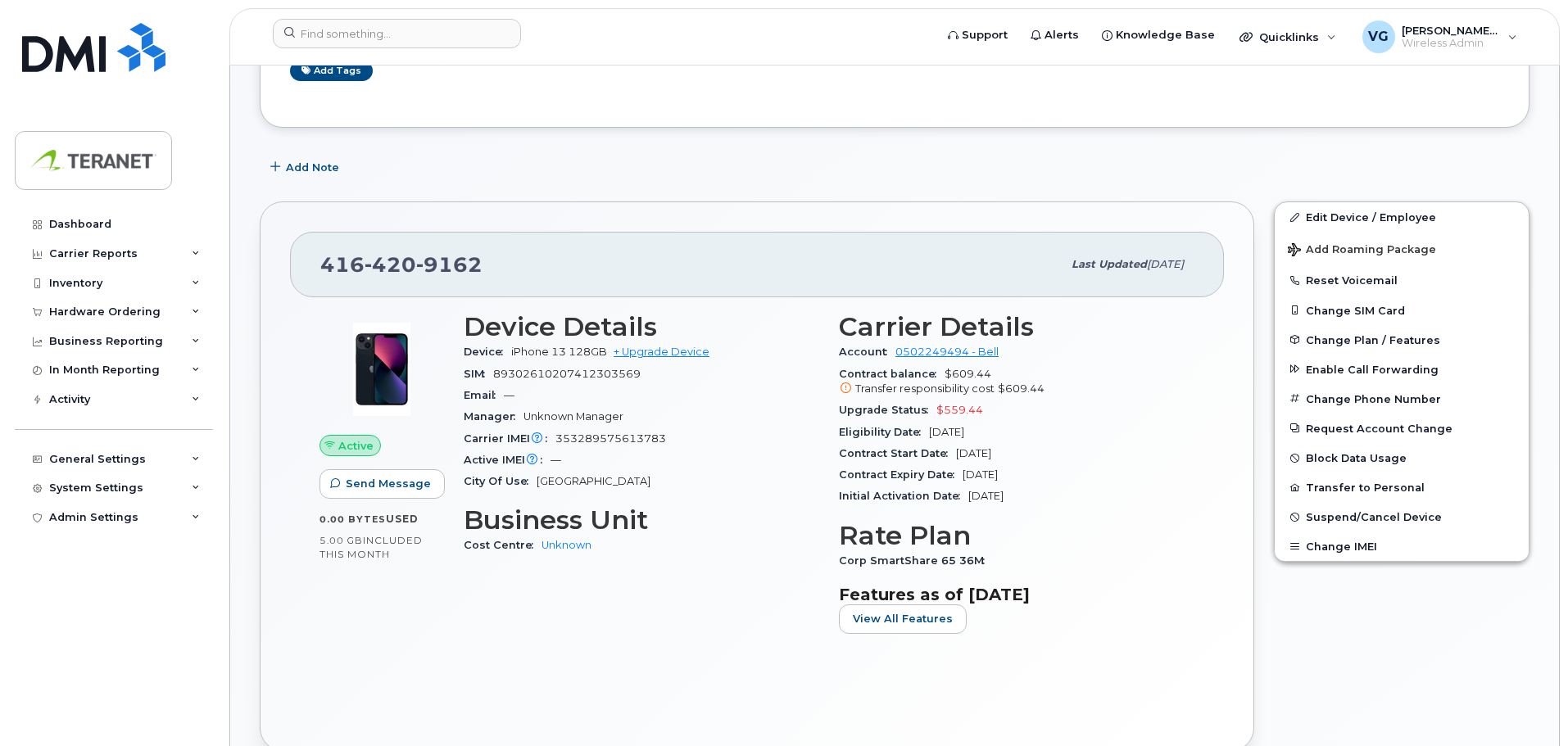
click at [622, 443] on span "353289575613783" at bounding box center [611, 438] width 111 height 12
copy span "353289575613783"
click at [401, 39] on input at bounding box center [396, 33] width 249 height 30
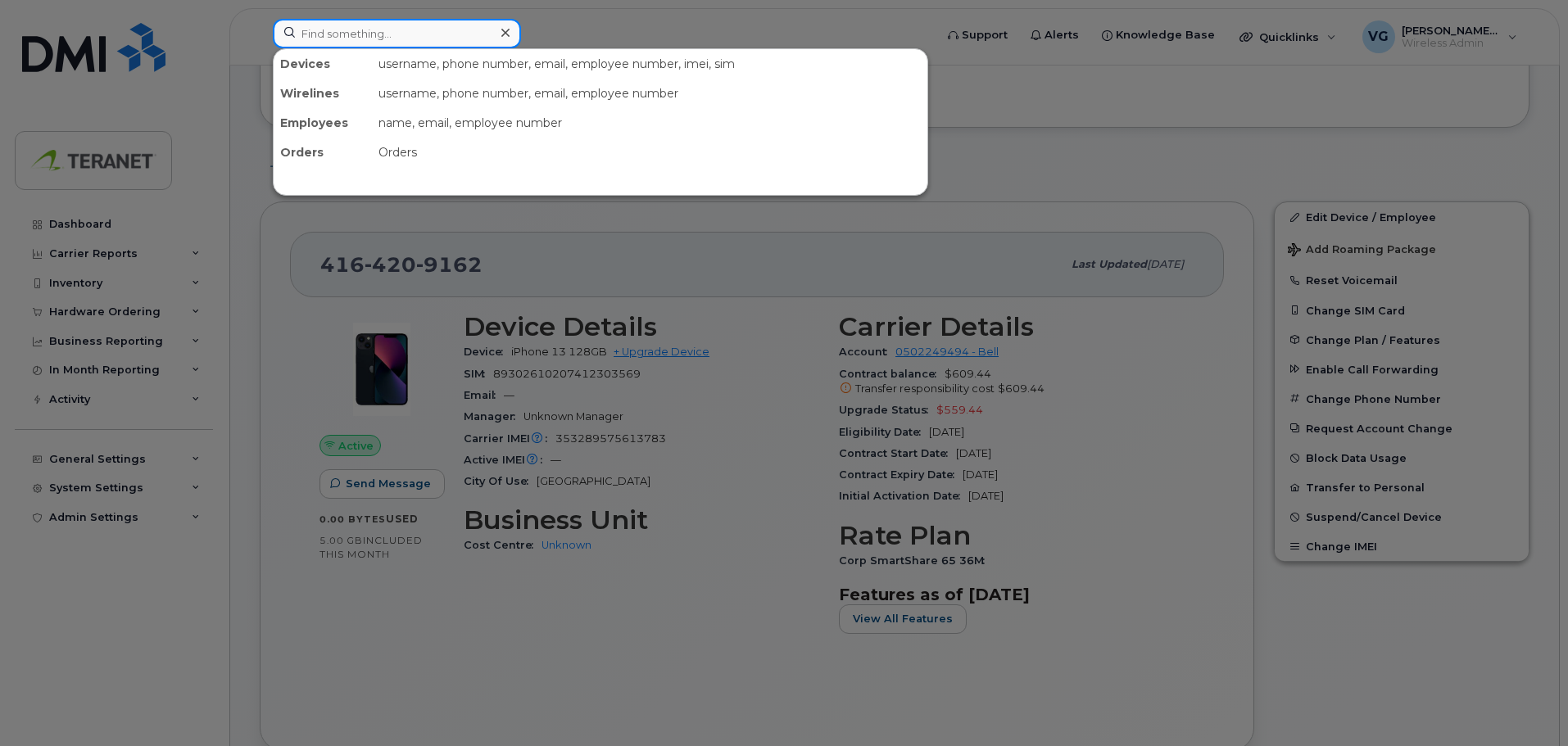
paste input "4164077627"
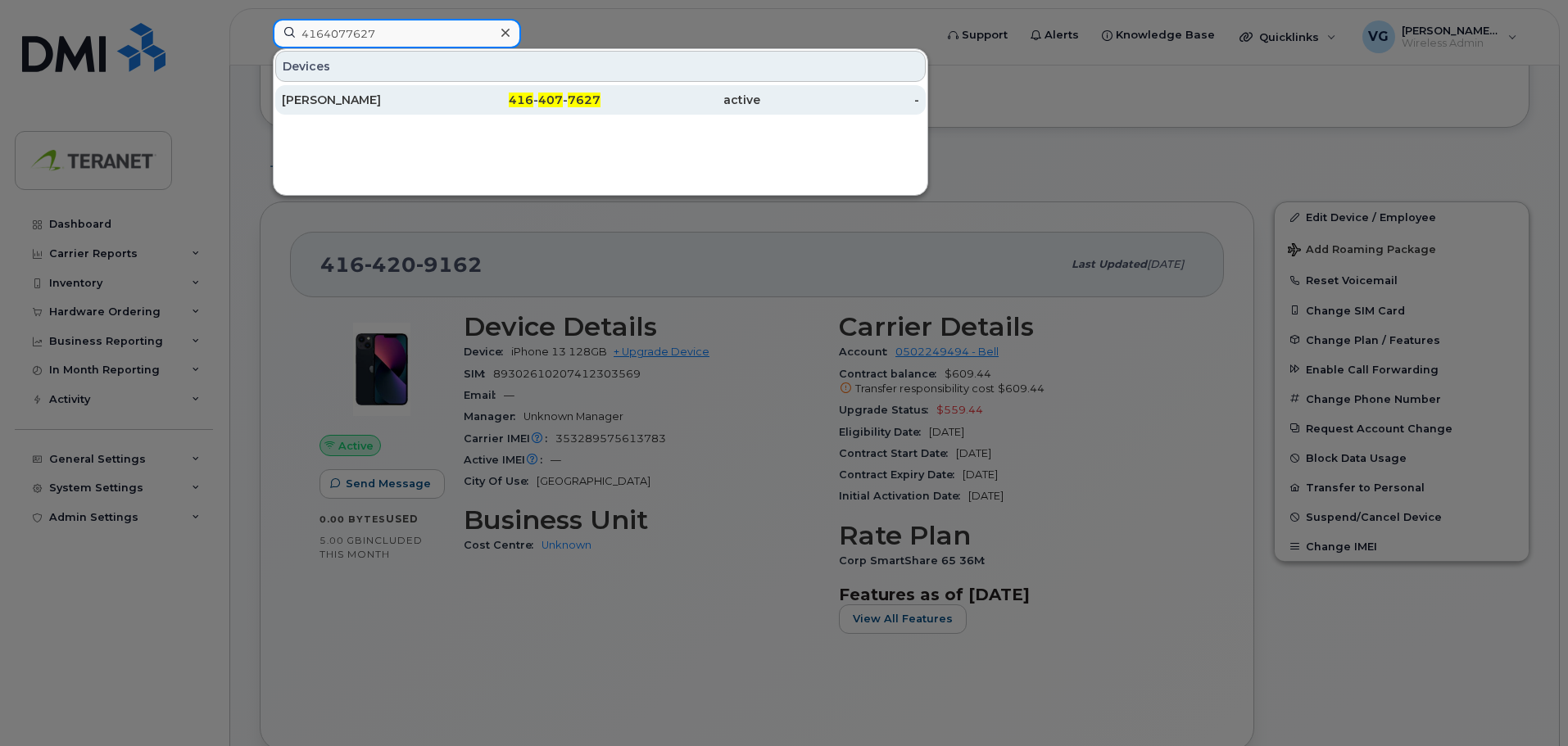
type input "4164077627"
click at [573, 103] on span "7627" at bounding box center [584, 99] width 32 height 14
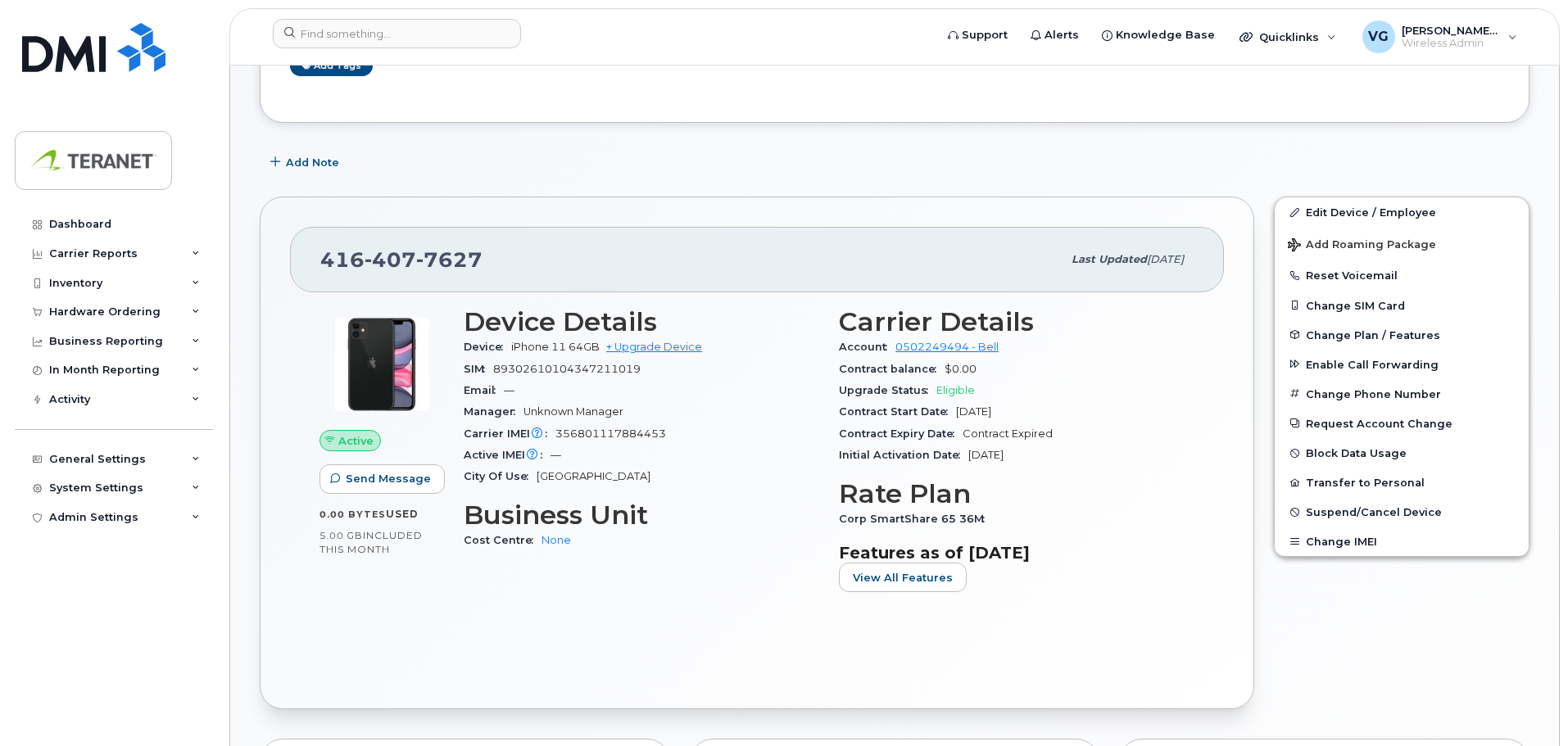
scroll to position [328, 0]
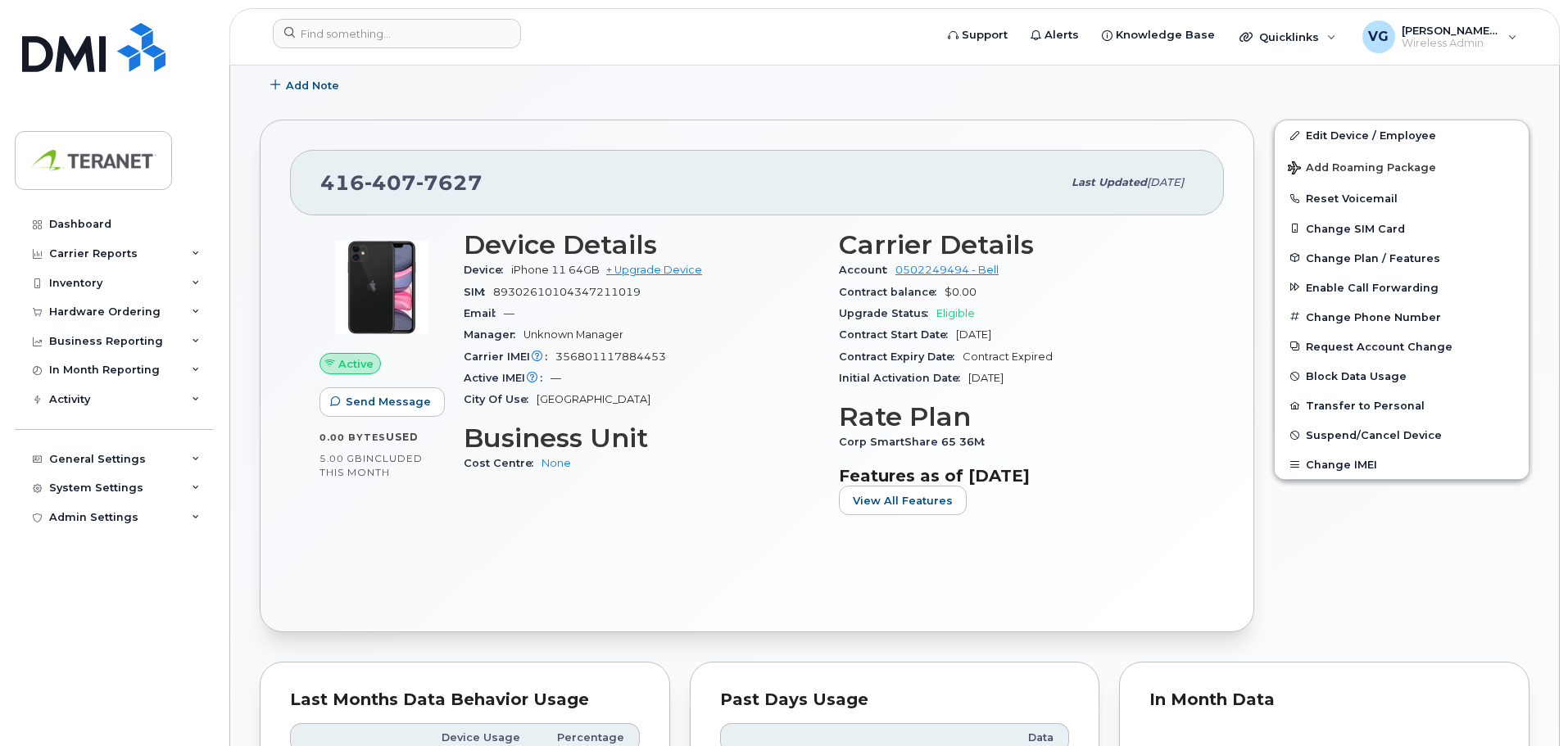
click at [620, 356] on span "356801117884453" at bounding box center [611, 356] width 111 height 12
copy span "356801117884453"
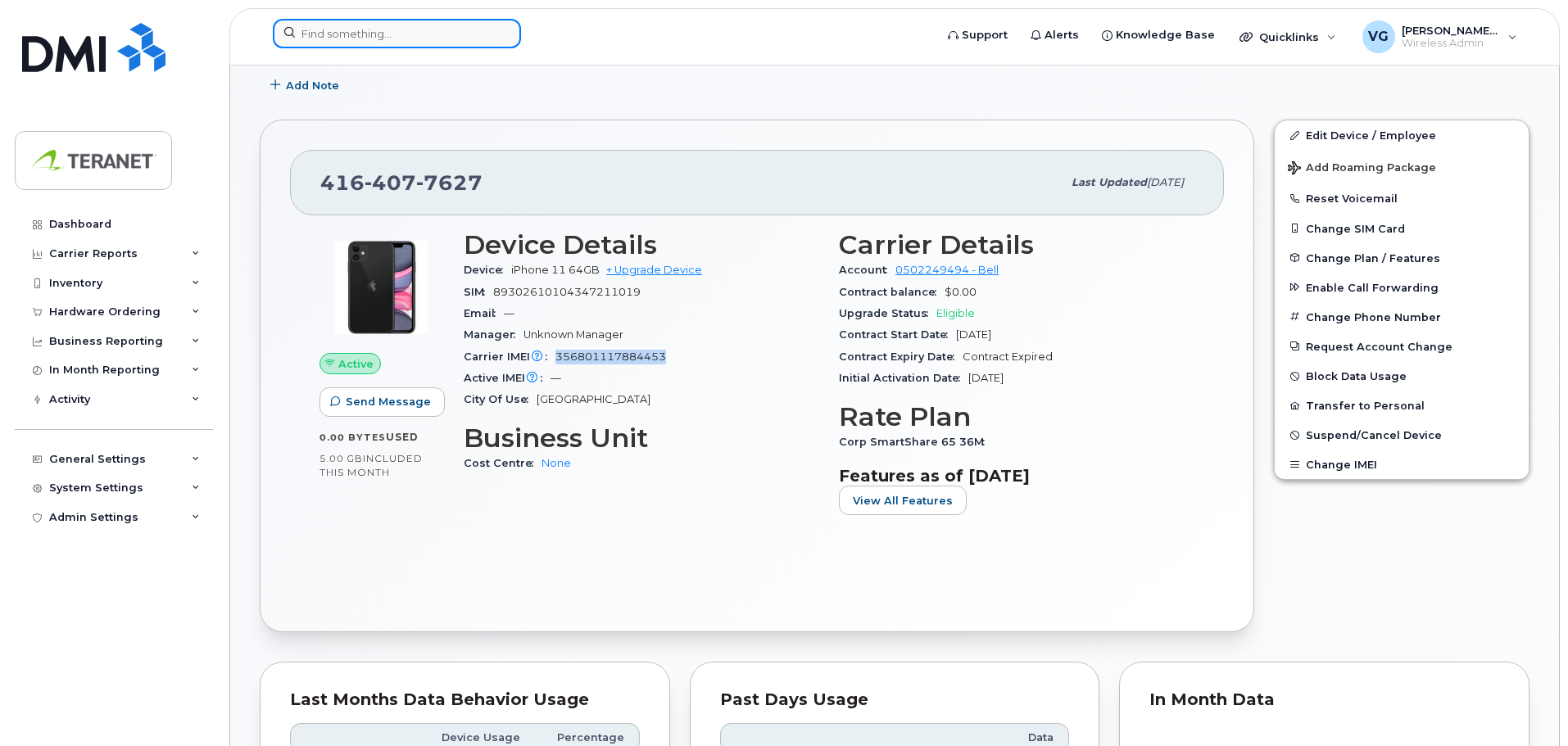
click at [394, 34] on input at bounding box center [396, 33] width 249 height 30
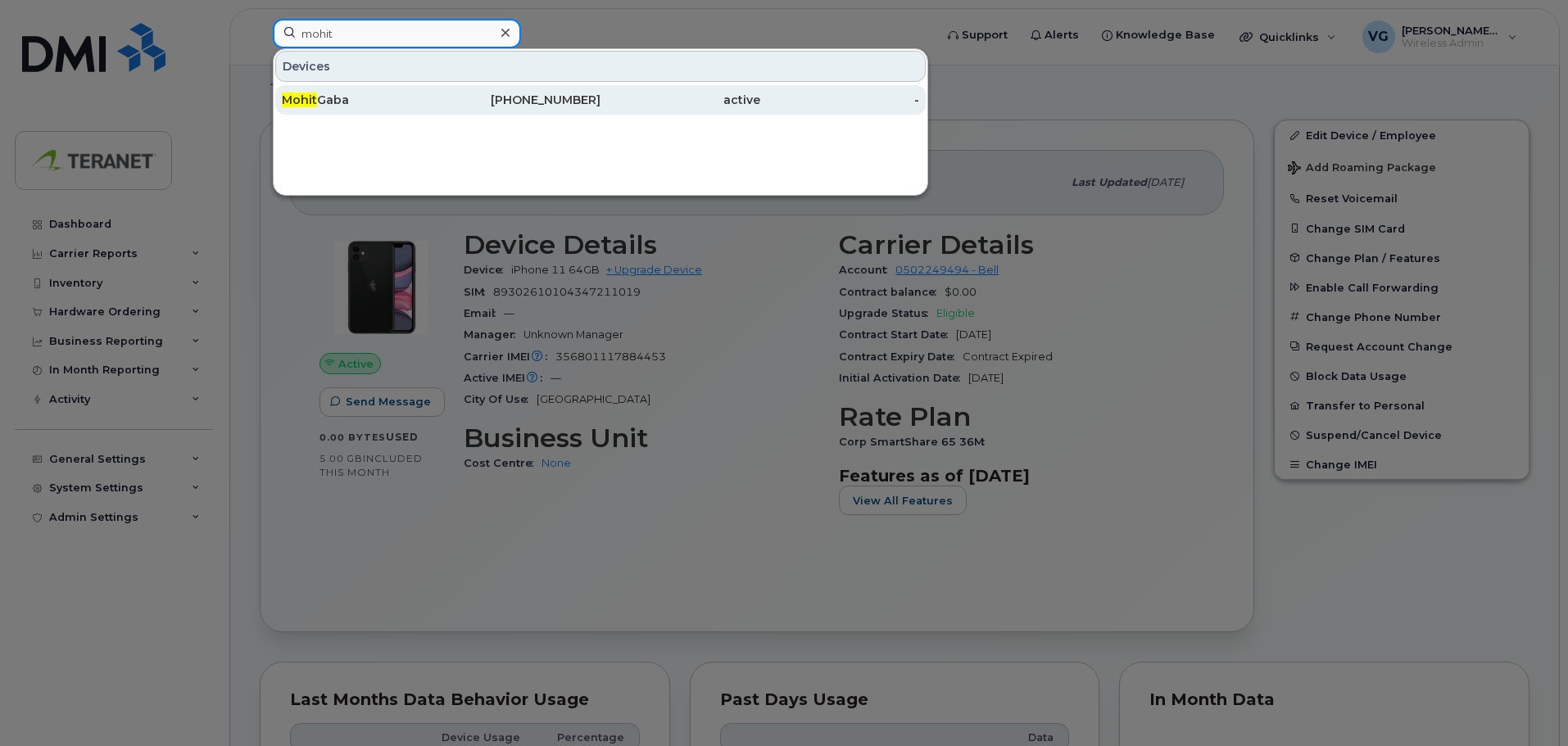
type input "mohit"
click at [602, 103] on div "active" at bounding box center [680, 99] width 160 height 16
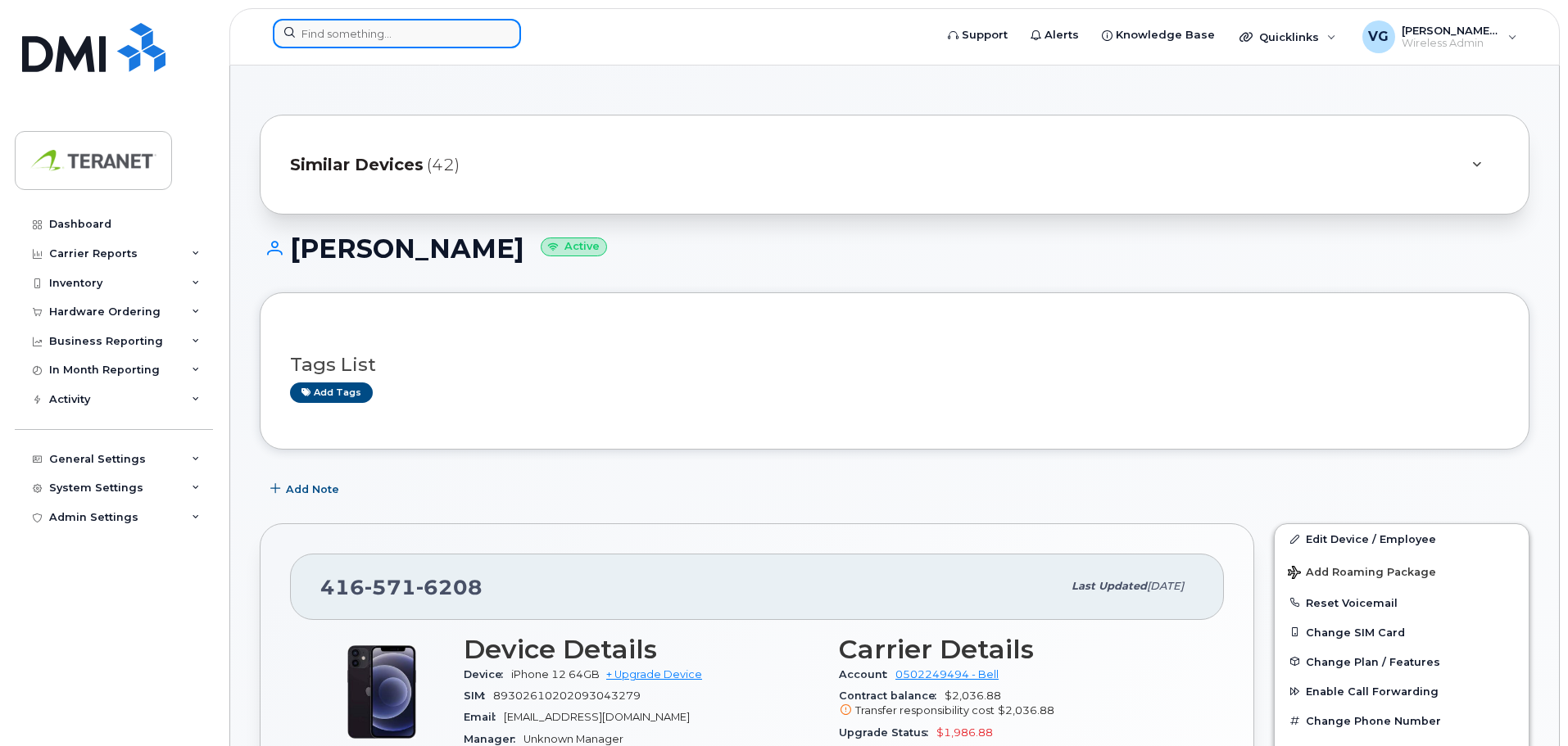
click at [393, 35] on input at bounding box center [396, 33] width 249 height 30
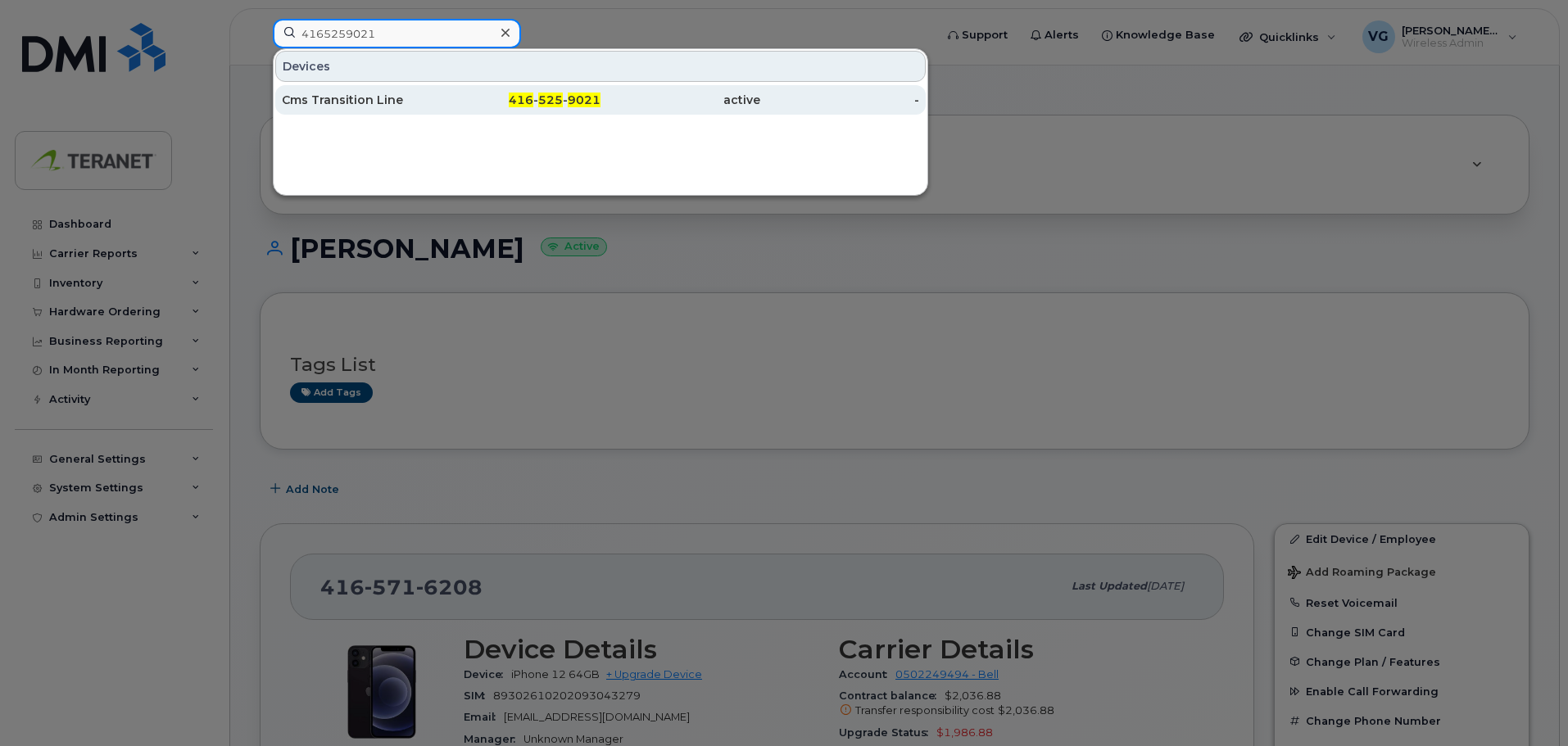
type input "4165259021"
click at [579, 102] on span "9021" at bounding box center [584, 99] width 32 height 14
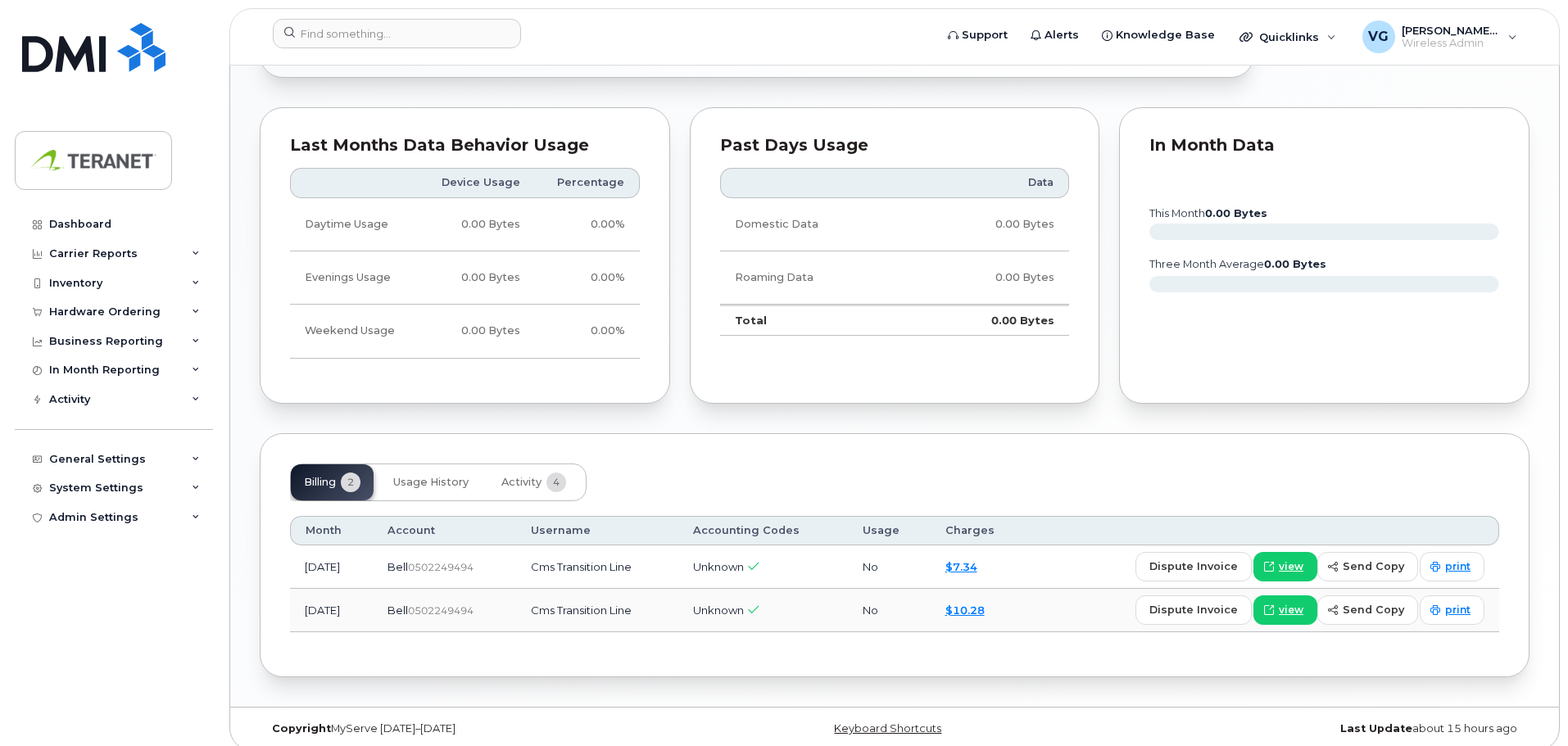
scroll to position [907, 0]
